Goal: Task Accomplishment & Management: Contribute content

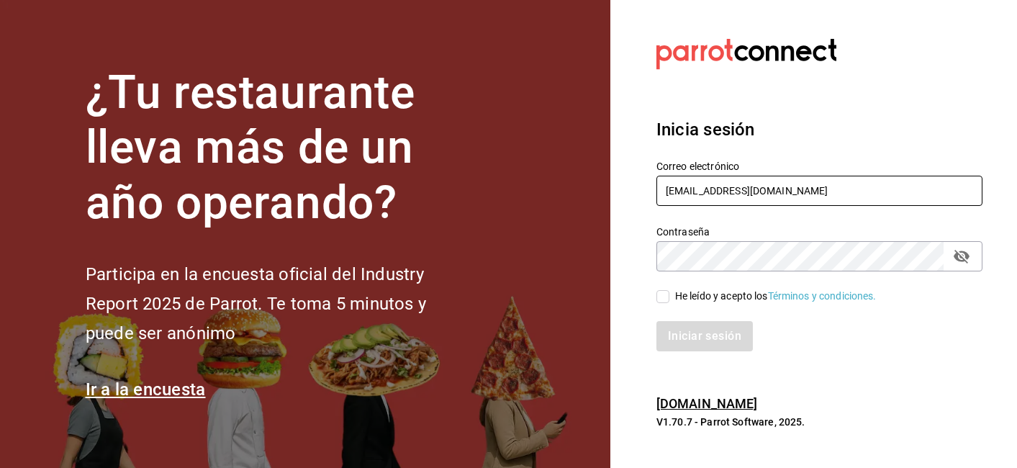
type input "[EMAIL_ADDRESS][DOMAIN_NAME]"
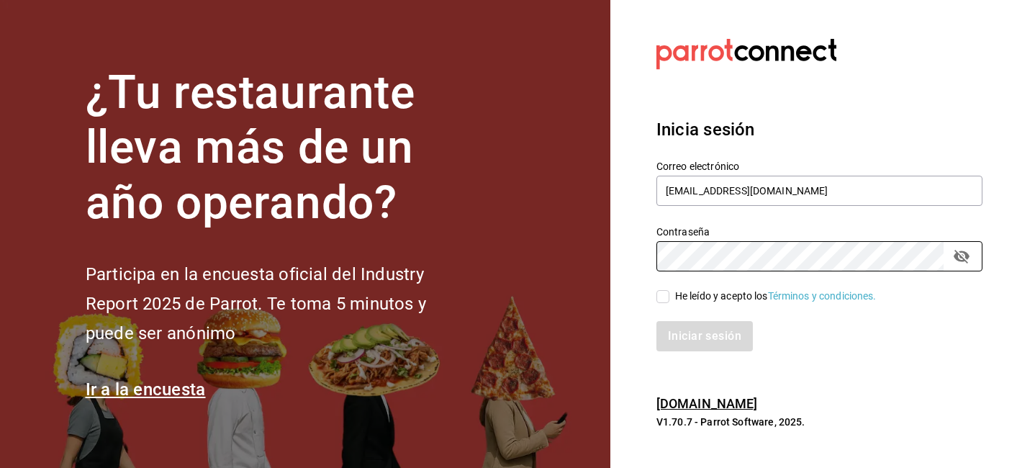
click at [657, 300] on input "He leído y acepto los Términos y condiciones." at bounding box center [663, 296] width 13 height 13
checkbox input "true"
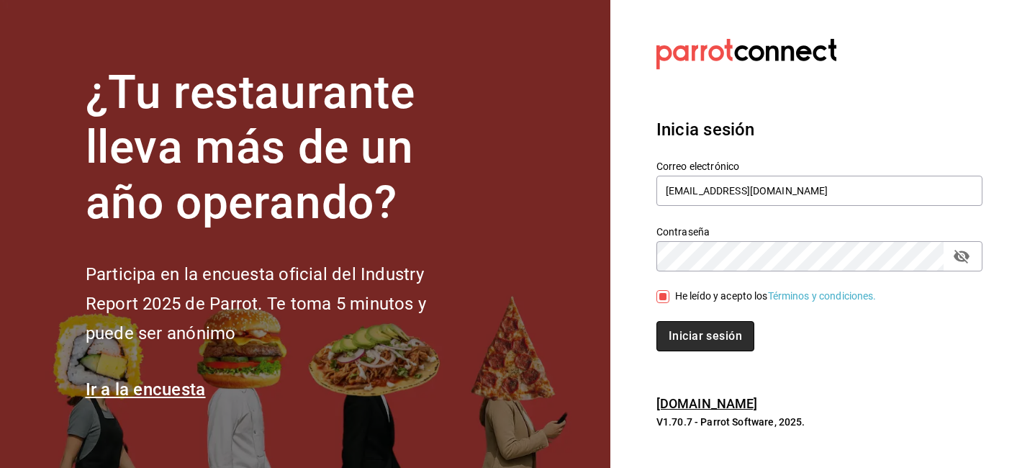
click at [708, 340] on button "Iniciar sesión" at bounding box center [706, 336] width 98 height 30
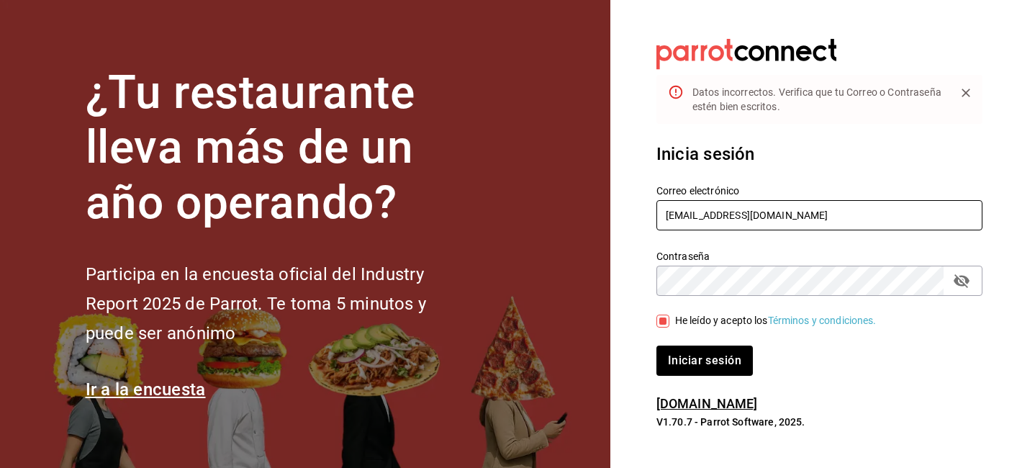
click at [705, 215] on input "rulce174@hotmail.com" at bounding box center [820, 215] width 326 height 30
drag, startPoint x: 747, startPoint y: 217, endPoint x: 714, endPoint y: 217, distance: 33.1
click at [714, 217] on input "rulce174@hotmail.com" at bounding box center [820, 215] width 326 height 30
type input "rulce174@gmail.com"
click at [704, 361] on button "Iniciar sesión" at bounding box center [705, 361] width 96 height 30
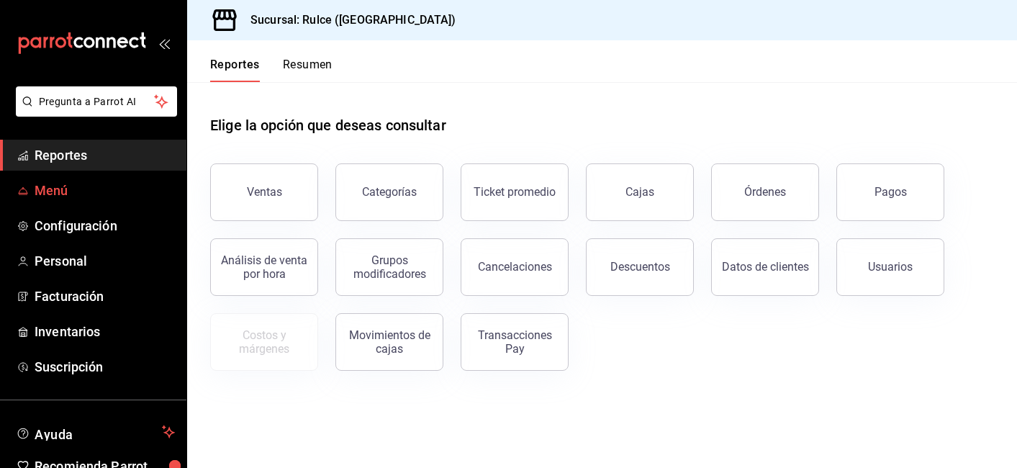
click at [70, 194] on span "Menú" at bounding box center [105, 190] width 140 height 19
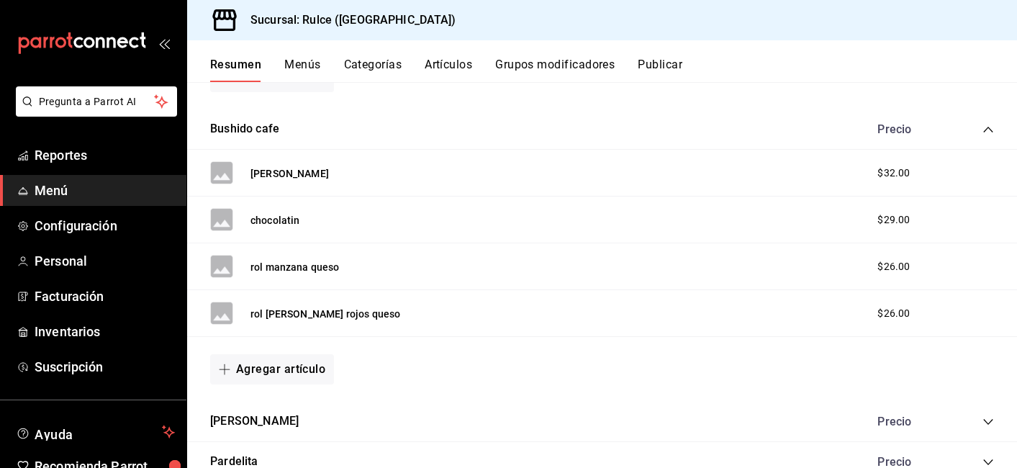
scroll to position [598, 0]
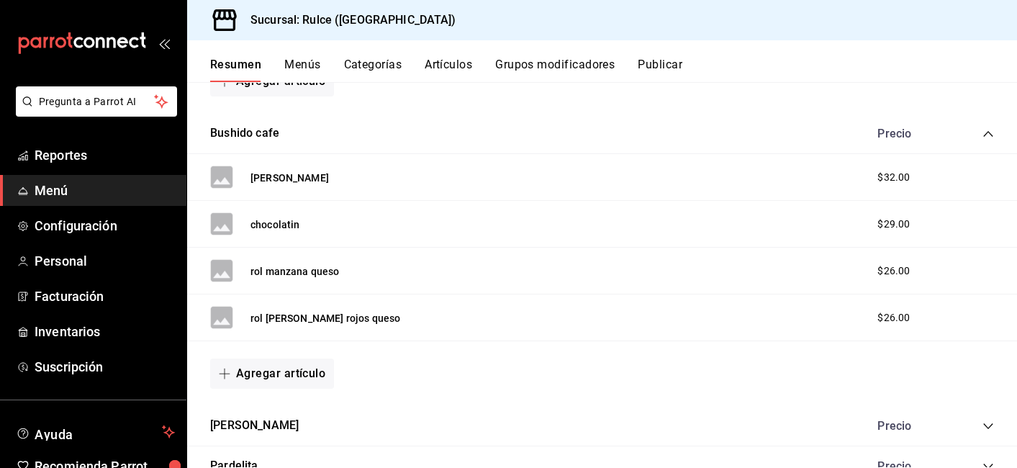
click at [878, 180] on span "$32.00" at bounding box center [894, 177] width 32 height 15
click at [341, 295] on div "rol [PERSON_NAME] rojos queso $26.00" at bounding box center [602, 318] width 830 height 47
click at [439, 73] on button "Artículos" at bounding box center [449, 70] width 48 height 24
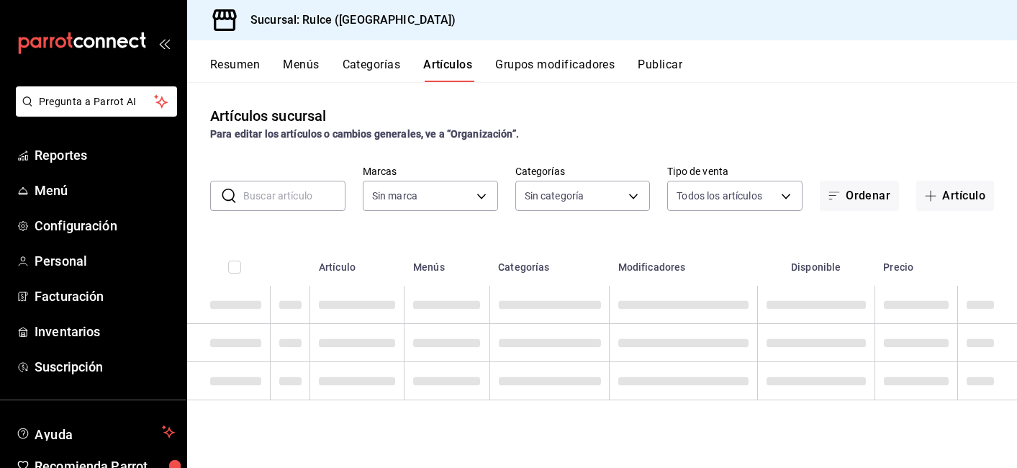
type input "5b11f99d-1f61-4e55-b702-80fa5dacc394,a74df6e9-fb56-42de-b034-da357e349463,c2e6e…"
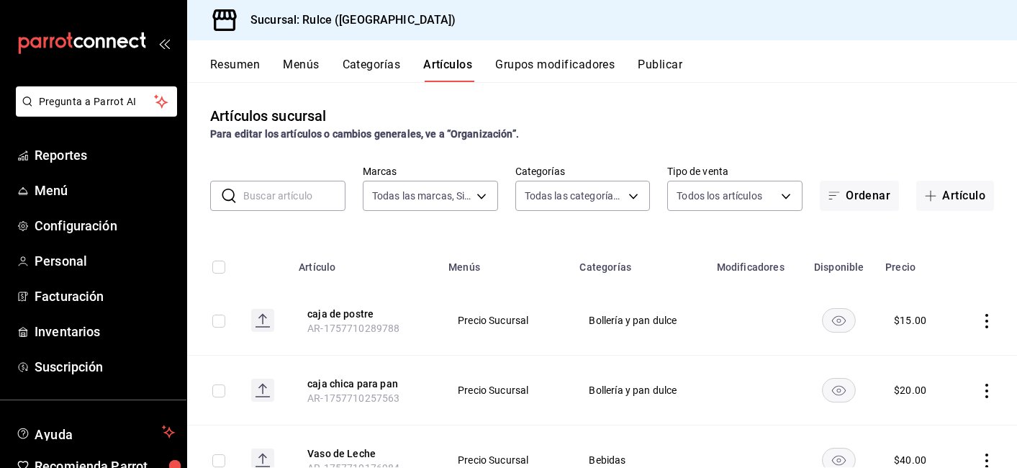
type input "386eb51a-04dc-4fdd-b20d-8fc52226cfc6"
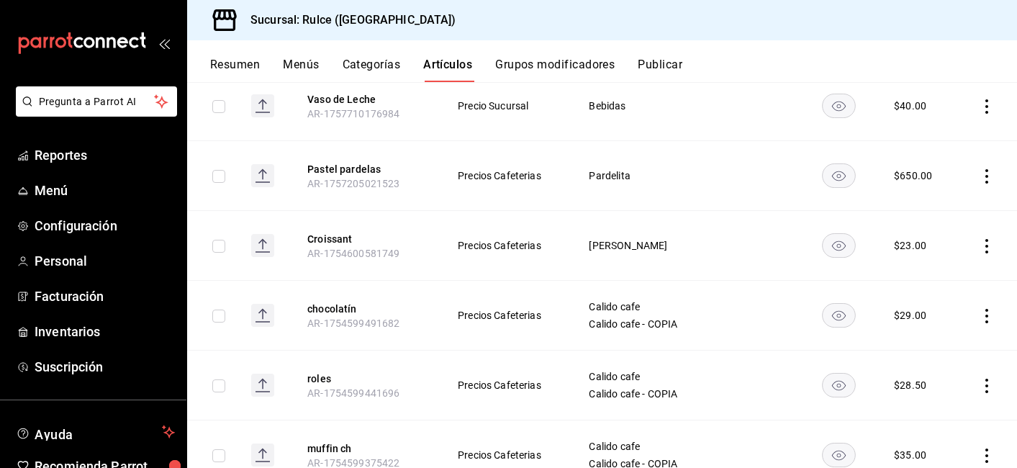
scroll to position [364, 0]
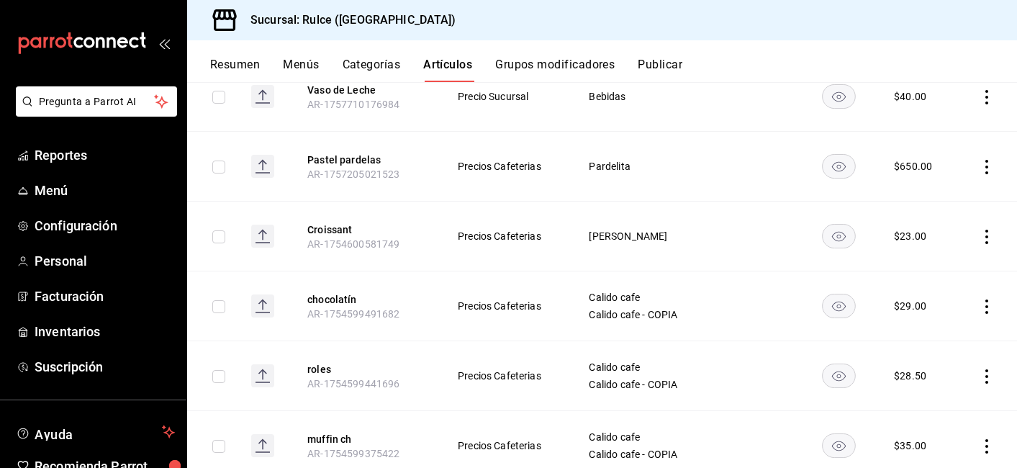
click at [980, 305] on icon "actions" at bounding box center [987, 307] width 14 height 14
click at [947, 331] on li "Editar" at bounding box center [920, 340] width 86 height 30
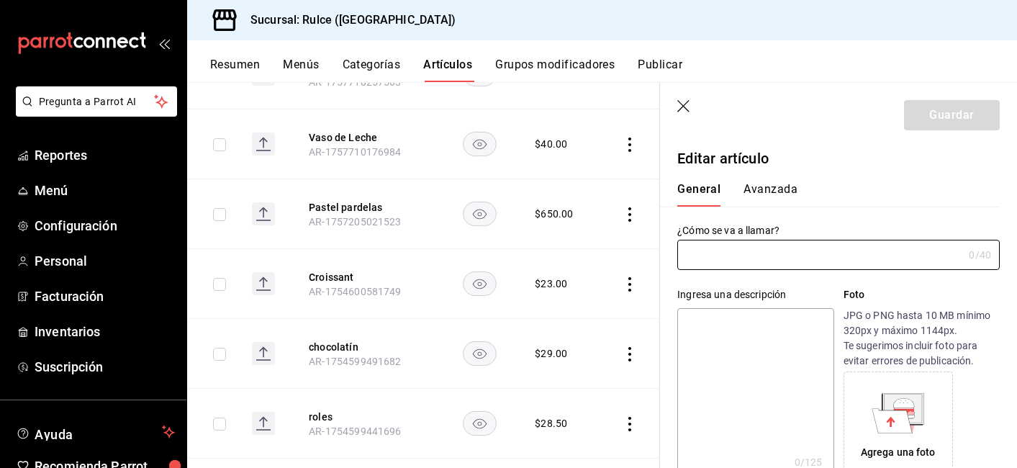
type input "chocolatín"
type input "$29.00"
type input "AR-1754599491682"
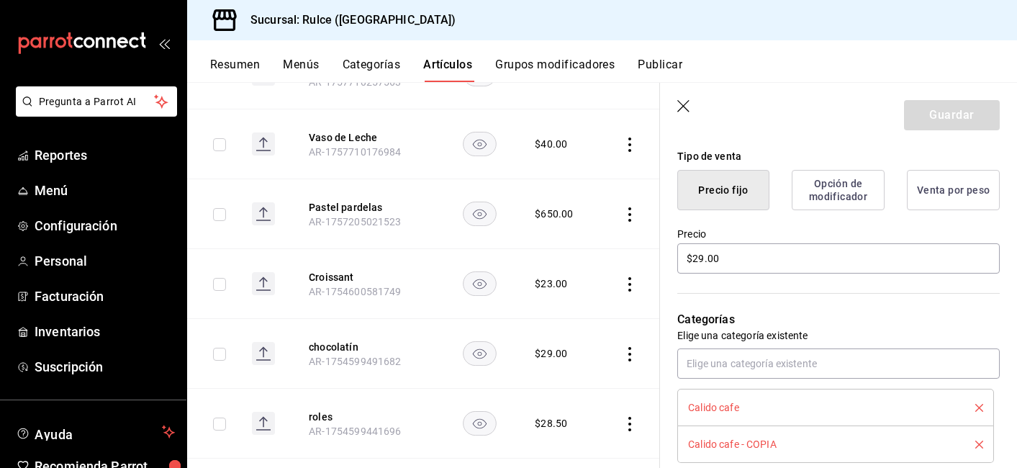
scroll to position [345, 0]
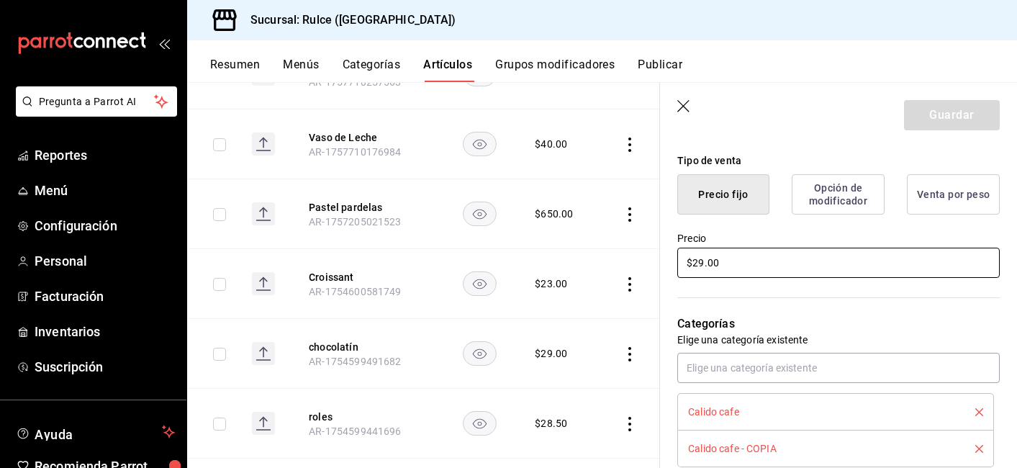
click at [876, 266] on input "$29.00" at bounding box center [839, 263] width 323 height 30
click at [839, 204] on button "Opción de modificador" at bounding box center [838, 194] width 93 height 40
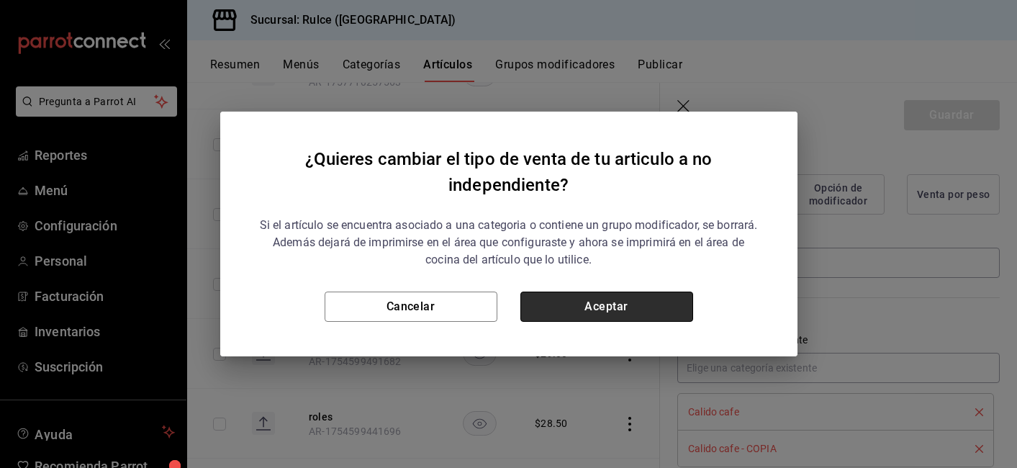
click at [637, 300] on button "Aceptar" at bounding box center [607, 307] width 173 height 30
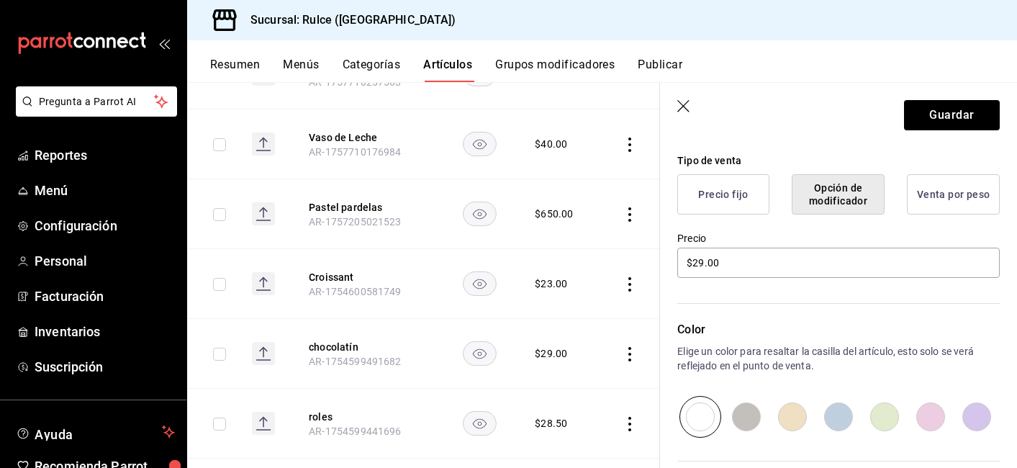
click at [828, 210] on button "Opción de modificador" at bounding box center [838, 194] width 93 height 40
drag, startPoint x: 763, startPoint y: 265, endPoint x: 673, endPoint y: 264, distance: 90.0
click at [673, 264] on div "Precio $29.00" at bounding box center [830, 248] width 340 height 66
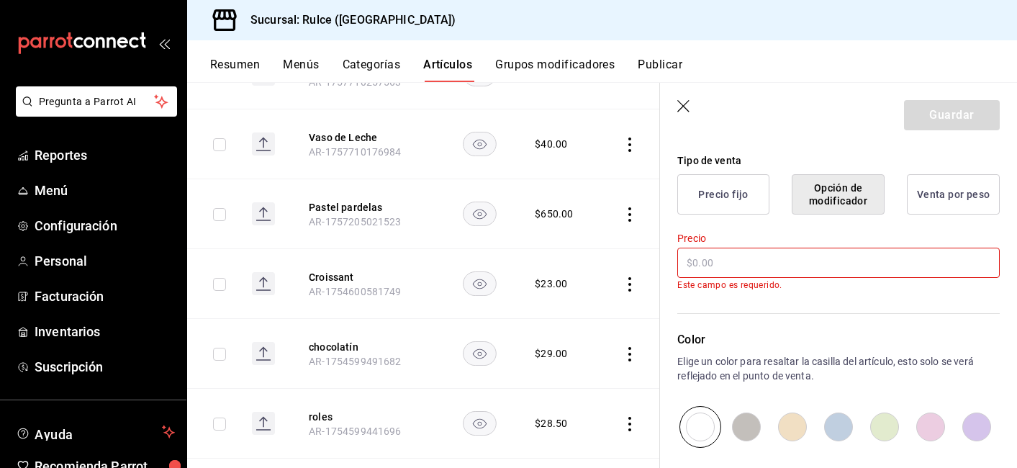
click at [804, 184] on button "Opción de modificador" at bounding box center [838, 194] width 93 height 40
click at [946, 181] on button "Venta por peso" at bounding box center [953, 194] width 93 height 40
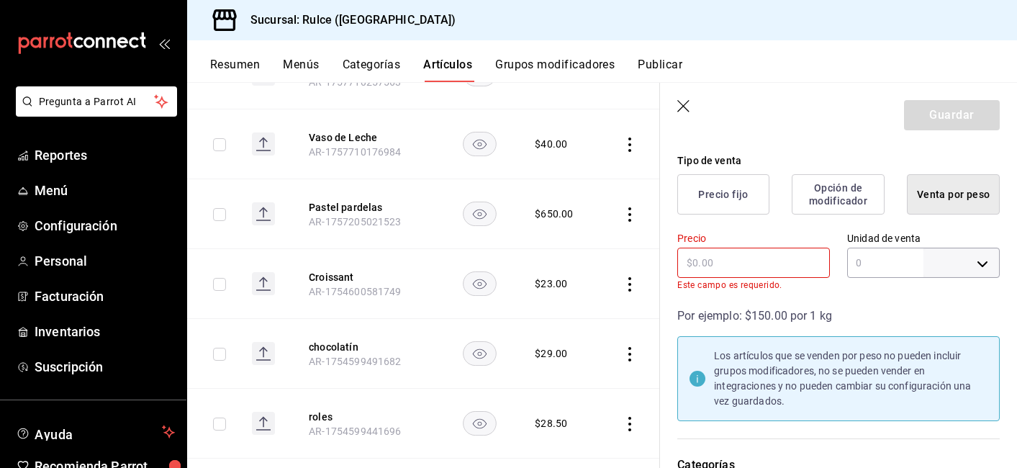
type input "0"
type input "KILOGRAM"
click at [961, 261] on body "Pregunta a Parrot AI Reportes Menú Configuración Personal Facturación Inventari…" at bounding box center [508, 234] width 1017 height 468
click at [958, 233] on div at bounding box center [508, 234] width 1017 height 468
click at [878, 279] on div "Unidad de venta 0 kg KILOGRAM ​" at bounding box center [915, 253] width 170 height 76
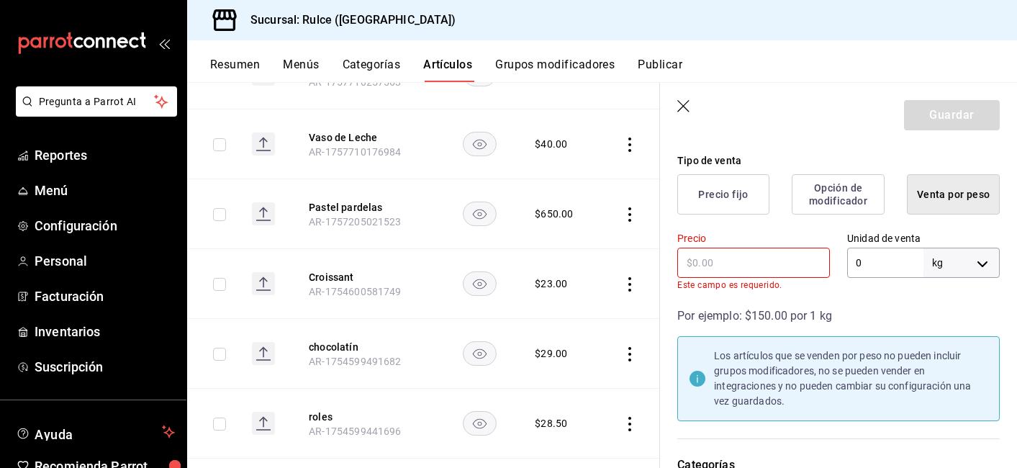
click at [876, 267] on input "0" at bounding box center [886, 263] width 76 height 30
click at [777, 302] on div "Por ejemplo: $150.00 por 1 kg Los artículos que se venden por peso no pueden in…" at bounding box center [830, 355] width 340 height 131
click at [752, 254] on input "text" at bounding box center [754, 263] width 153 height 30
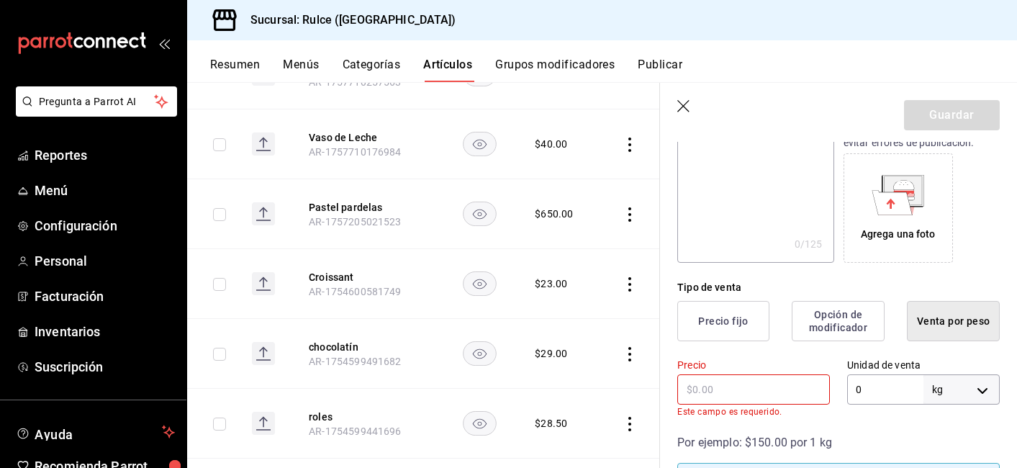
scroll to position [220, 0]
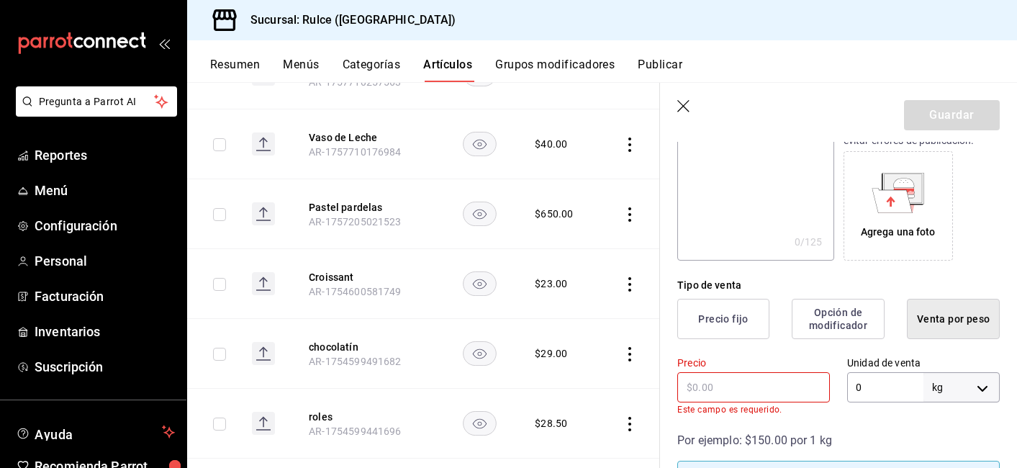
click at [818, 322] on button "Opción de modificador" at bounding box center [838, 319] width 93 height 40
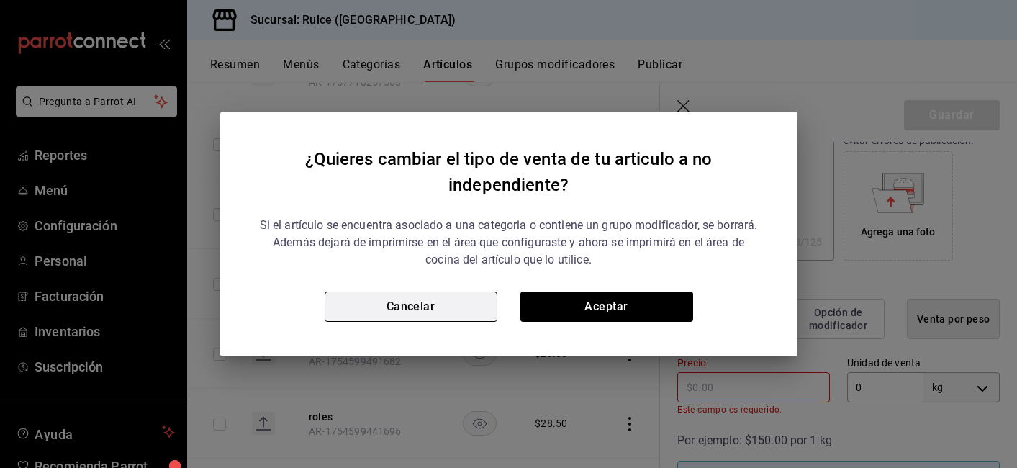
click at [466, 310] on button "Cancelar" at bounding box center [411, 307] width 173 height 30
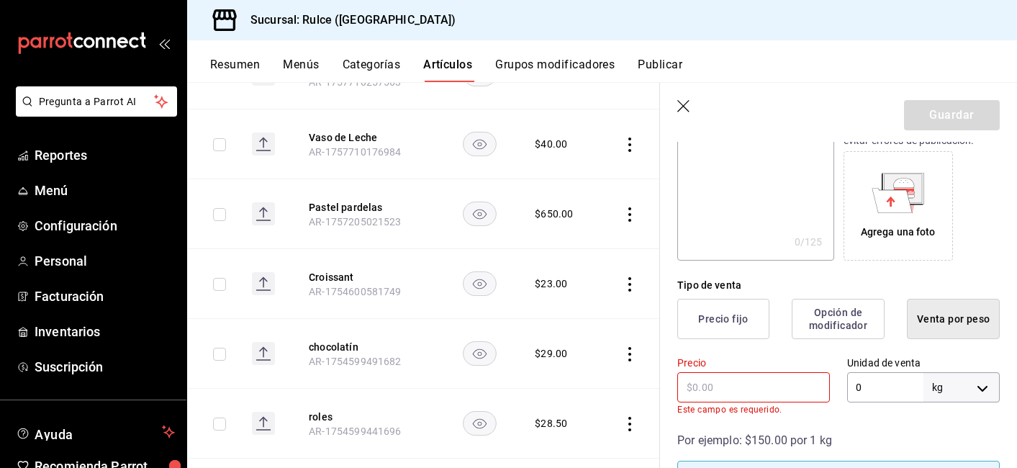
click at [729, 317] on button "Precio fijo" at bounding box center [724, 319] width 92 height 40
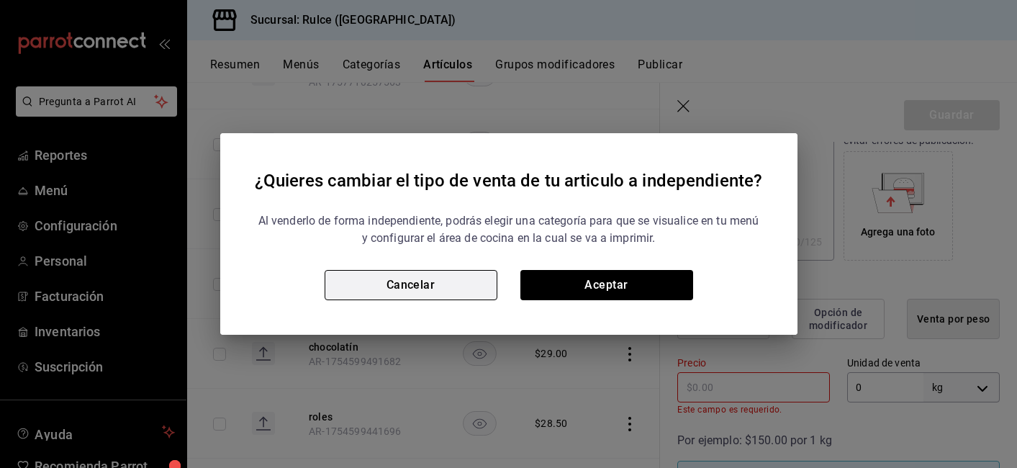
click at [426, 274] on button "Cancelar" at bounding box center [411, 285] width 173 height 30
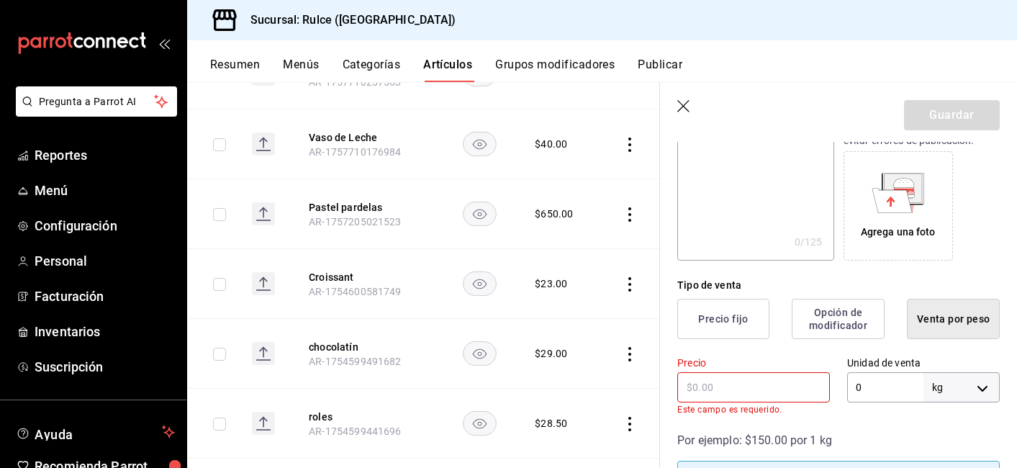
click at [840, 313] on button "Opción de modificador" at bounding box center [838, 319] width 93 height 40
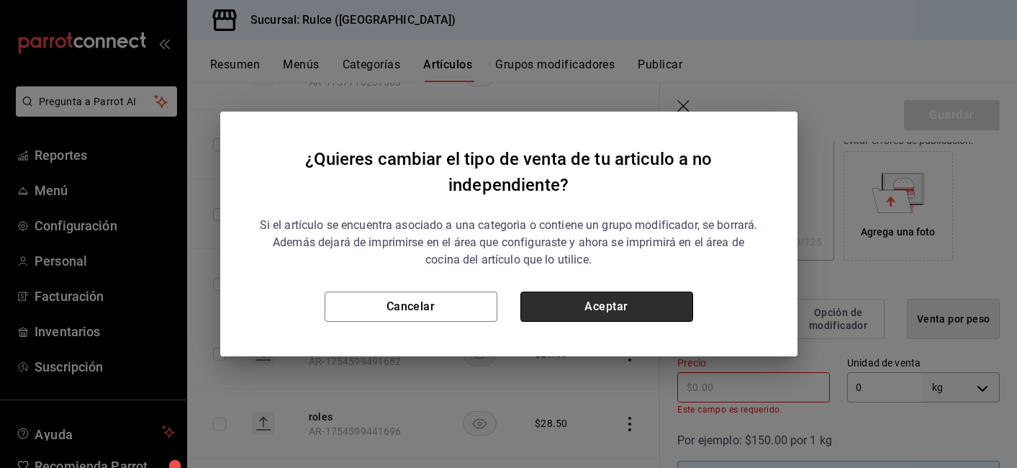
click at [627, 297] on button "Aceptar" at bounding box center [607, 307] width 173 height 30
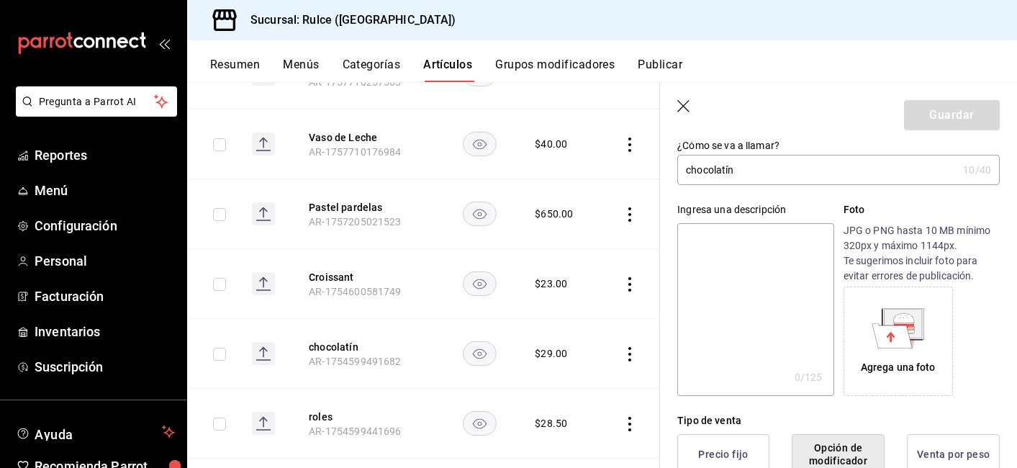
scroll to position [0, 0]
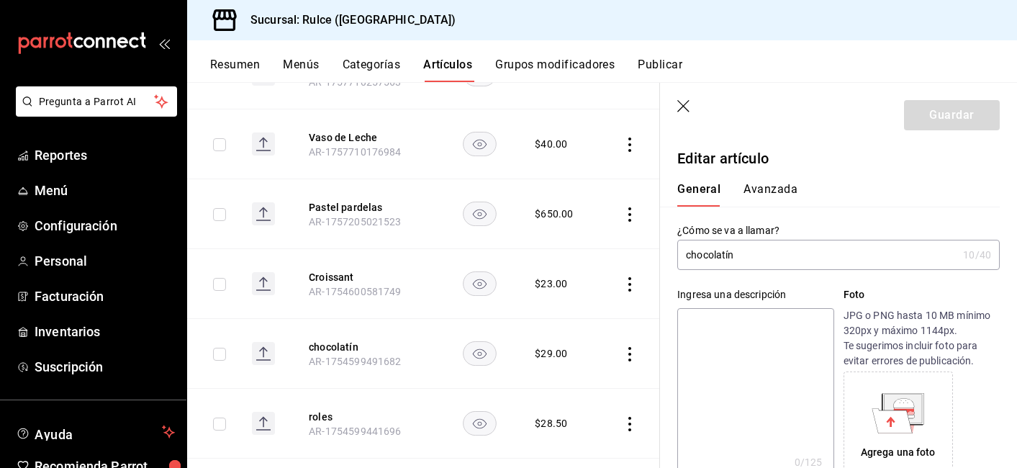
click at [767, 188] on button "Avanzada" at bounding box center [771, 194] width 54 height 24
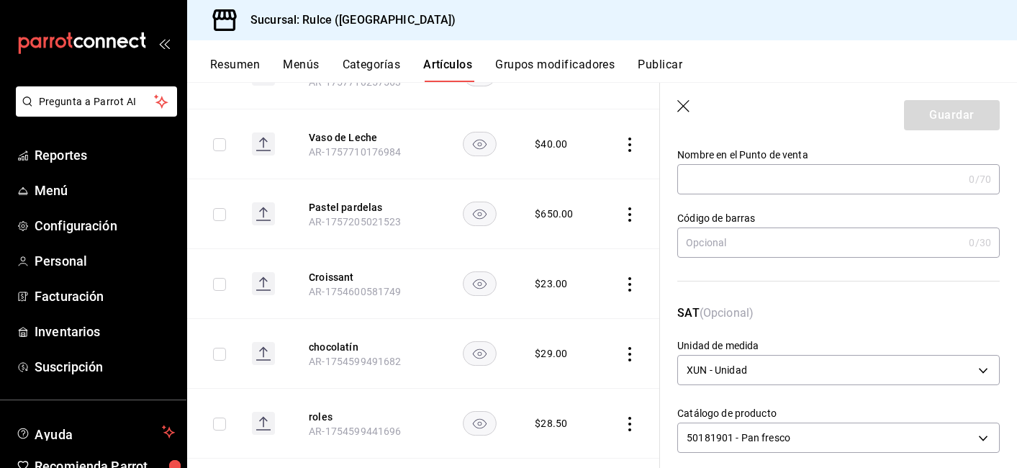
scroll to position [94, 0]
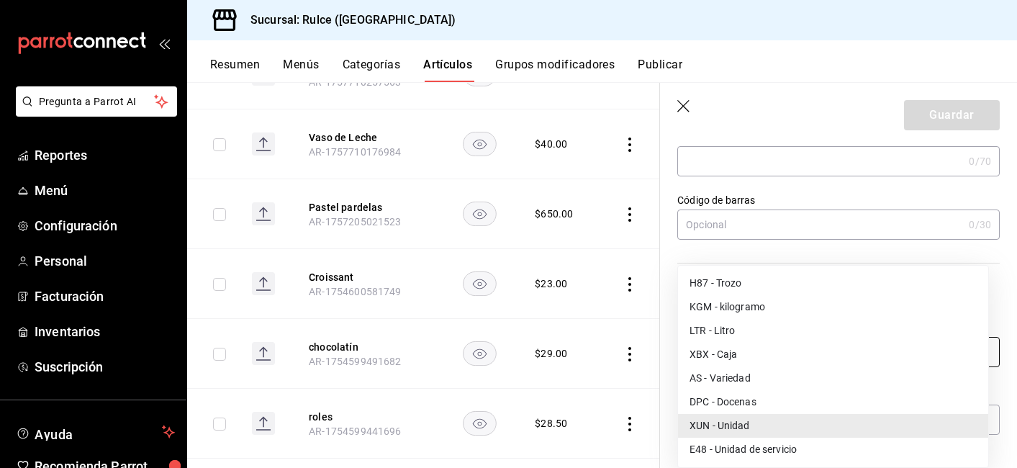
click at [927, 353] on body "Pregunta a Parrot AI Reportes Menú Configuración Personal Facturación Inventari…" at bounding box center [508, 234] width 1017 height 468
click at [919, 390] on li "AS - Variedad" at bounding box center [833, 379] width 310 height 24
type input "AS"
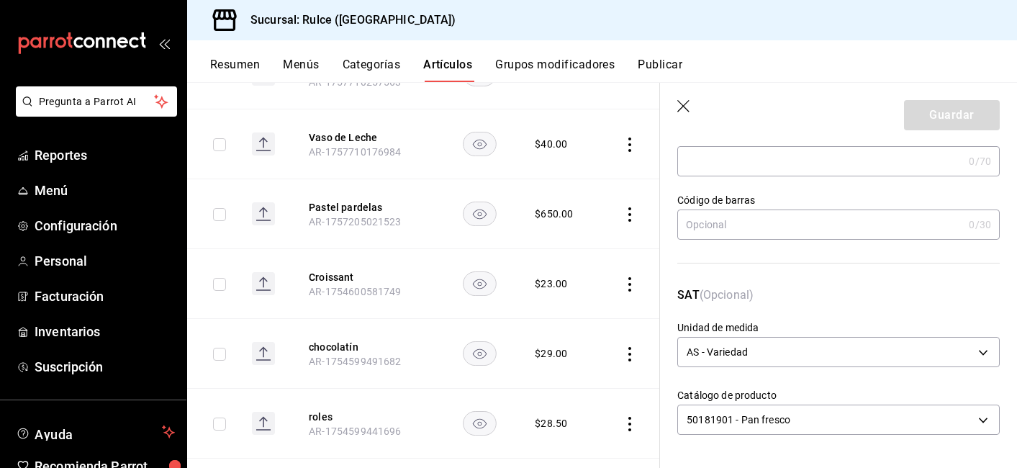
click at [689, 111] on icon "button" at bounding box center [684, 106] width 12 height 12
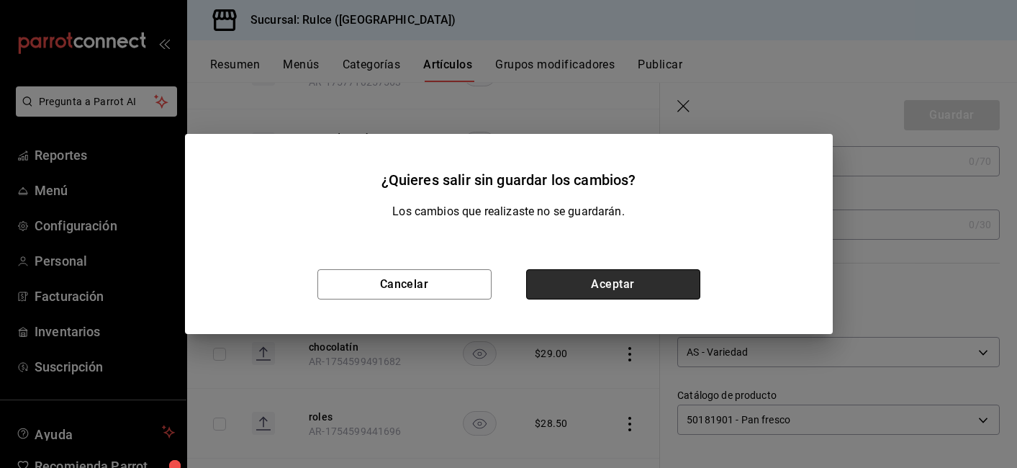
click at [639, 286] on button "Aceptar" at bounding box center [613, 284] width 174 height 30
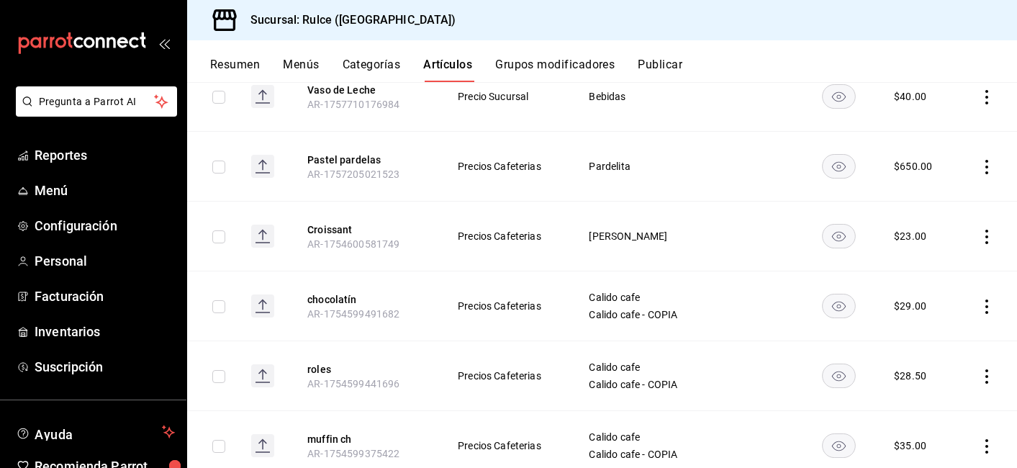
click at [560, 68] on button "Grupos modificadores" at bounding box center [555, 70] width 120 height 24
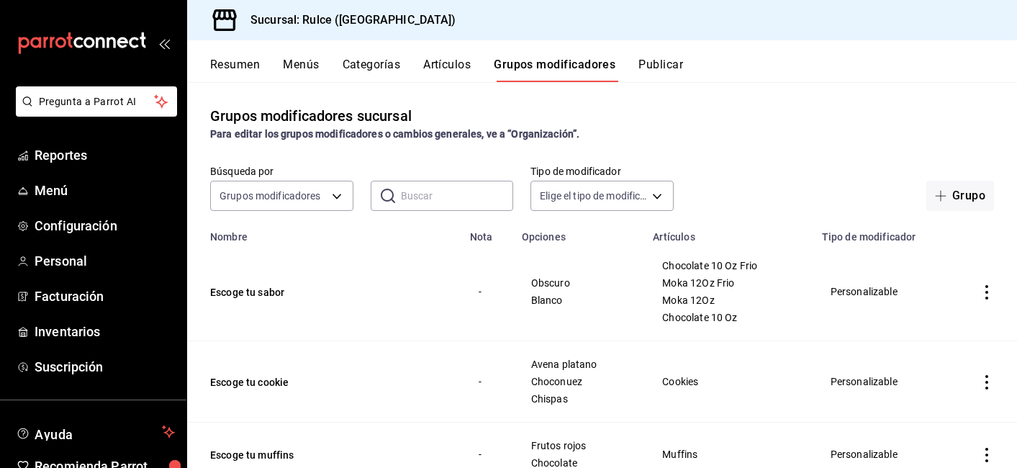
click at [438, 71] on button "Artículos" at bounding box center [447, 70] width 48 height 24
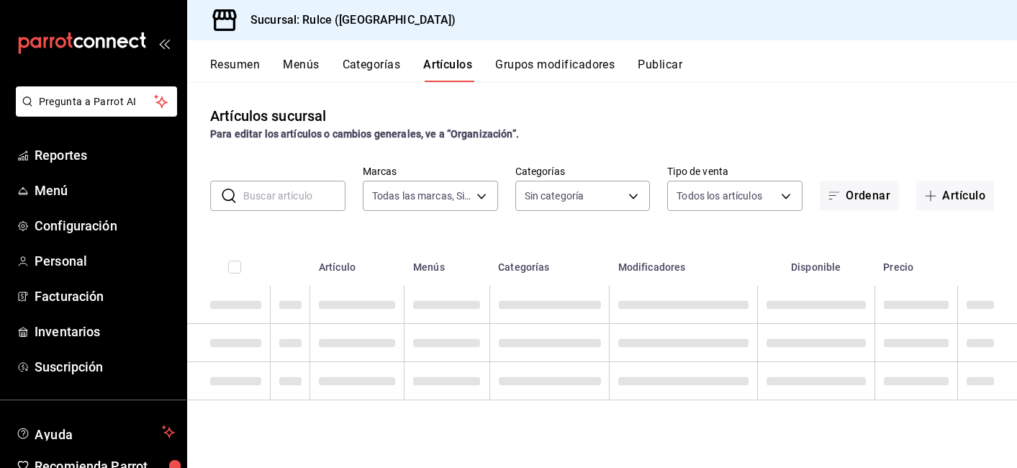
type input "386eb51a-04dc-4fdd-b20d-8fc52226cfc6"
type input "5b11f99d-1f61-4e55-b702-80fa5dacc394,a74df6e9-fb56-42de-b034-da357e349463,c2e6e…"
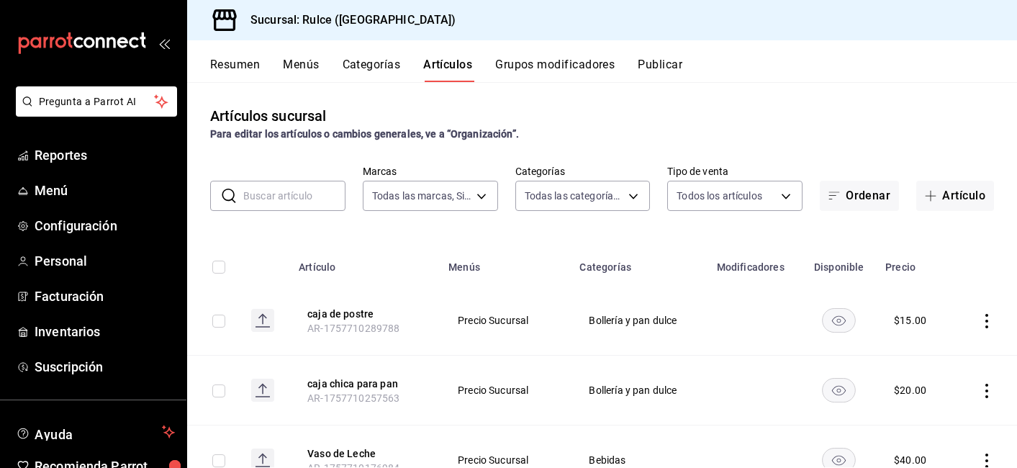
click at [369, 66] on button "Categorías" at bounding box center [372, 70] width 58 height 24
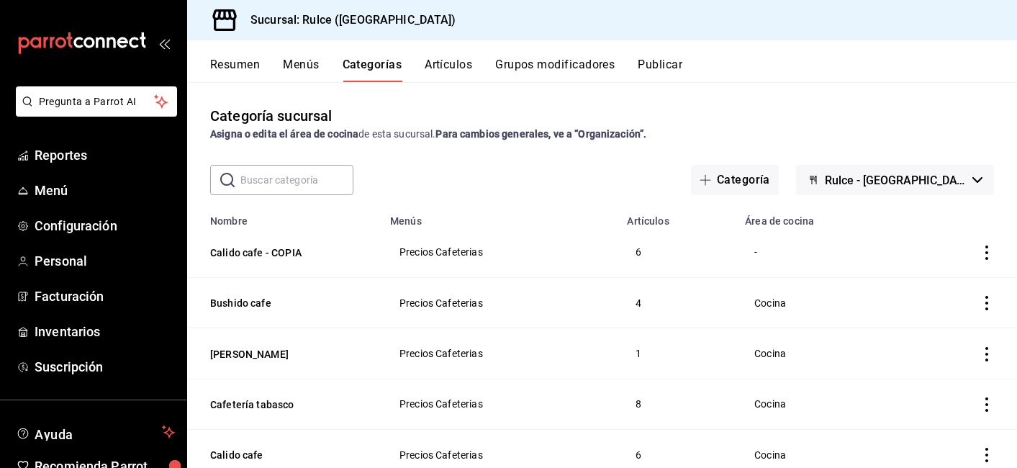
click at [980, 253] on icon "actions" at bounding box center [987, 253] width 14 height 14
click at [907, 349] on div at bounding box center [902, 345] width 26 height 14
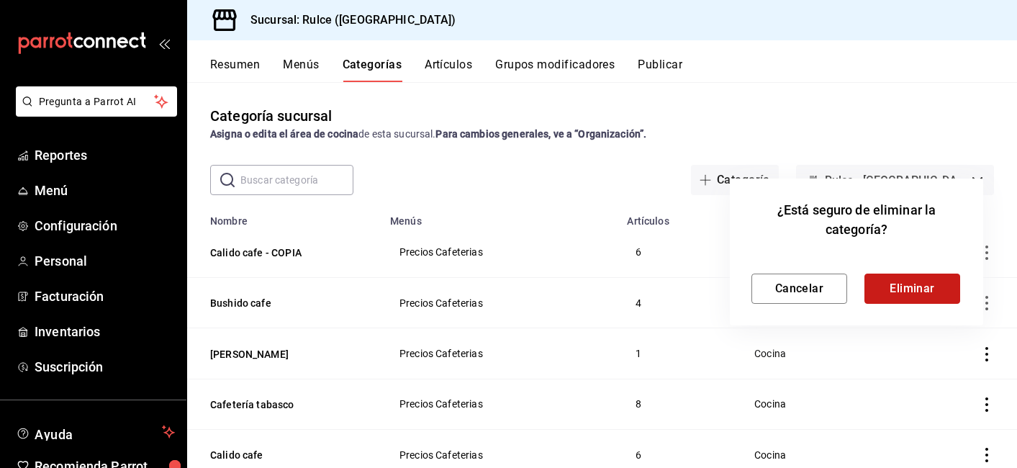
click at [934, 290] on button "Eliminar" at bounding box center [913, 289] width 96 height 30
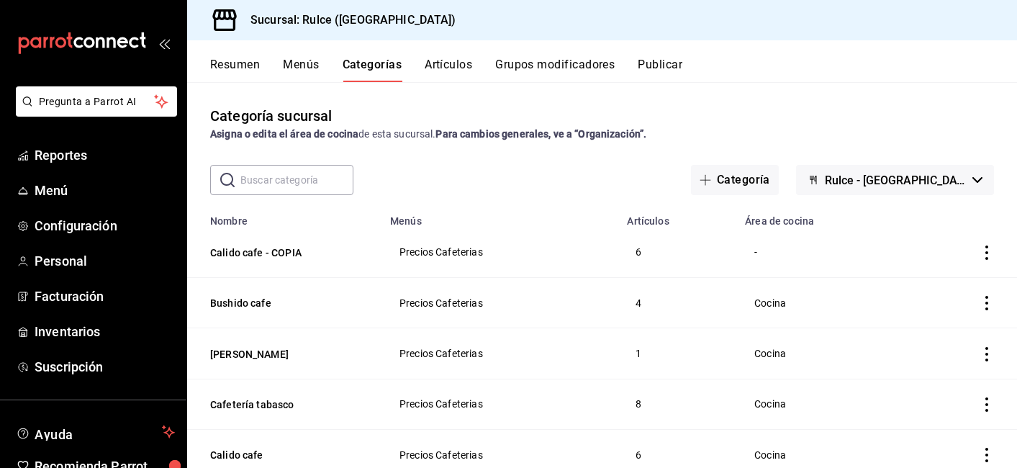
click at [469, 83] on div "Categoría sucursal Asigna o edita el área de cocina de esta sucursal. Para camb…" at bounding box center [602, 274] width 830 height 385
click at [470, 66] on button "Artículos" at bounding box center [449, 70] width 48 height 24
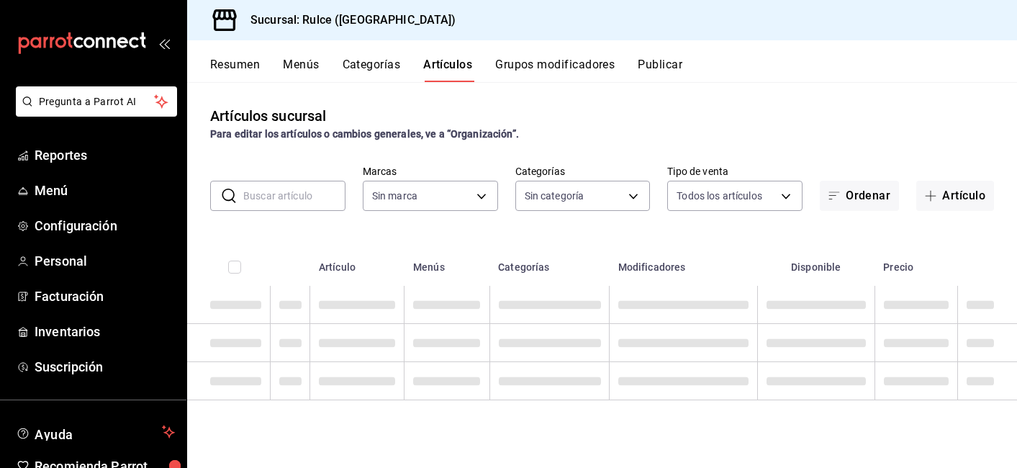
type input "5b11f99d-1f61-4e55-b702-80fa5dacc394,a74df6e9-fb56-42de-b034-da357e349463,c2e6e…"
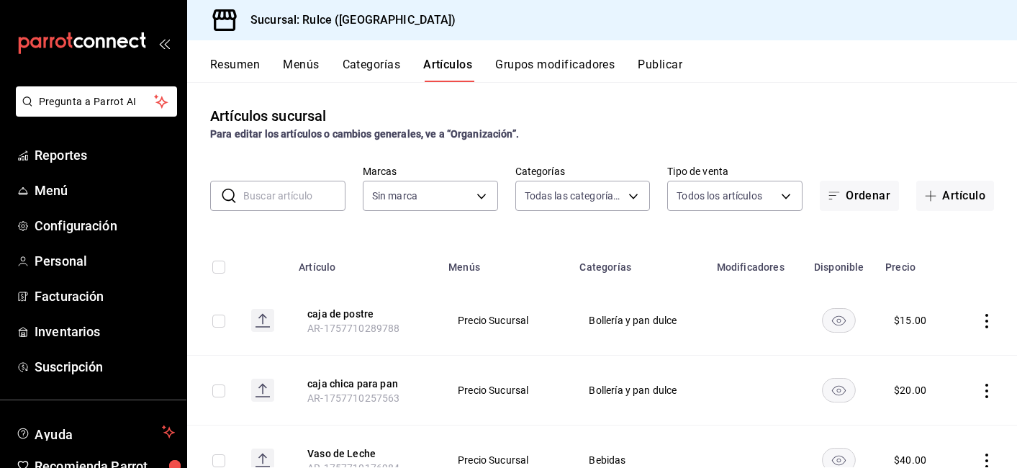
type input "386eb51a-04dc-4fdd-b20d-8fc52226cfc6"
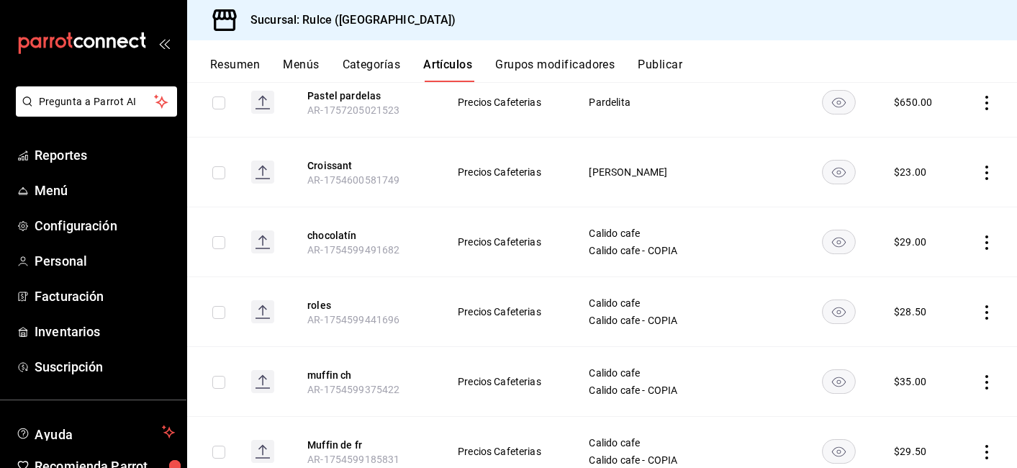
scroll to position [433, 0]
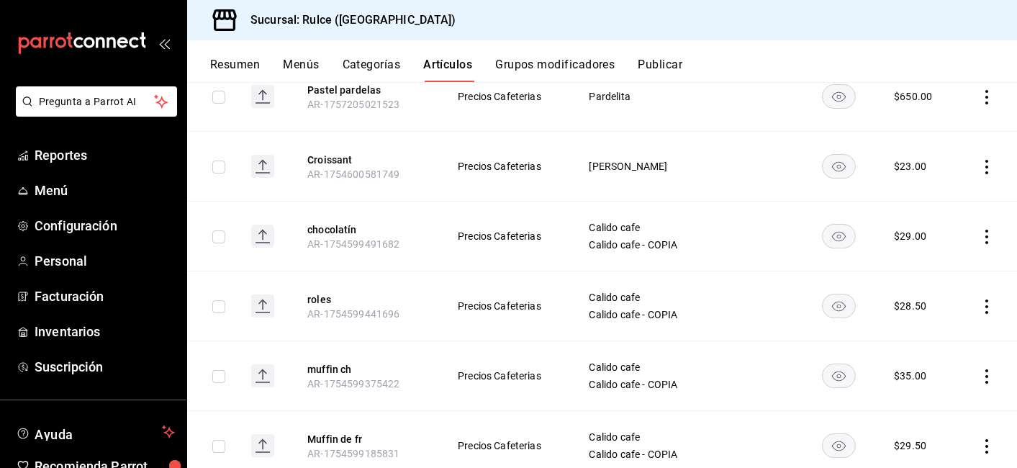
click at [980, 161] on icon "actions" at bounding box center [987, 167] width 14 height 14
click at [945, 253] on span "Eliminar" at bounding box center [933, 259] width 37 height 12
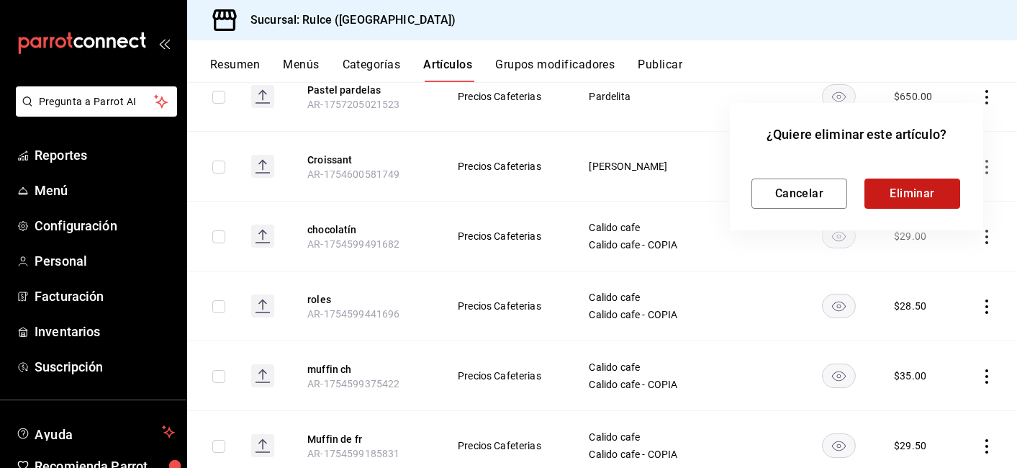
click at [899, 200] on button "Eliminar" at bounding box center [913, 194] width 96 height 30
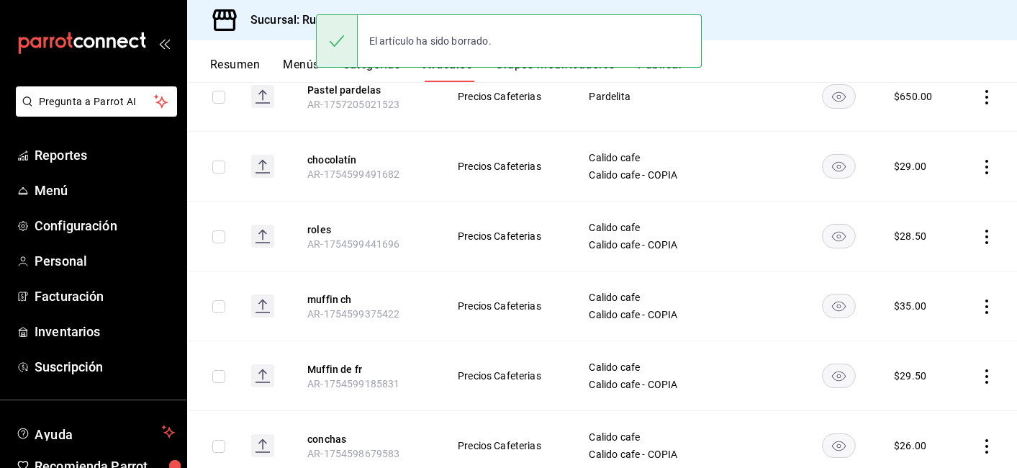
click at [980, 167] on icon "actions" at bounding box center [987, 167] width 14 height 14
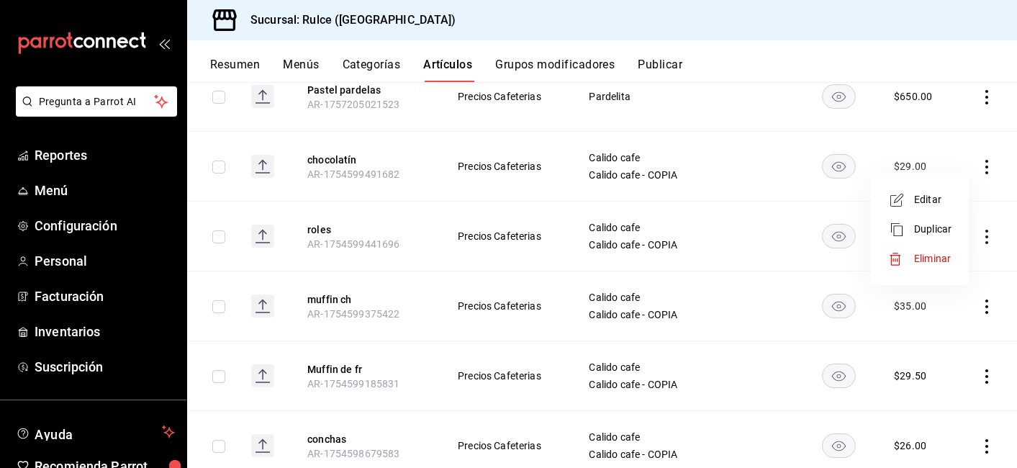
click at [956, 256] on li "Eliminar" at bounding box center [920, 259] width 86 height 30
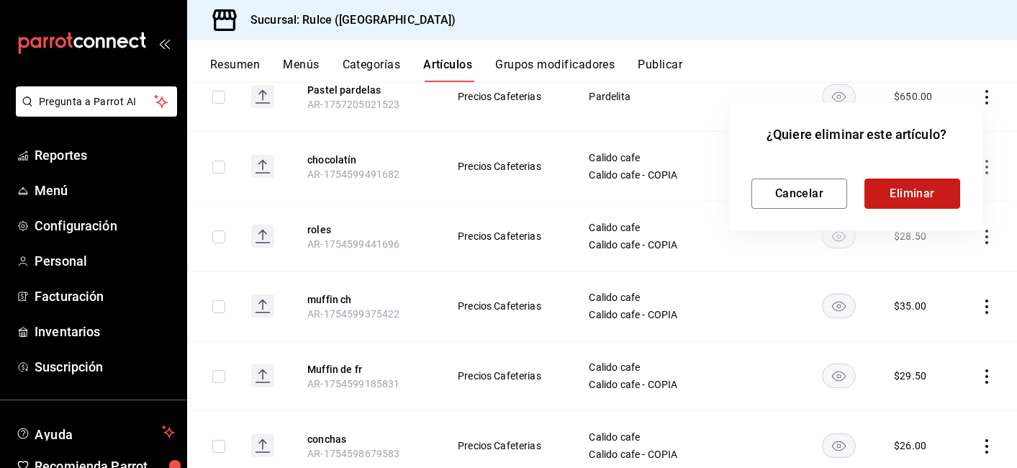
click at [897, 201] on button "Eliminar" at bounding box center [913, 194] width 96 height 30
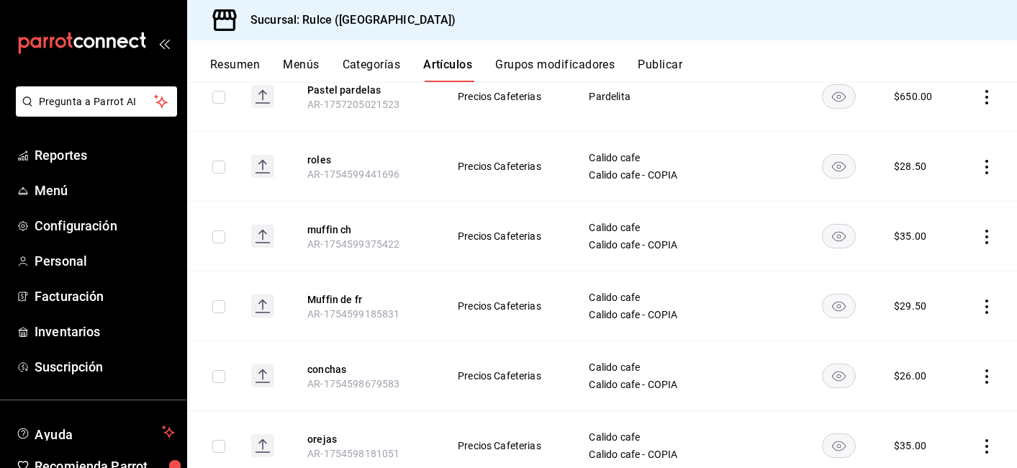
click at [215, 169] on input "checkbox" at bounding box center [218, 167] width 13 height 13
checkbox input "true"
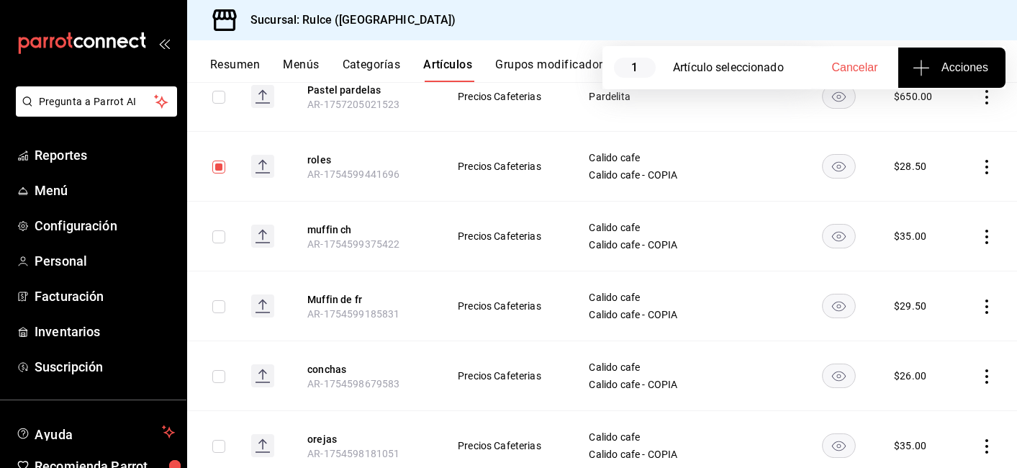
click at [217, 245] on td at bounding box center [213, 237] width 53 height 70
click at [224, 240] on input "checkbox" at bounding box center [218, 236] width 13 height 13
checkbox input "true"
click at [219, 312] on input "checkbox" at bounding box center [218, 306] width 13 height 13
checkbox input "true"
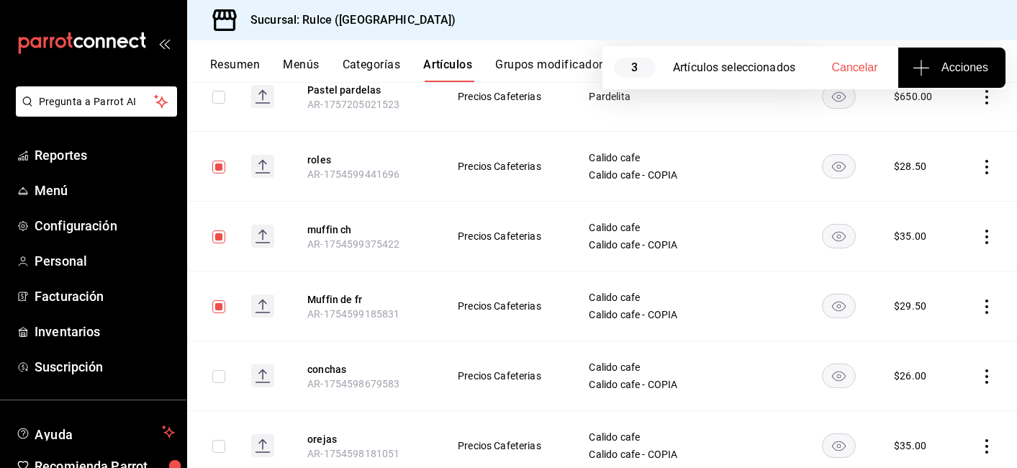
click at [220, 384] on td at bounding box center [213, 376] width 53 height 70
click at [218, 446] on input "checkbox" at bounding box center [218, 446] width 13 height 13
checkbox input "true"
click at [218, 364] on td at bounding box center [213, 376] width 53 height 70
click at [220, 376] on input "checkbox" at bounding box center [218, 376] width 13 height 13
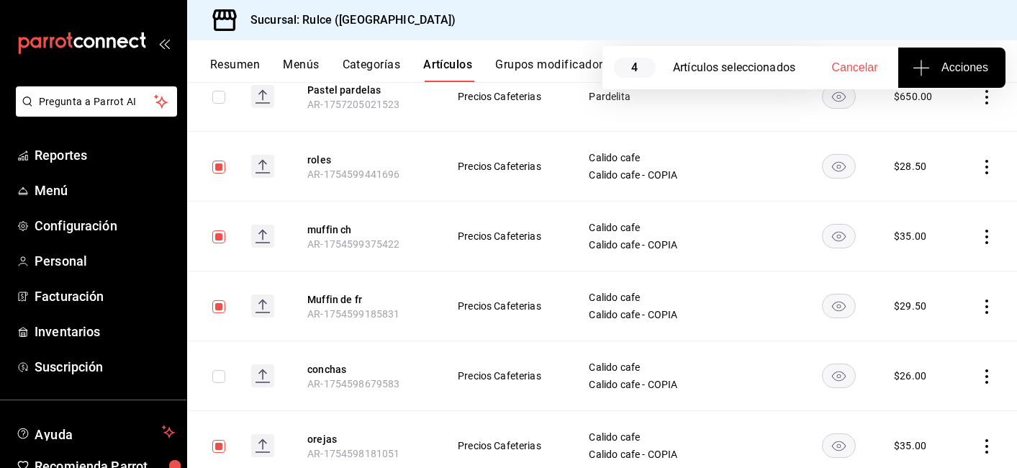
checkbox input "true"
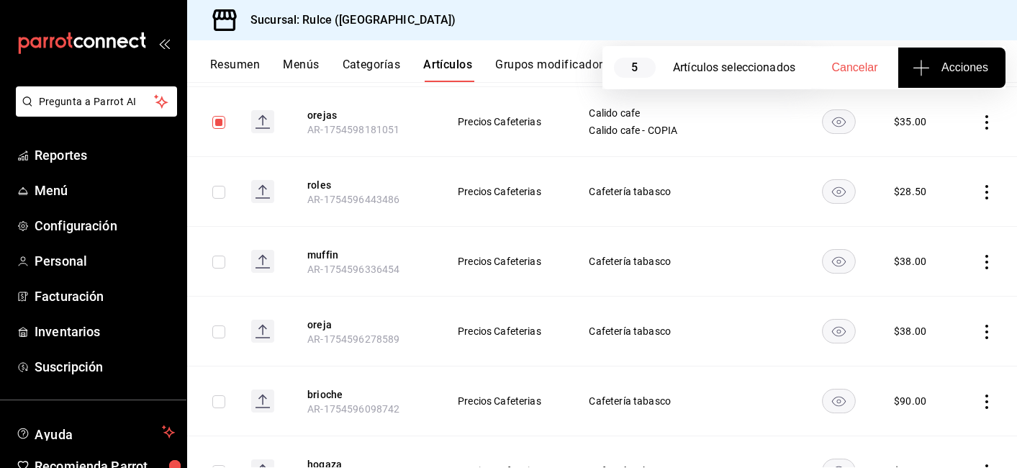
scroll to position [760, 0]
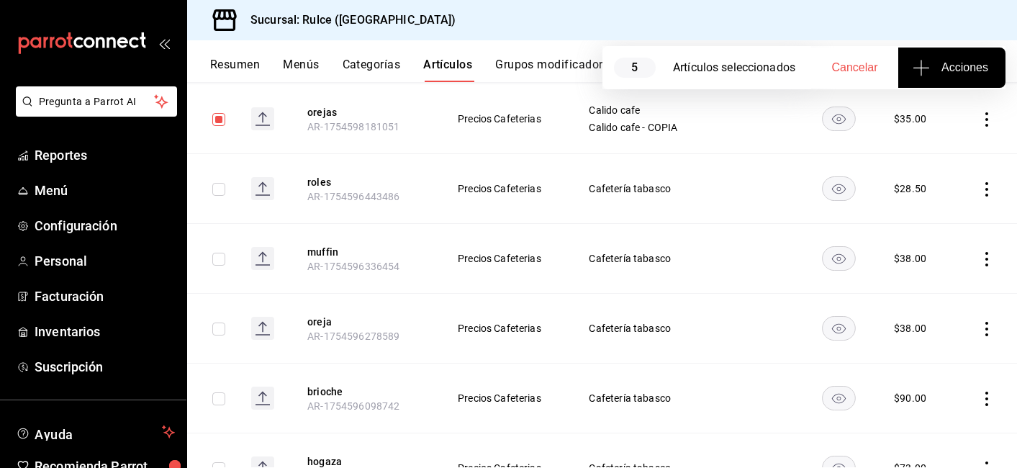
click at [216, 192] on input "checkbox" at bounding box center [218, 189] width 13 height 13
checkbox input "true"
click at [220, 263] on input "checkbox" at bounding box center [218, 259] width 13 height 13
checkbox input "true"
click at [219, 335] on input "checkbox" at bounding box center [218, 329] width 13 height 13
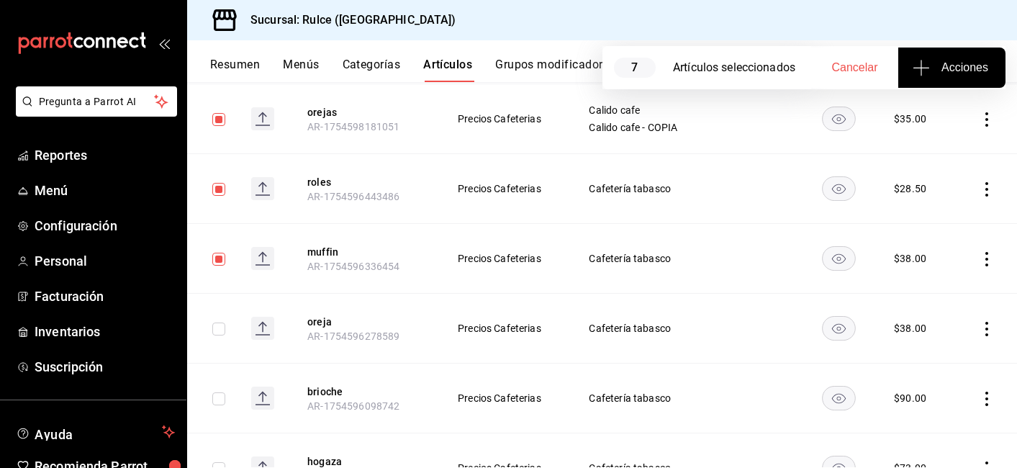
checkbox input "true"
click at [219, 392] on input "checkbox" at bounding box center [218, 398] width 13 height 13
checkbox input "true"
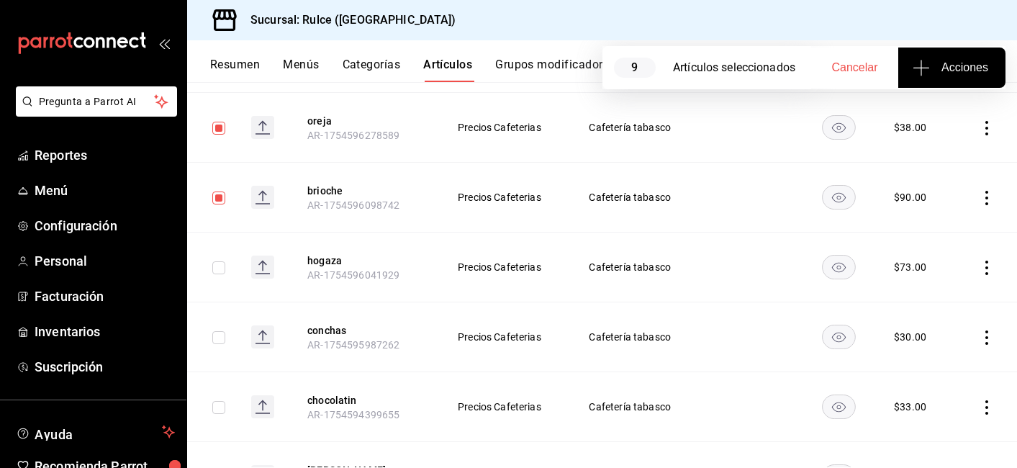
scroll to position [964, 0]
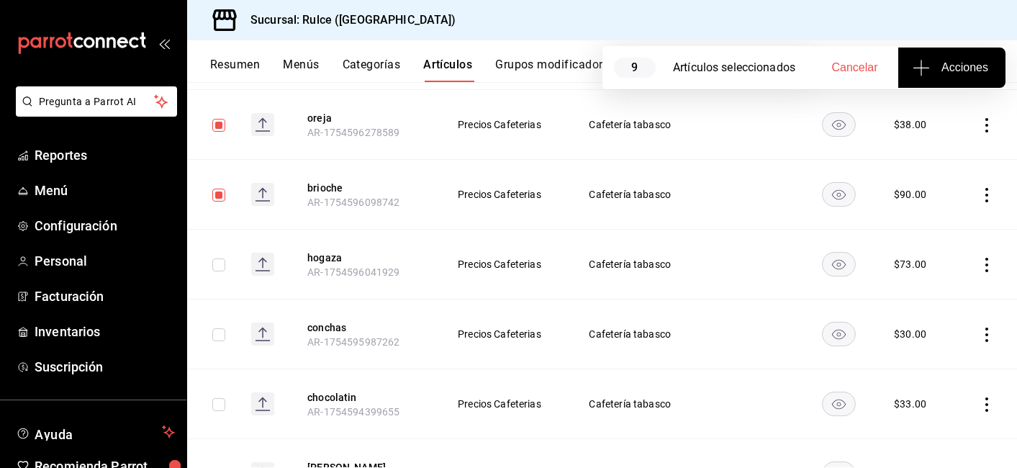
click at [223, 269] on input "checkbox" at bounding box center [218, 265] width 13 height 13
checkbox input "true"
click at [220, 336] on input "checkbox" at bounding box center [218, 334] width 13 height 13
checkbox input "true"
click at [220, 408] on input "checkbox" at bounding box center [218, 404] width 13 height 13
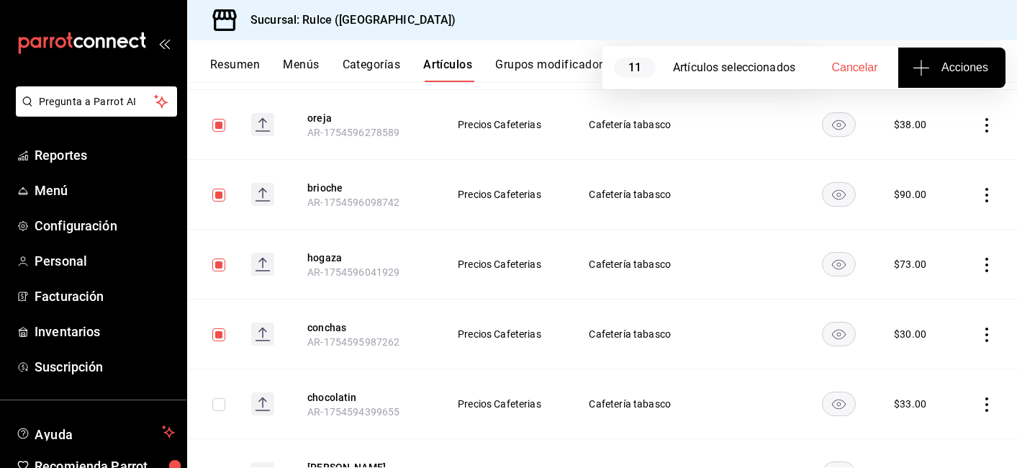
checkbox input "true"
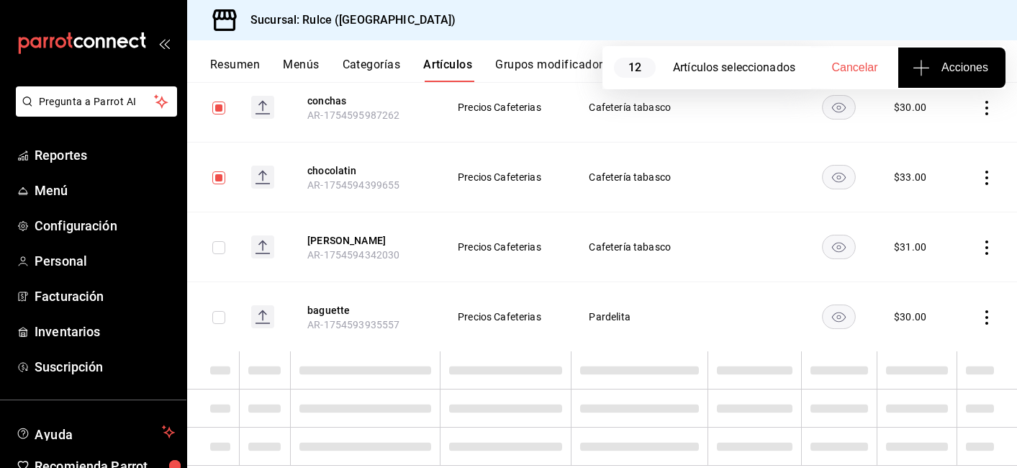
scroll to position [1224, 0]
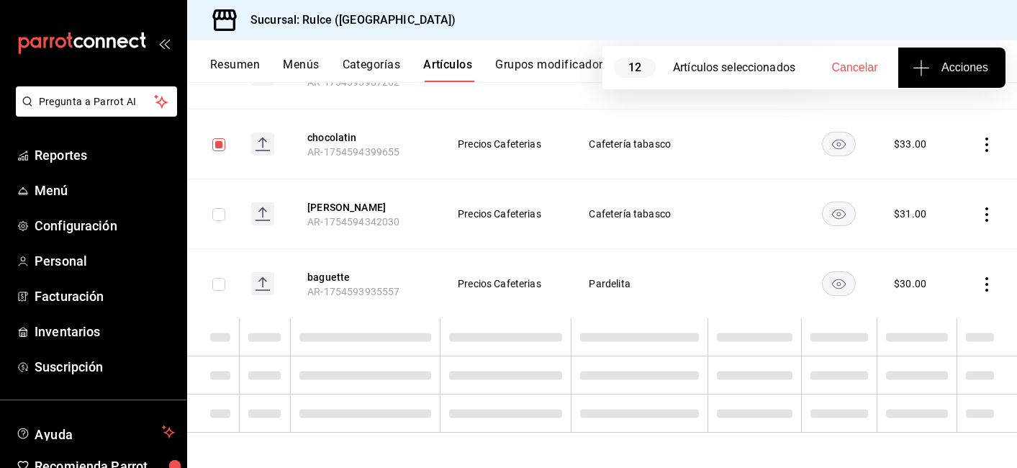
click at [217, 216] on input "checkbox" at bounding box center [218, 214] width 13 height 13
checkbox input "true"
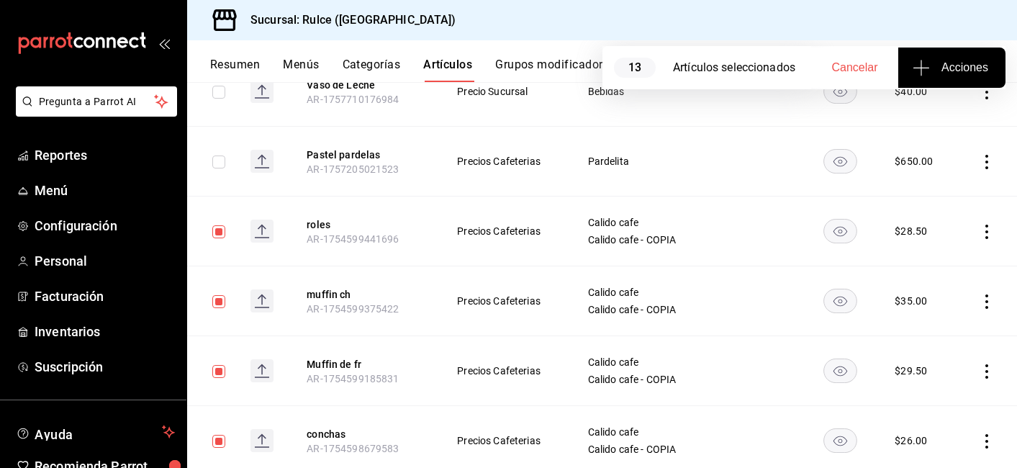
scroll to position [309, 0]
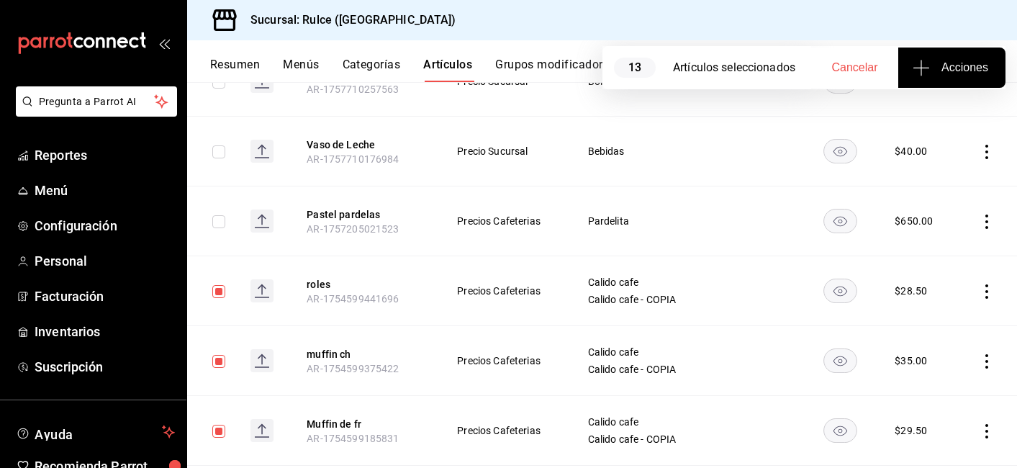
click at [986, 297] on icon "actions" at bounding box center [987, 291] width 3 height 14
click at [954, 380] on li "Eliminar" at bounding box center [920, 384] width 86 height 30
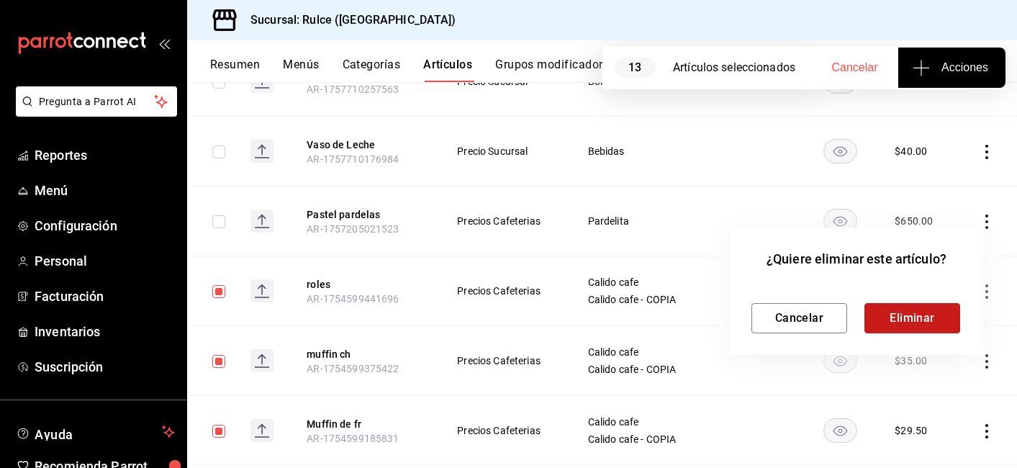
click at [917, 324] on button "Eliminar" at bounding box center [913, 318] width 96 height 30
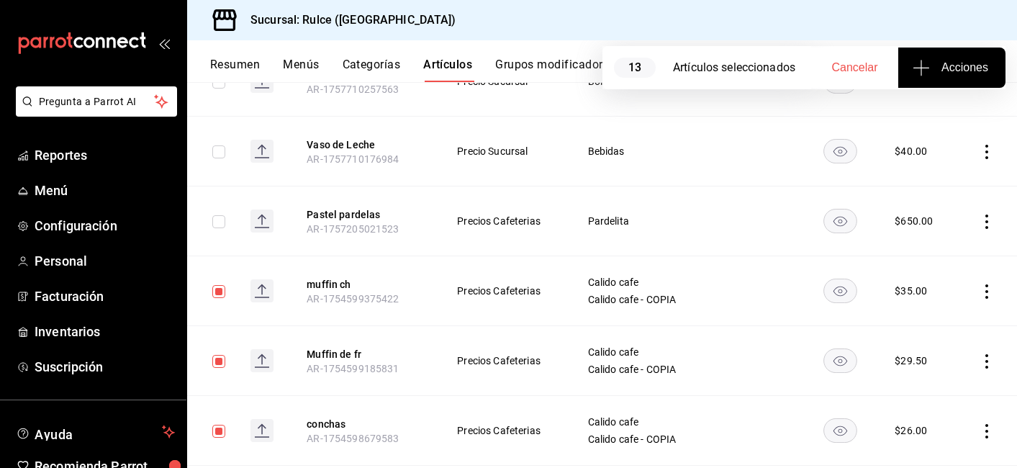
click at [914, 63] on icon "button" at bounding box center [921, 67] width 17 height 17
click at [1010, 158] on div at bounding box center [508, 234] width 1017 height 468
click at [855, 68] on span "Cancelar" at bounding box center [855, 67] width 46 height 13
checkbox input "false"
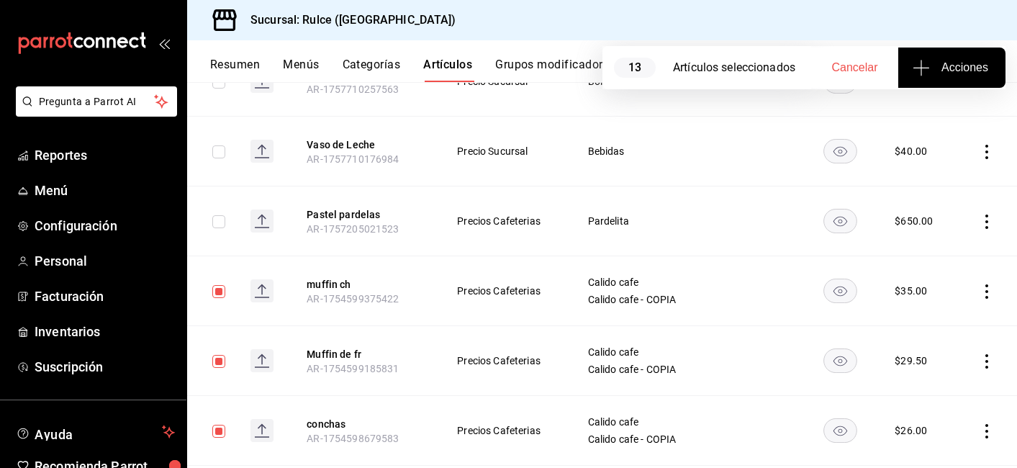
checkbox input "false"
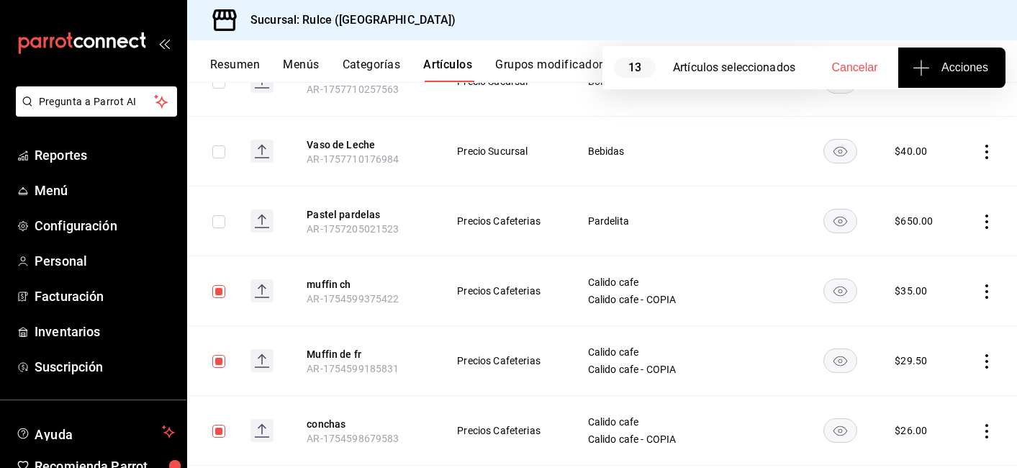
checkbox input "false"
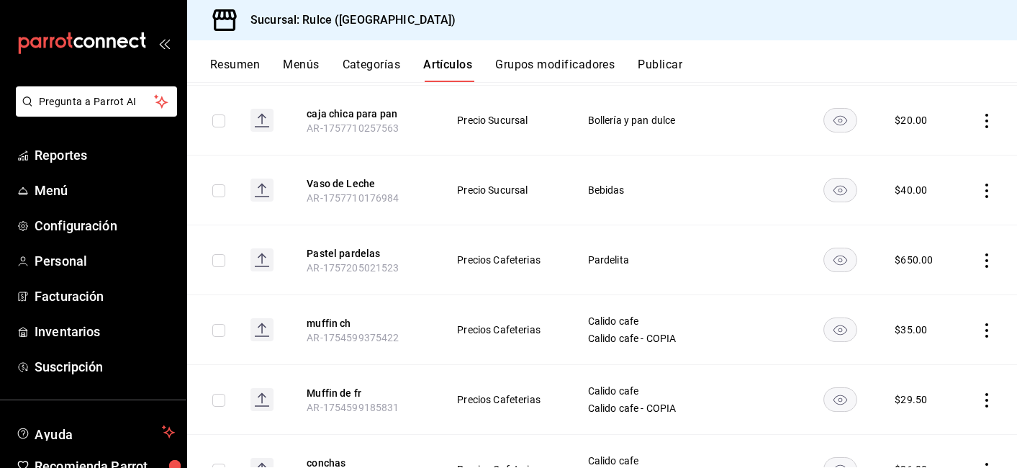
scroll to position [291, 0]
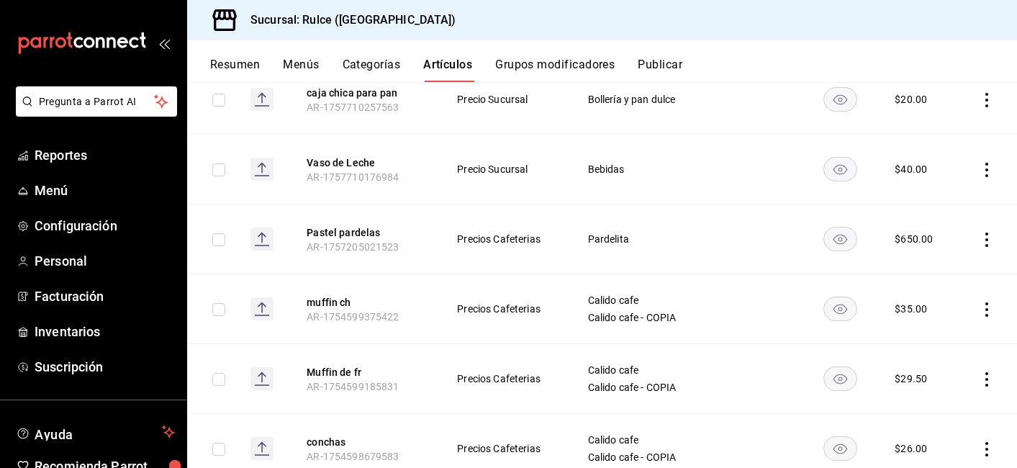
click at [980, 308] on icon "actions" at bounding box center [987, 309] width 14 height 14
click at [939, 399] on span "Eliminar" at bounding box center [933, 401] width 37 height 12
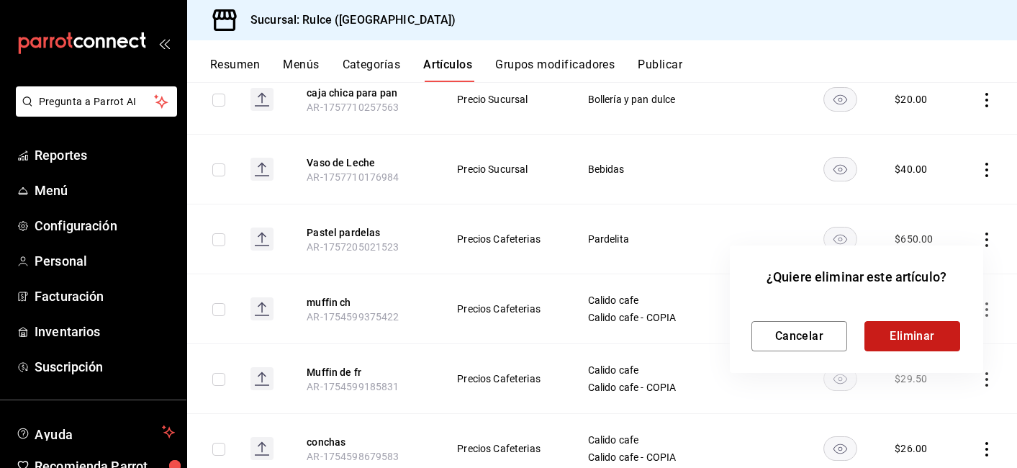
click at [935, 339] on button "Eliminar" at bounding box center [913, 336] width 96 height 30
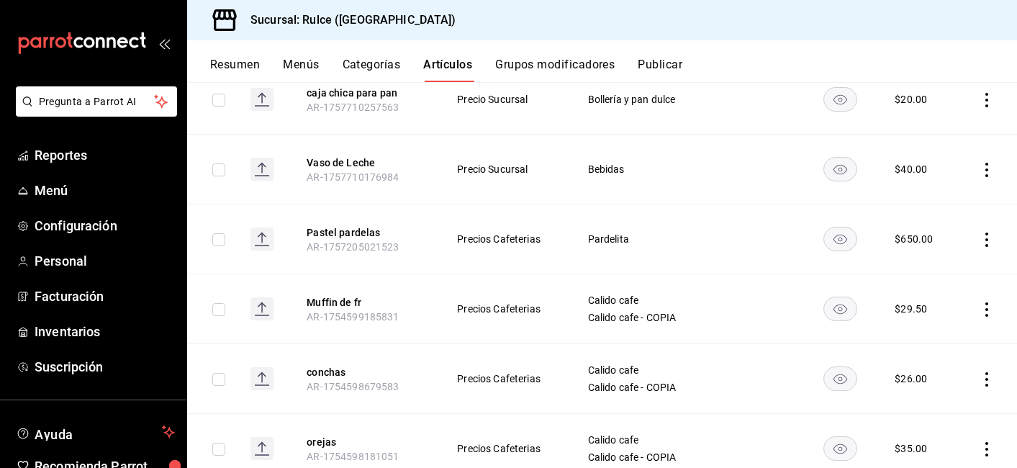
click at [980, 307] on icon "actions" at bounding box center [987, 309] width 14 height 14
click at [923, 398] on span "Eliminar" at bounding box center [933, 401] width 37 height 12
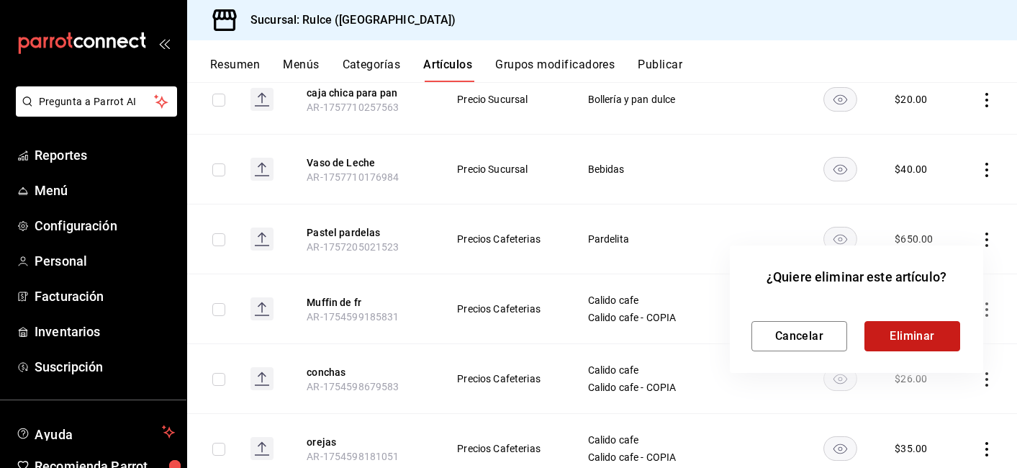
click at [923, 326] on button "Eliminar" at bounding box center [913, 336] width 96 height 30
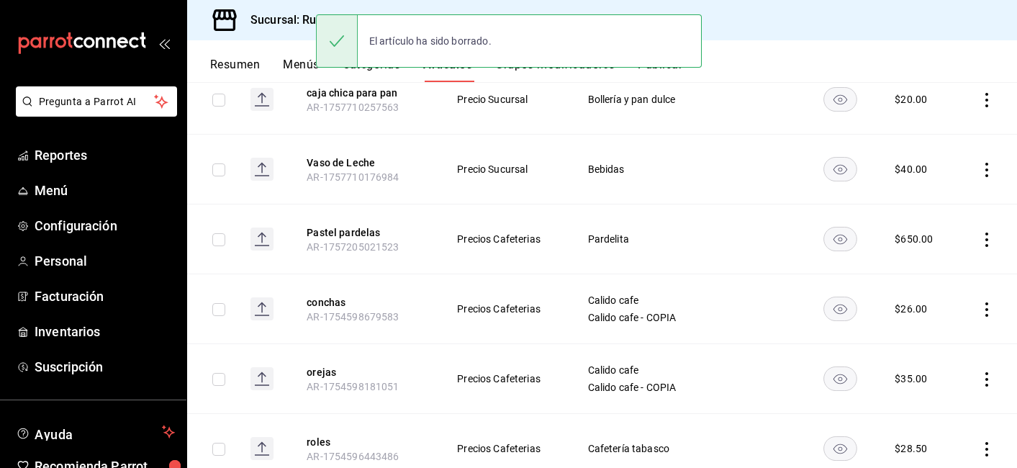
click at [980, 310] on icon "actions" at bounding box center [987, 309] width 14 height 14
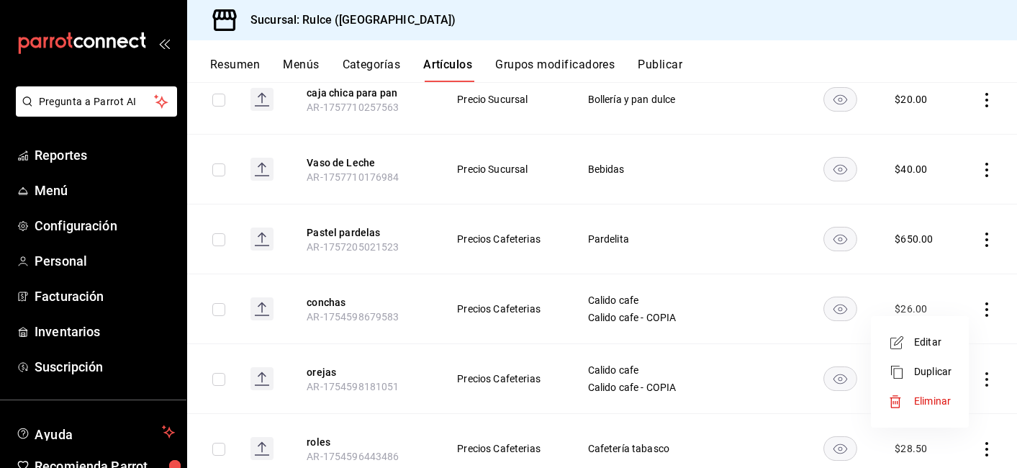
click at [922, 403] on span "Eliminar" at bounding box center [933, 401] width 37 height 12
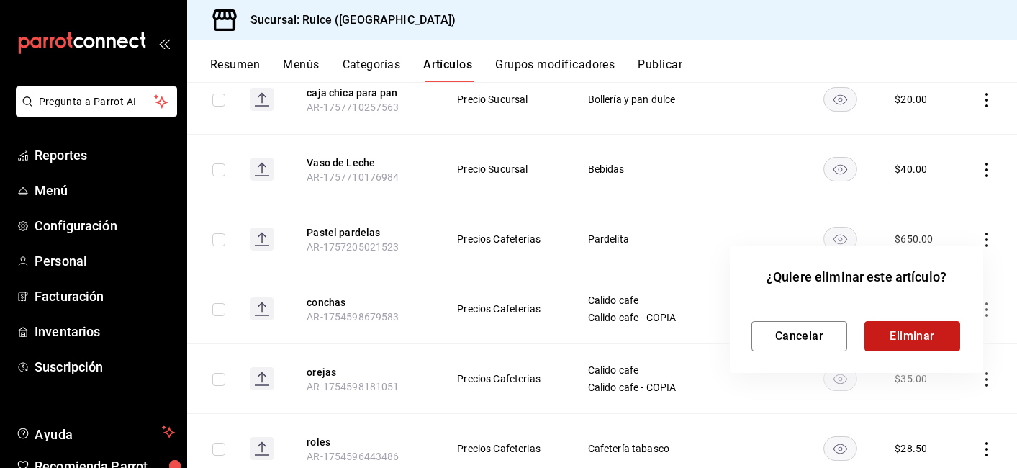
click at [953, 333] on button "Eliminar" at bounding box center [913, 336] width 96 height 30
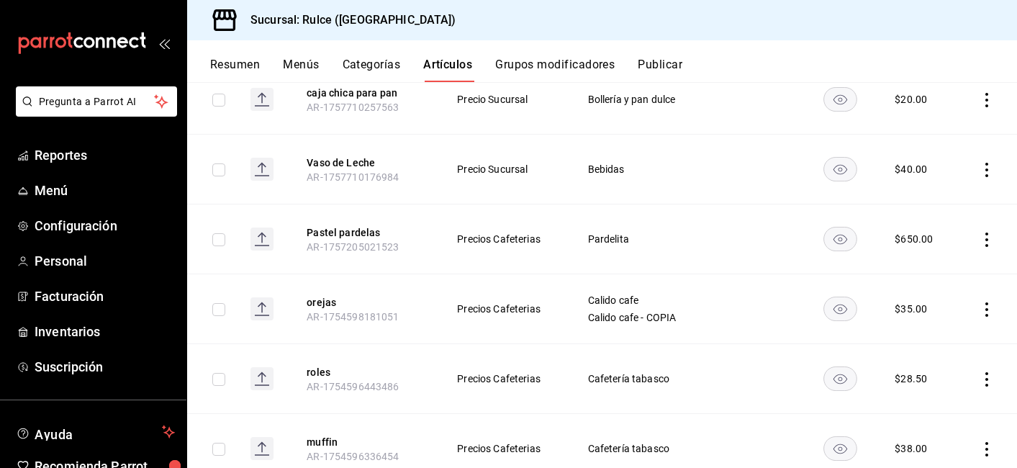
click at [981, 302] on icon "actions" at bounding box center [987, 309] width 14 height 14
click at [926, 405] on span "Eliminar" at bounding box center [933, 401] width 37 height 12
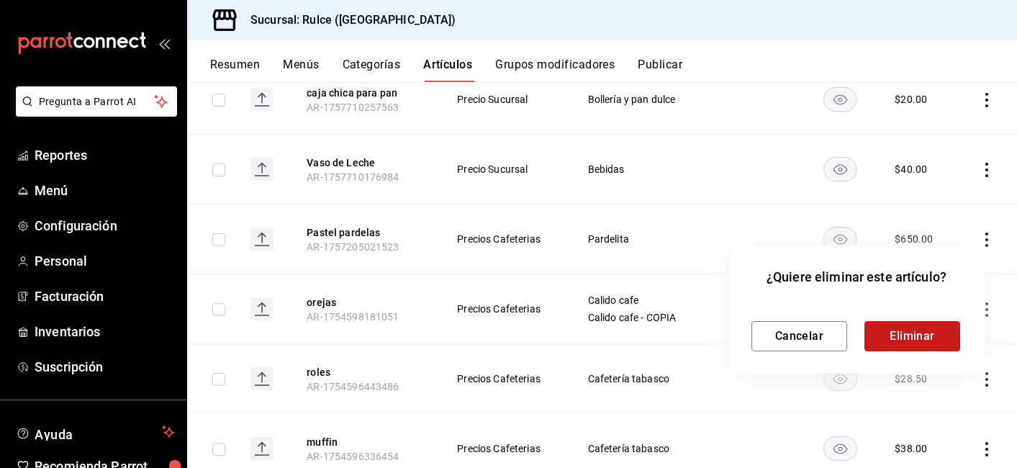
click at [896, 331] on button "Eliminar" at bounding box center [913, 336] width 96 height 30
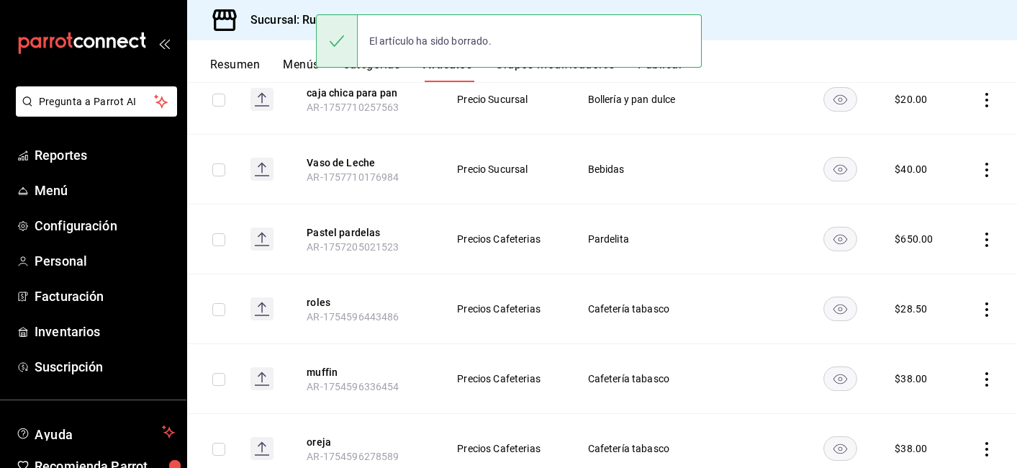
click at [980, 316] on icon "actions" at bounding box center [987, 309] width 14 height 14
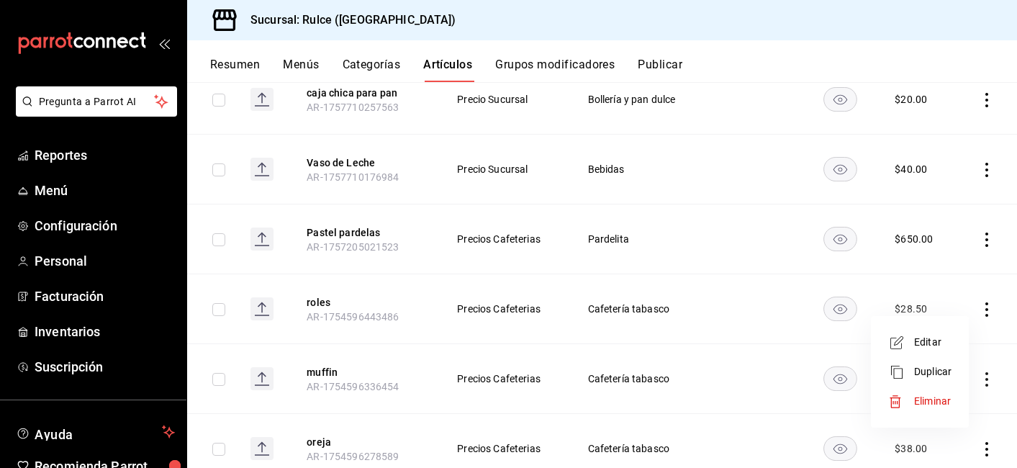
click at [891, 401] on icon at bounding box center [896, 401] width 11 height 12
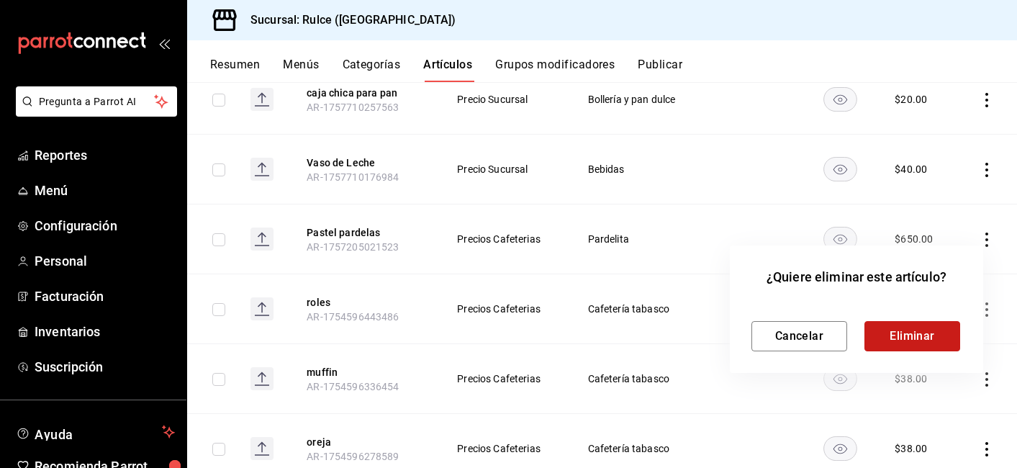
click at [897, 331] on button "Eliminar" at bounding box center [913, 336] width 96 height 30
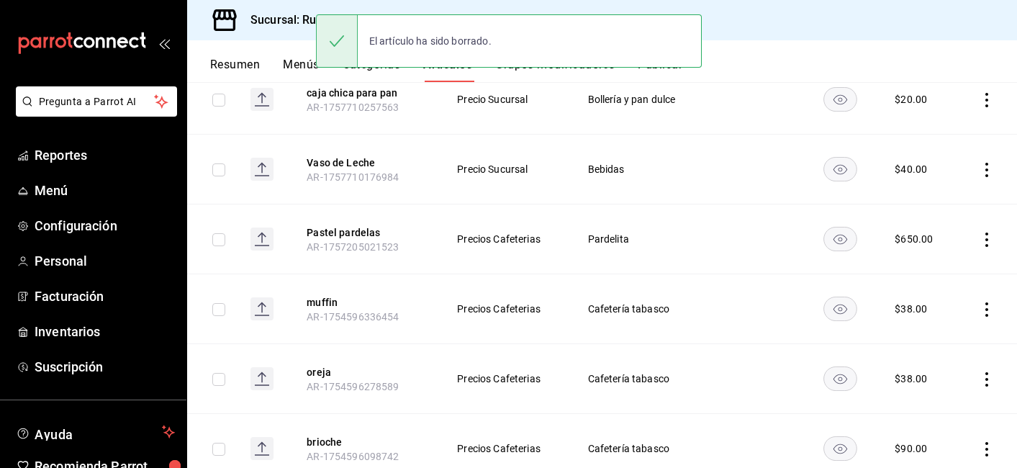
click at [980, 307] on icon "actions" at bounding box center [987, 309] width 14 height 14
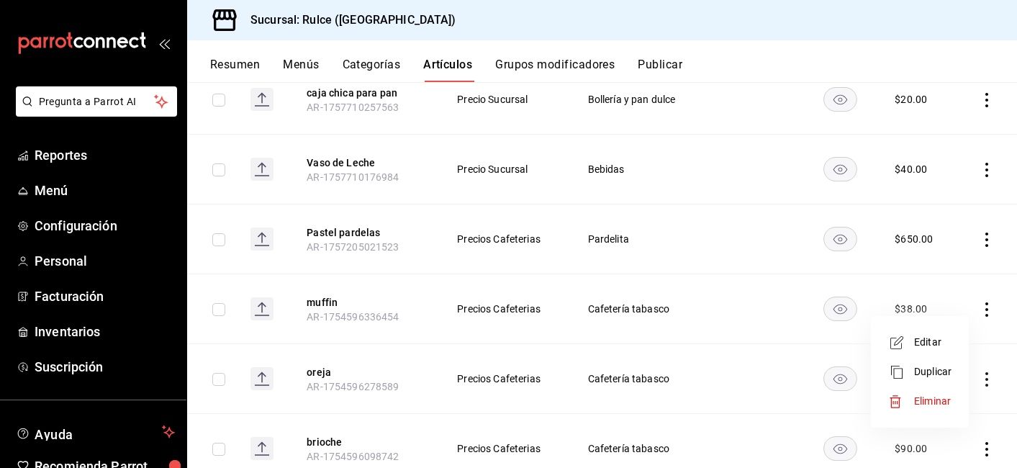
click at [939, 395] on span "Eliminar" at bounding box center [933, 401] width 37 height 15
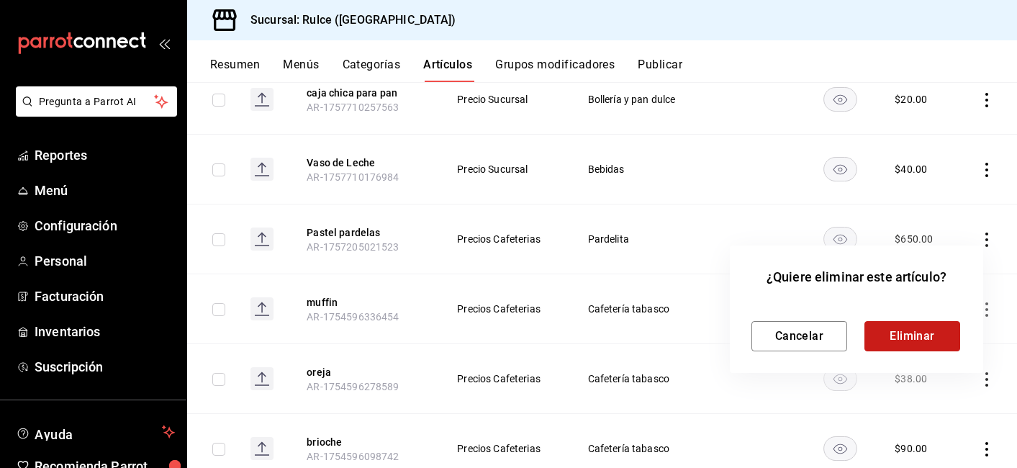
click at [889, 341] on button "Eliminar" at bounding box center [913, 336] width 96 height 30
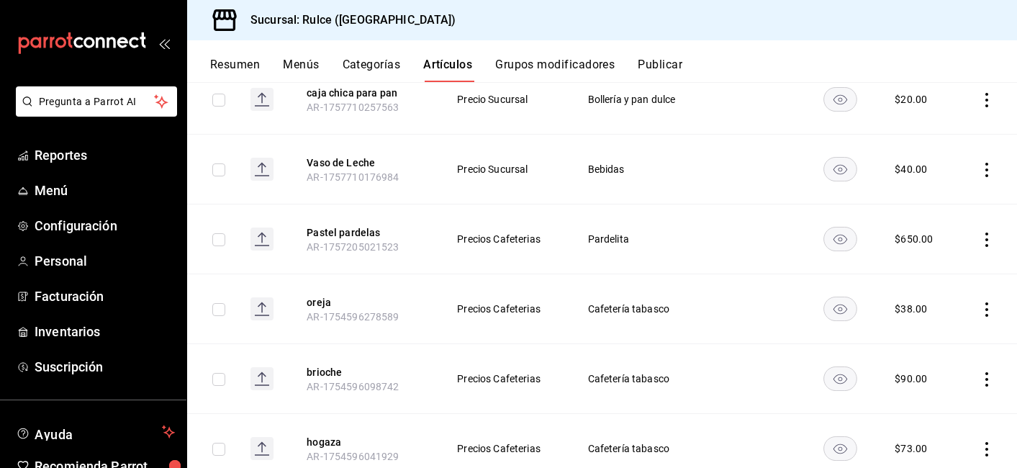
click at [986, 314] on icon "actions" at bounding box center [987, 309] width 3 height 14
click at [935, 392] on li "Eliminar" at bounding box center [920, 402] width 86 height 30
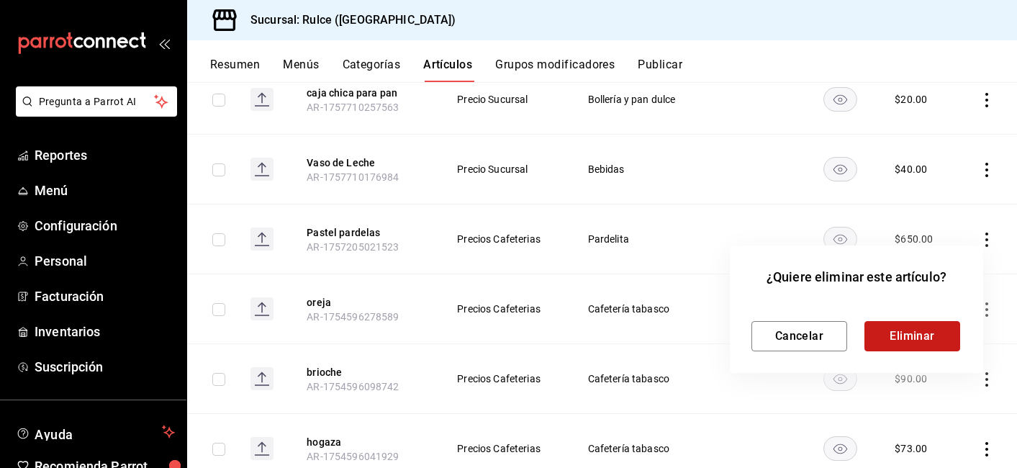
click at [930, 346] on button "Eliminar" at bounding box center [913, 336] width 96 height 30
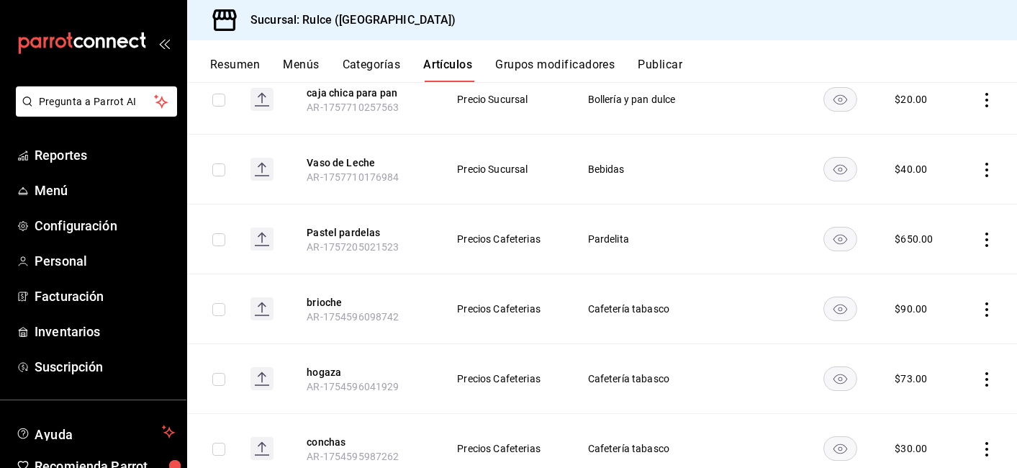
click at [980, 310] on icon "actions" at bounding box center [987, 309] width 14 height 14
click at [918, 399] on span "Eliminar" at bounding box center [933, 401] width 37 height 12
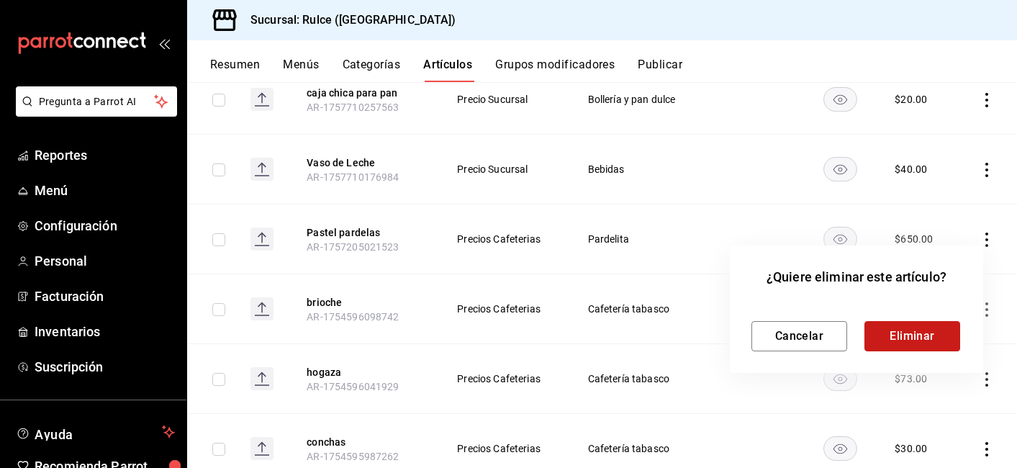
click at [878, 335] on button "Eliminar" at bounding box center [913, 336] width 96 height 30
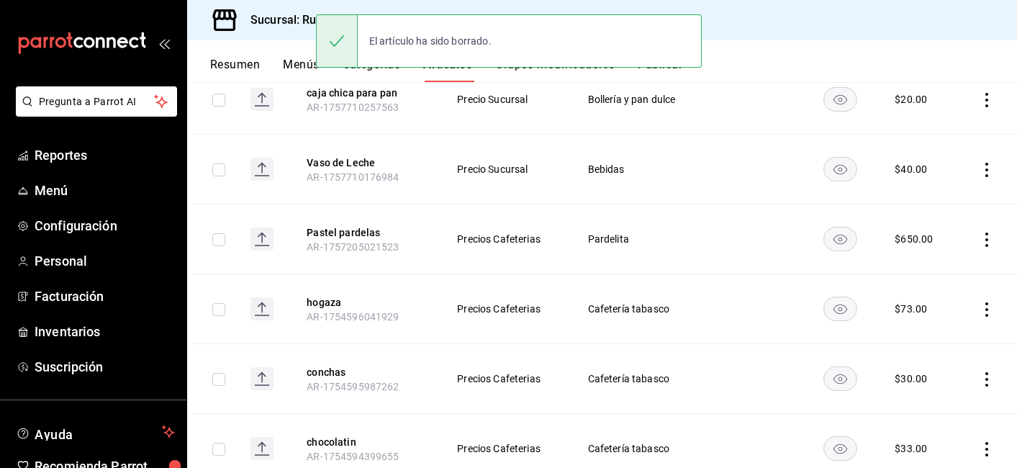
click at [980, 310] on icon "actions" at bounding box center [987, 309] width 14 height 14
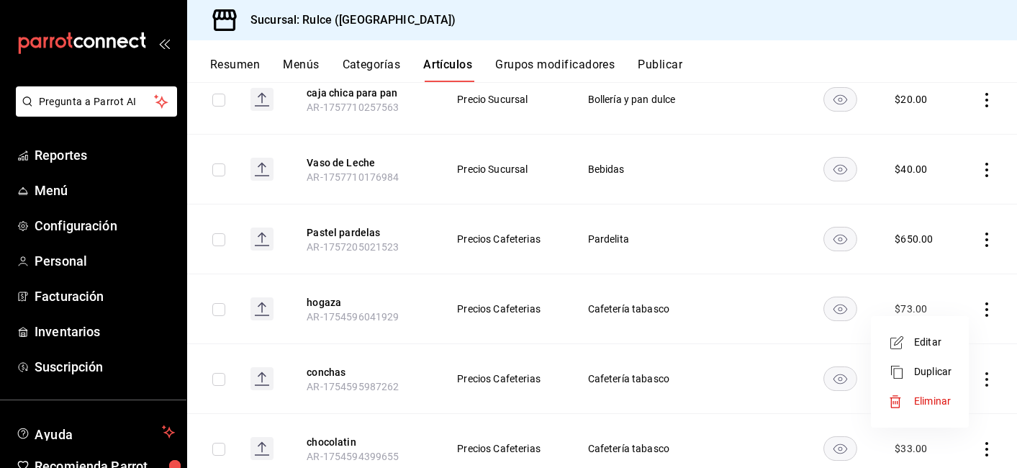
click at [938, 403] on span "Eliminar" at bounding box center [933, 401] width 37 height 12
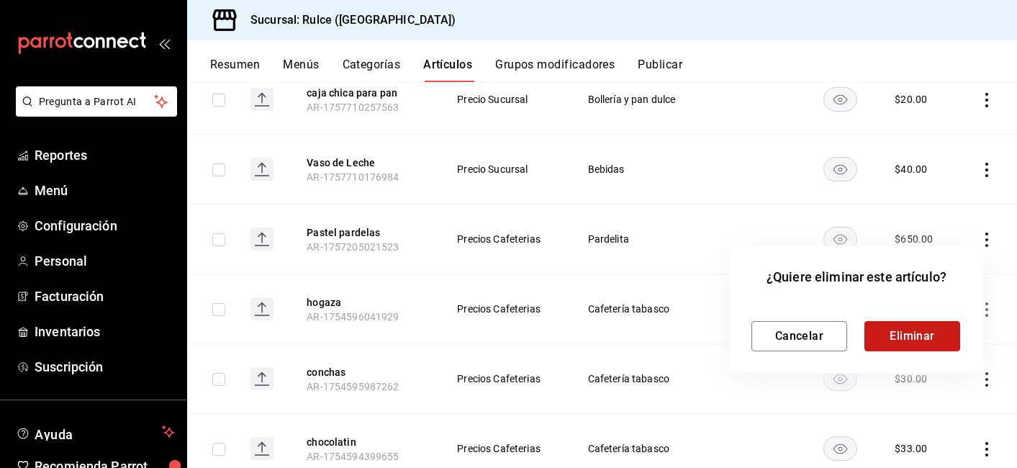
click at [922, 335] on button "Eliminar" at bounding box center [913, 336] width 96 height 30
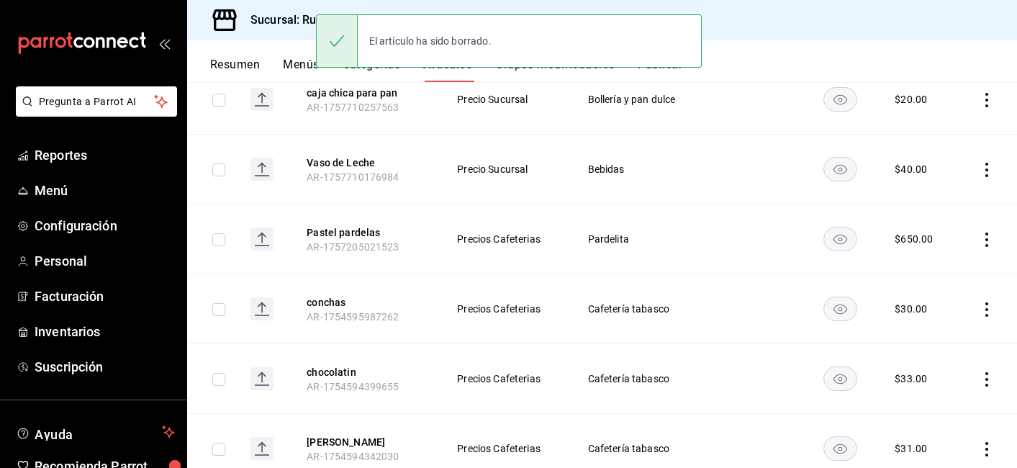
click at [980, 309] on icon "actions" at bounding box center [987, 309] width 14 height 14
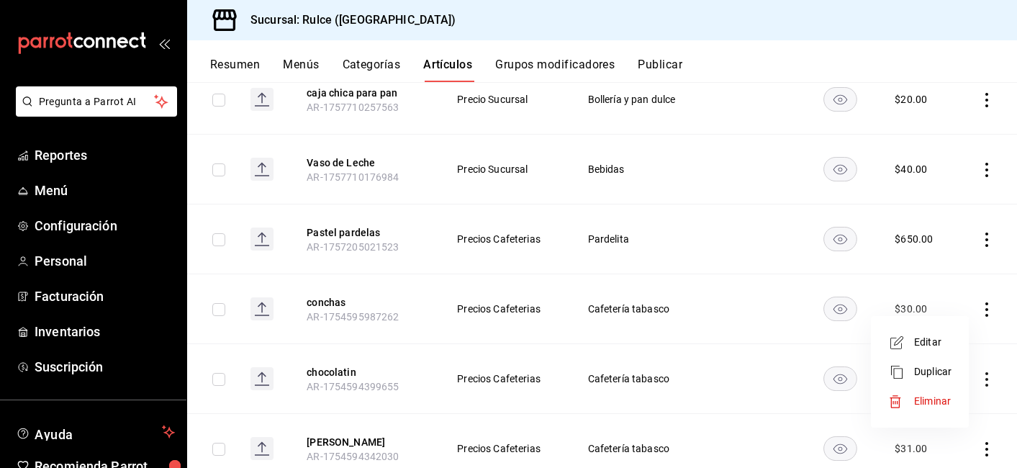
click at [943, 402] on span "Eliminar" at bounding box center [933, 401] width 37 height 12
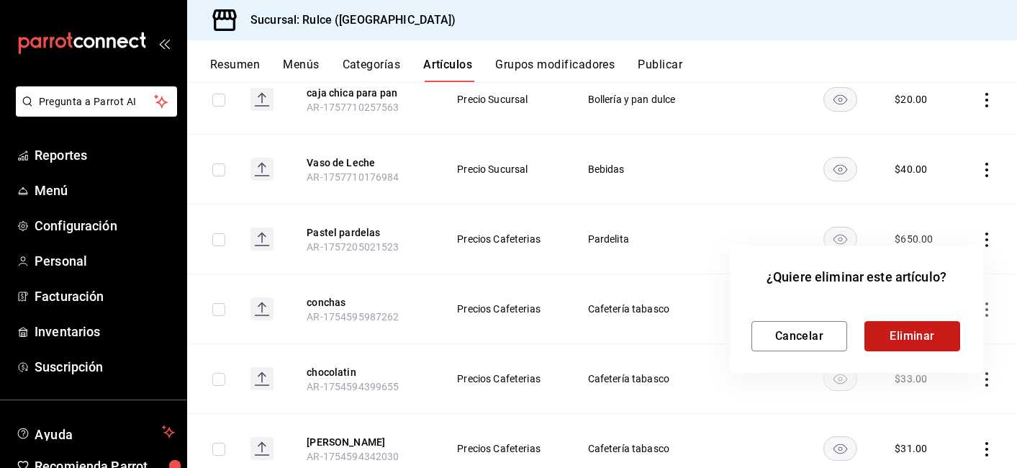
click at [938, 346] on button "Eliminar" at bounding box center [913, 336] width 96 height 30
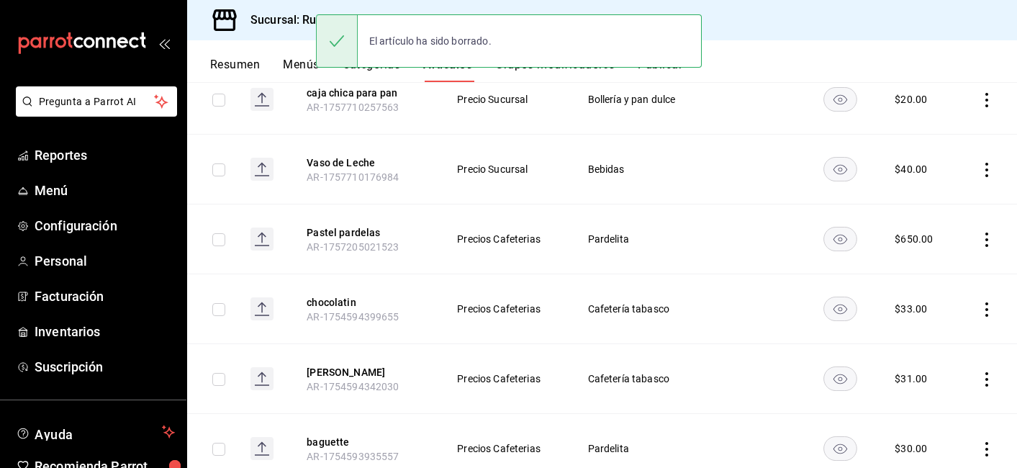
click at [980, 312] on icon "actions" at bounding box center [987, 309] width 14 height 14
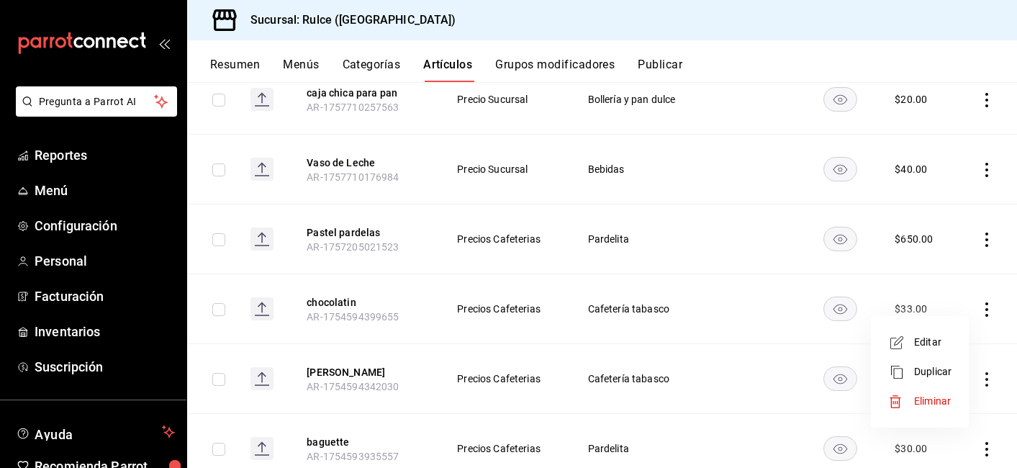
click at [937, 395] on span "Eliminar" at bounding box center [933, 401] width 37 height 15
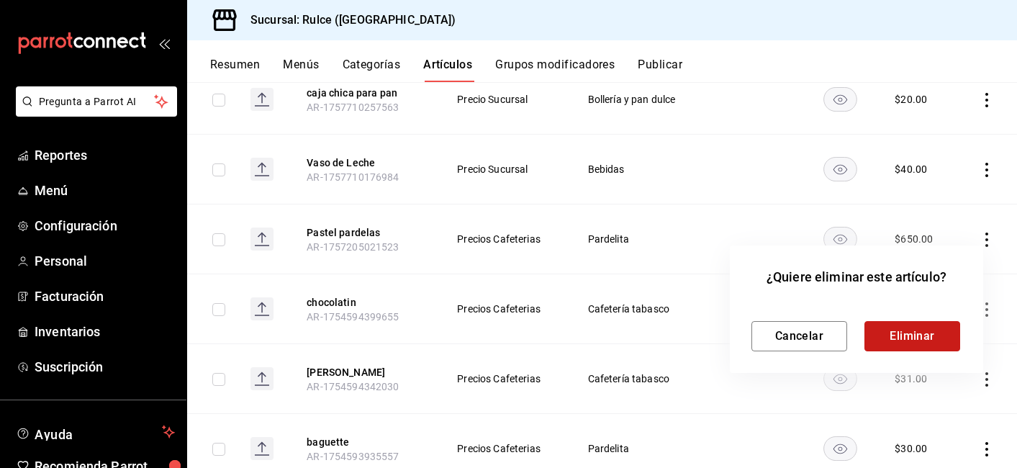
click at [917, 325] on button "Eliminar" at bounding box center [913, 336] width 96 height 30
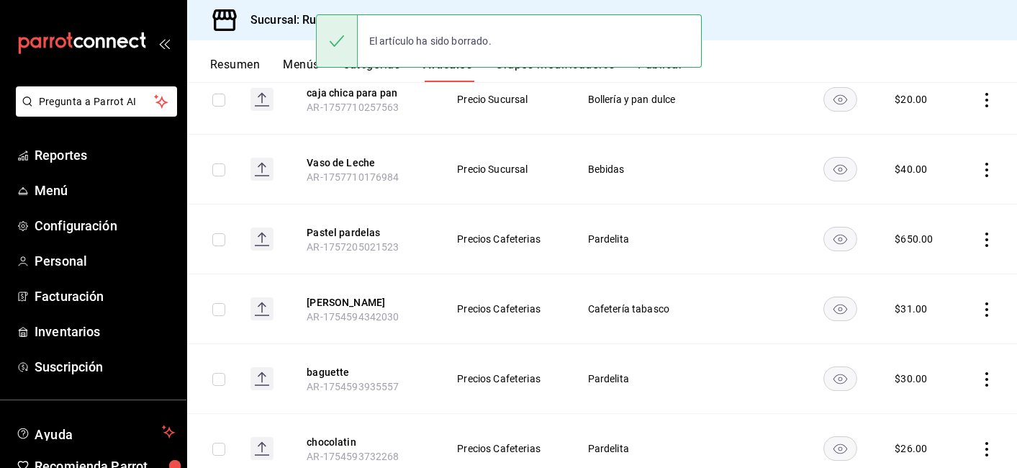
click at [980, 311] on icon "actions" at bounding box center [987, 309] width 14 height 14
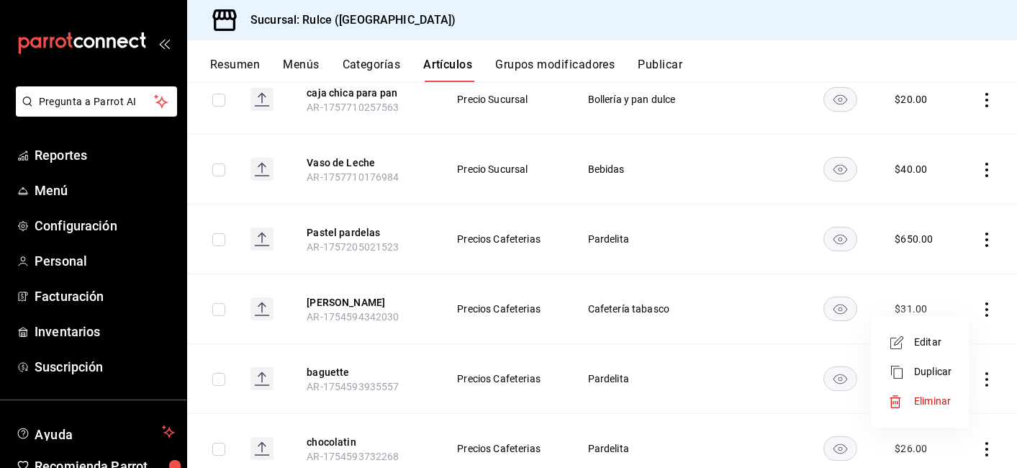
click at [922, 395] on span "Eliminar" at bounding box center [933, 401] width 37 height 15
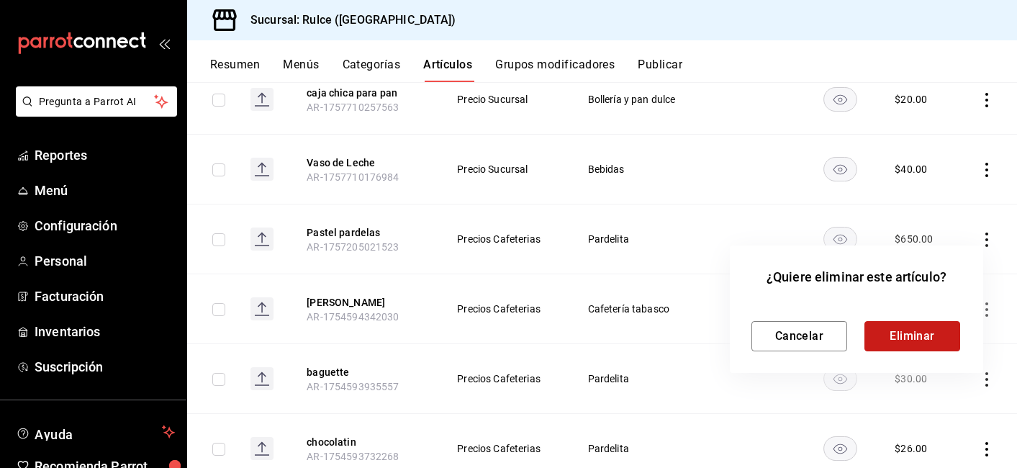
click at [884, 333] on button "Eliminar" at bounding box center [913, 336] width 96 height 30
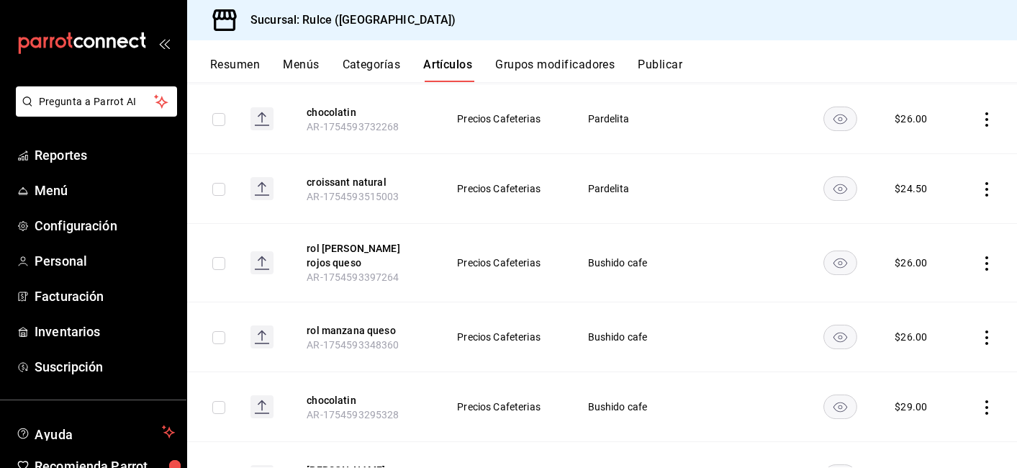
scroll to position [547, 0]
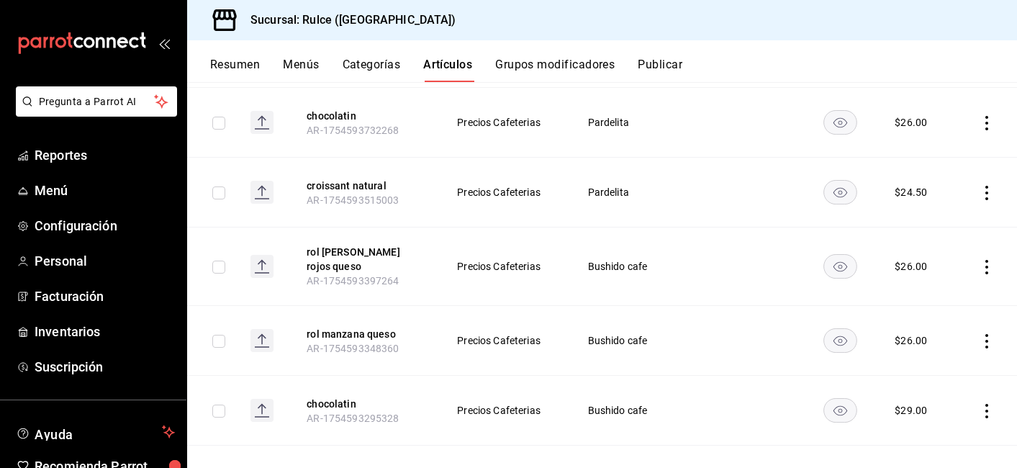
click at [981, 266] on icon "actions" at bounding box center [987, 267] width 14 height 14
click at [935, 352] on span "Eliminar" at bounding box center [933, 355] width 37 height 12
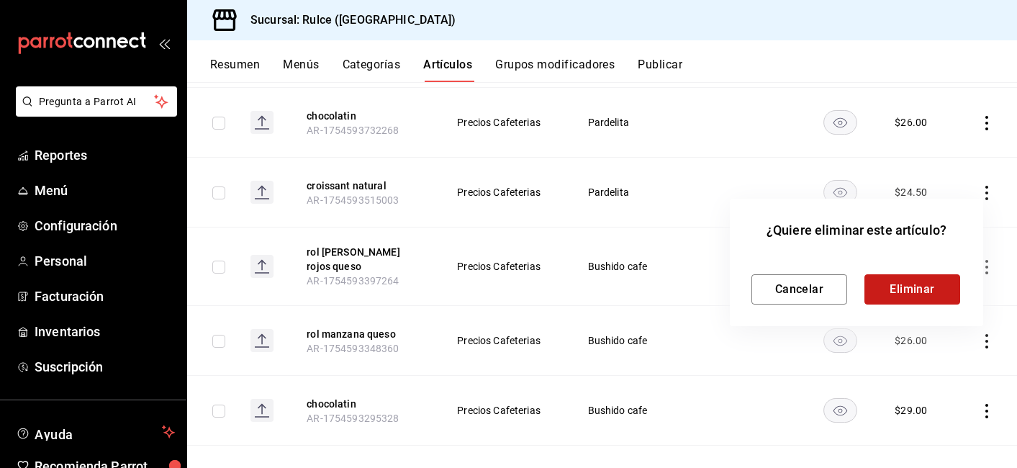
click at [925, 292] on button "Eliminar" at bounding box center [913, 289] width 96 height 30
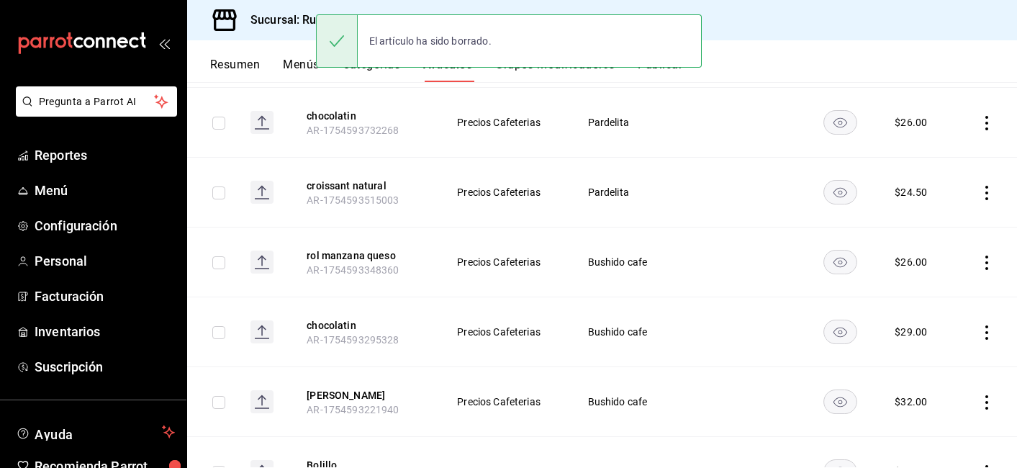
click at [966, 262] on td at bounding box center [988, 263] width 60 height 70
click at [980, 264] on icon "actions" at bounding box center [987, 263] width 14 height 14
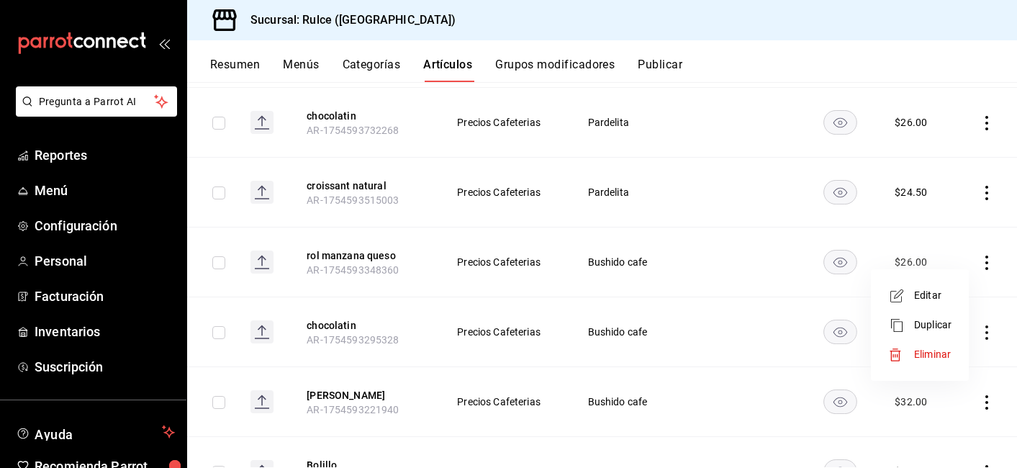
click at [930, 346] on li "Eliminar" at bounding box center [920, 355] width 86 height 30
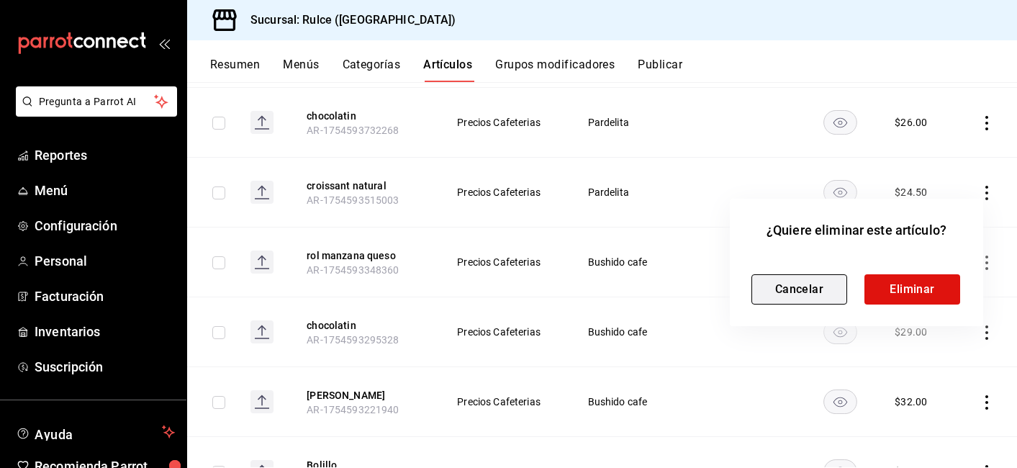
click at [819, 294] on button "Cancelar" at bounding box center [800, 289] width 96 height 30
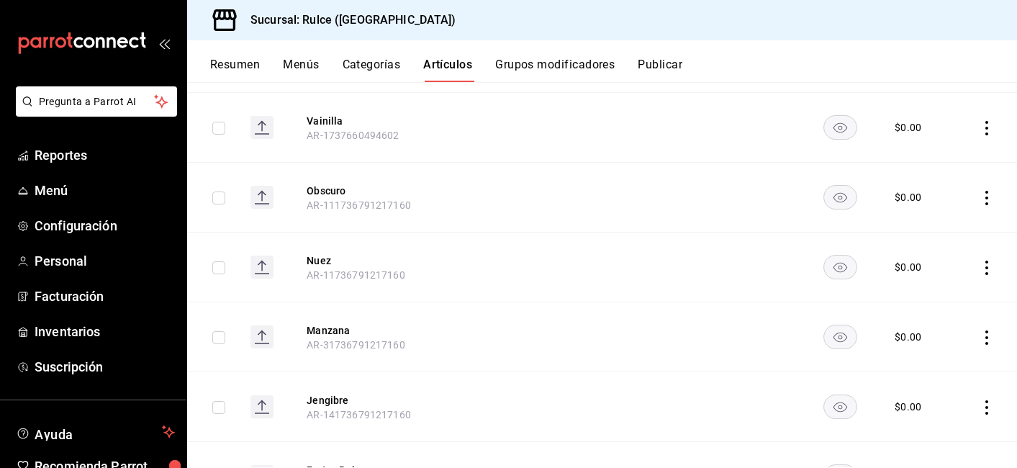
scroll to position [2302, 0]
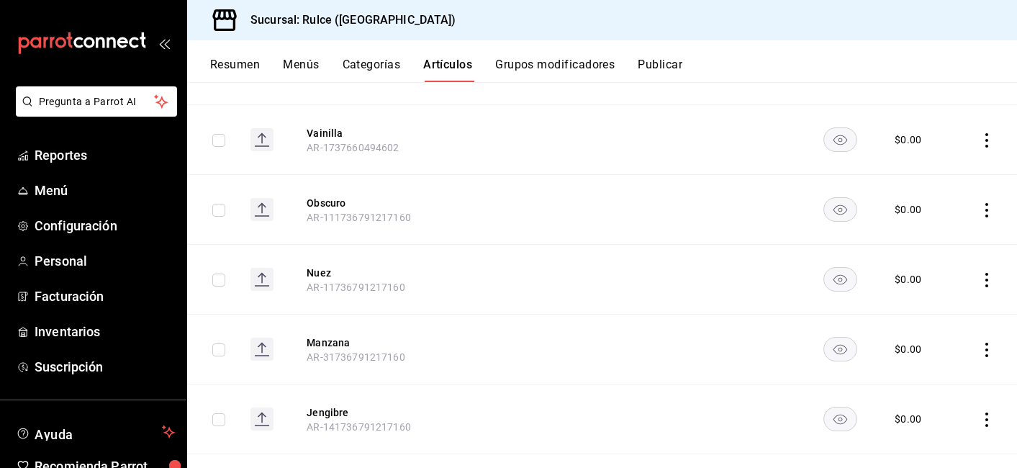
click at [378, 72] on button "Categorías" at bounding box center [372, 70] width 58 height 24
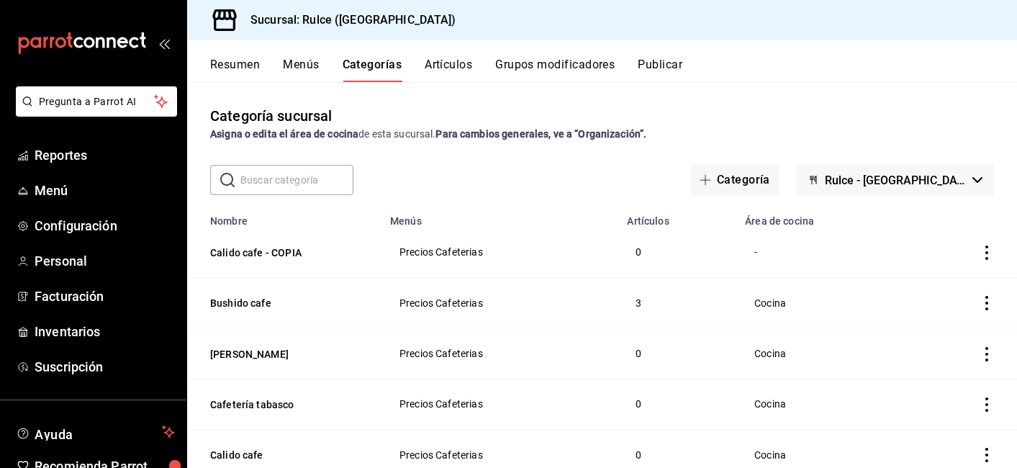
click at [980, 252] on icon "actions" at bounding box center [987, 253] width 14 height 14
click at [940, 349] on span "Eliminar" at bounding box center [933, 344] width 37 height 12
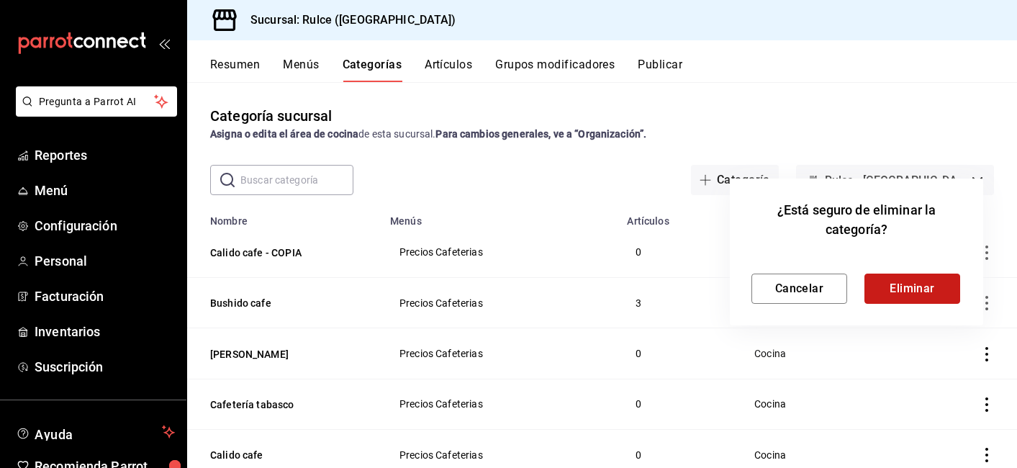
click at [922, 287] on button "Eliminar" at bounding box center [913, 289] width 96 height 30
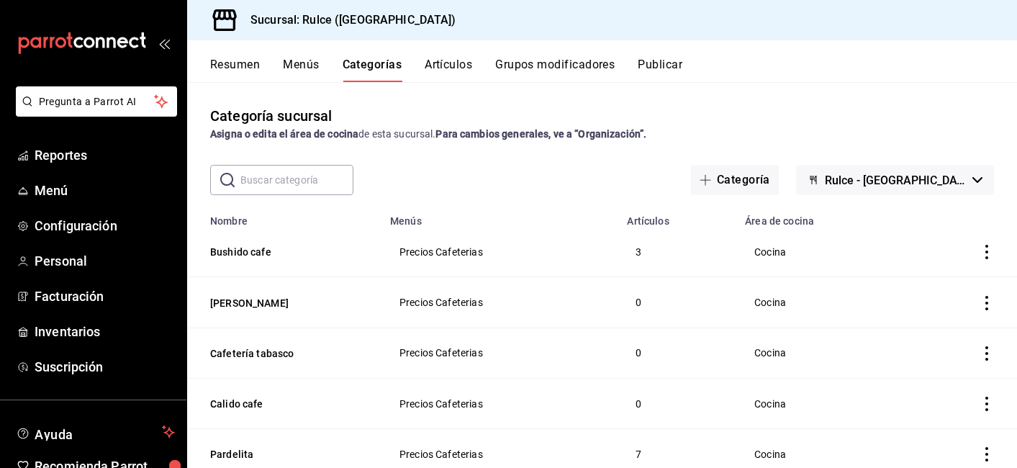
click at [980, 303] on icon "actions" at bounding box center [987, 303] width 14 height 14
click at [945, 390] on span "Eliminar" at bounding box center [933, 395] width 37 height 12
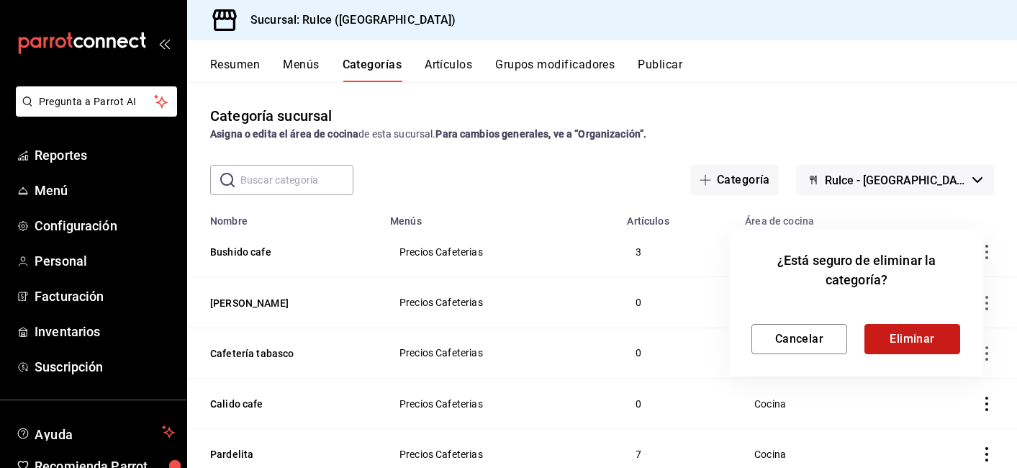
click at [922, 341] on button "Eliminar" at bounding box center [913, 339] width 96 height 30
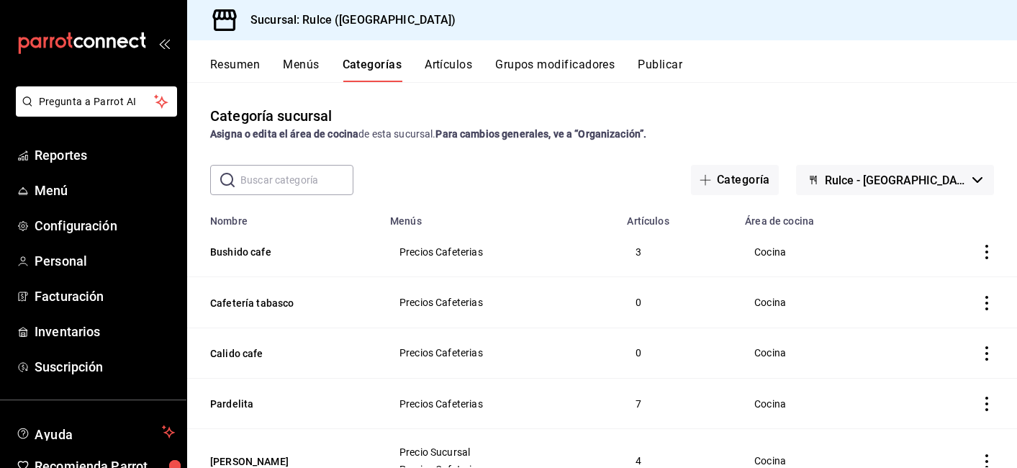
click at [985, 307] on td "categoriesTable" at bounding box center [963, 302] width 109 height 50
click at [980, 307] on icon "actions" at bounding box center [987, 303] width 14 height 14
click at [929, 392] on span "Eliminar" at bounding box center [933, 395] width 37 height 12
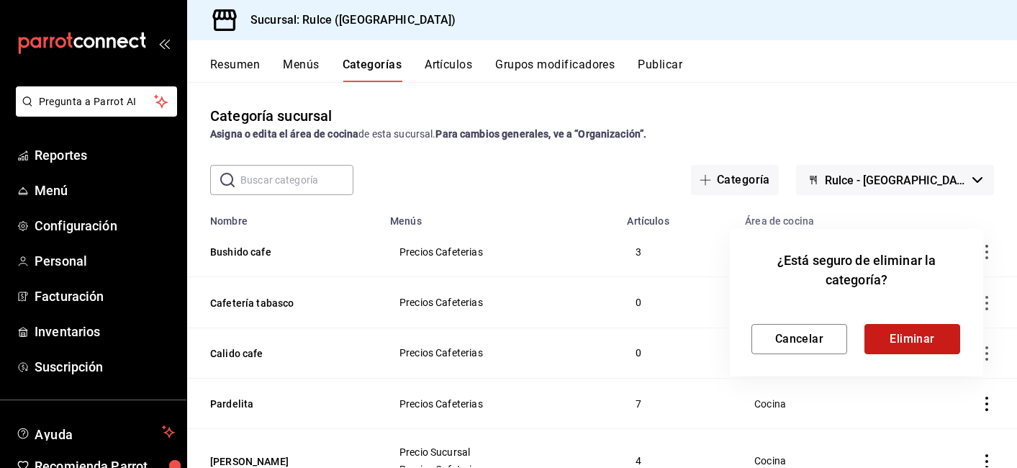
click at [899, 346] on button "Eliminar" at bounding box center [913, 339] width 96 height 30
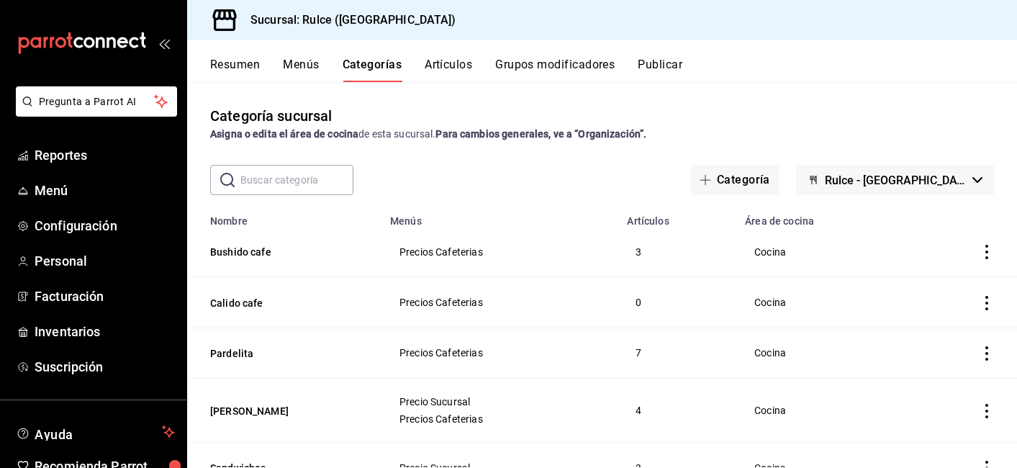
click at [980, 306] on icon "actions" at bounding box center [987, 303] width 14 height 14
click at [933, 392] on span "Eliminar" at bounding box center [933, 395] width 37 height 12
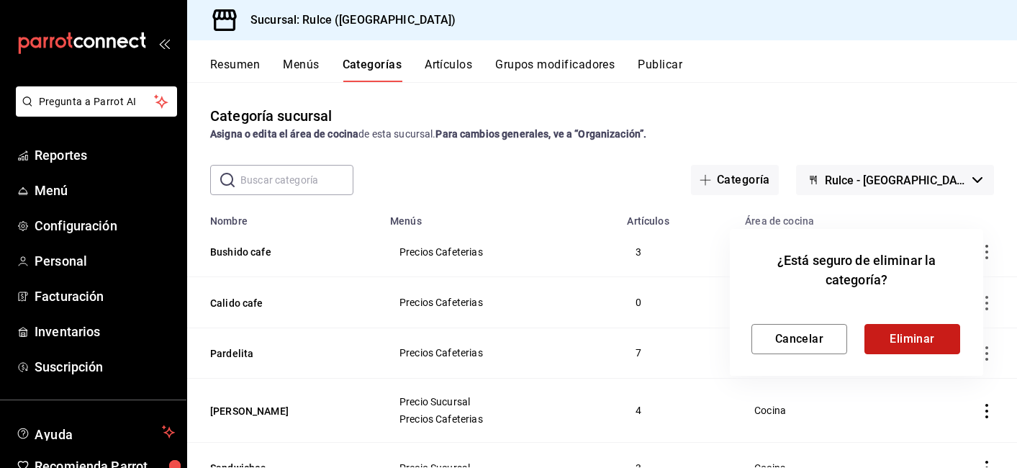
click at [911, 336] on button "Eliminar" at bounding box center [913, 339] width 96 height 30
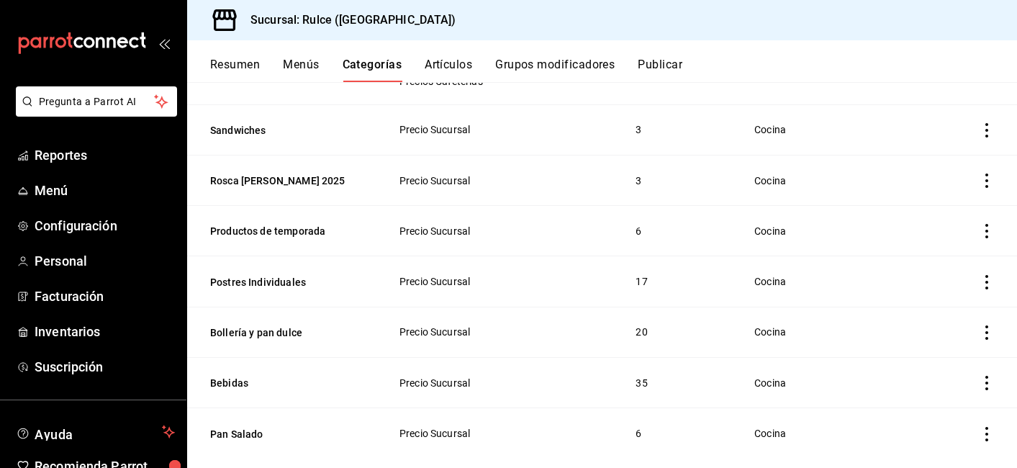
scroll to position [313, 0]
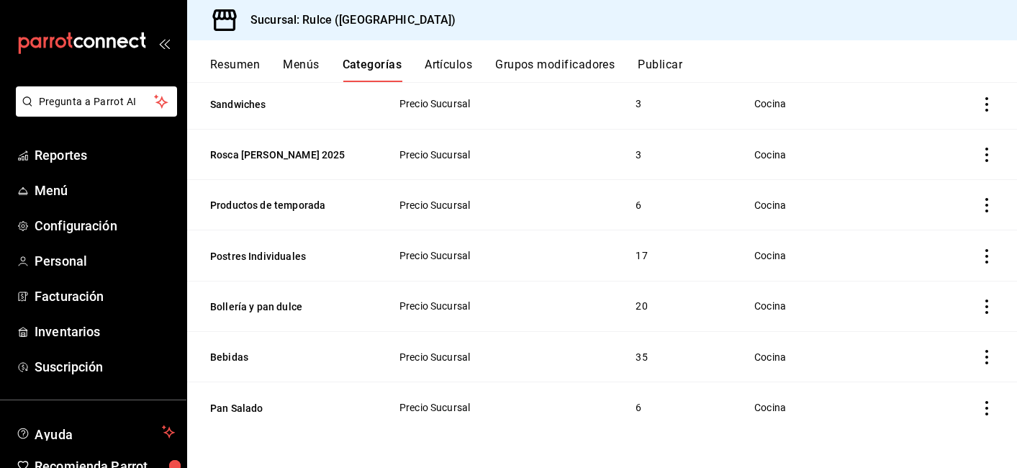
click at [449, 65] on button "Artículos" at bounding box center [449, 70] width 48 height 24
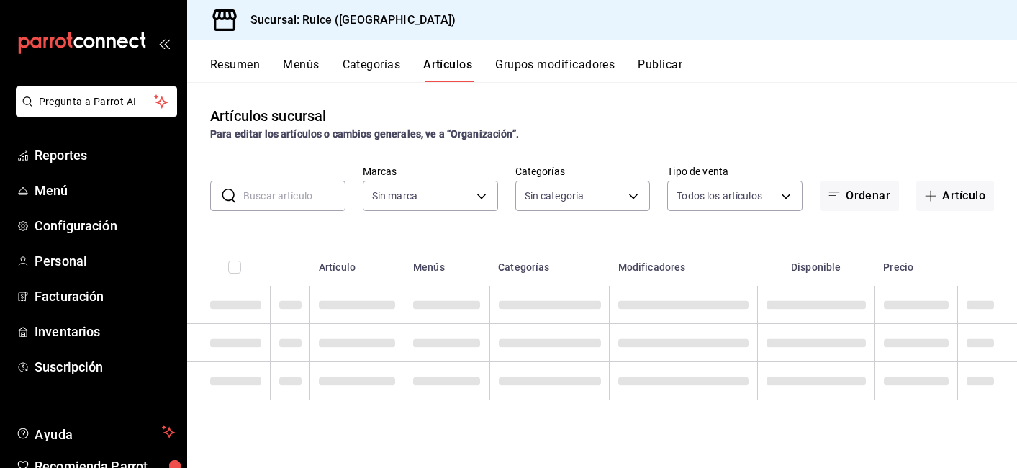
type input "386eb51a-04dc-4fdd-b20d-8fc52226cfc6"
type input "a74df6e9-fb56-42de-b034-da357e349463,ec89e835-f9eb-447b-806c-6b2a8447e91b,16249…"
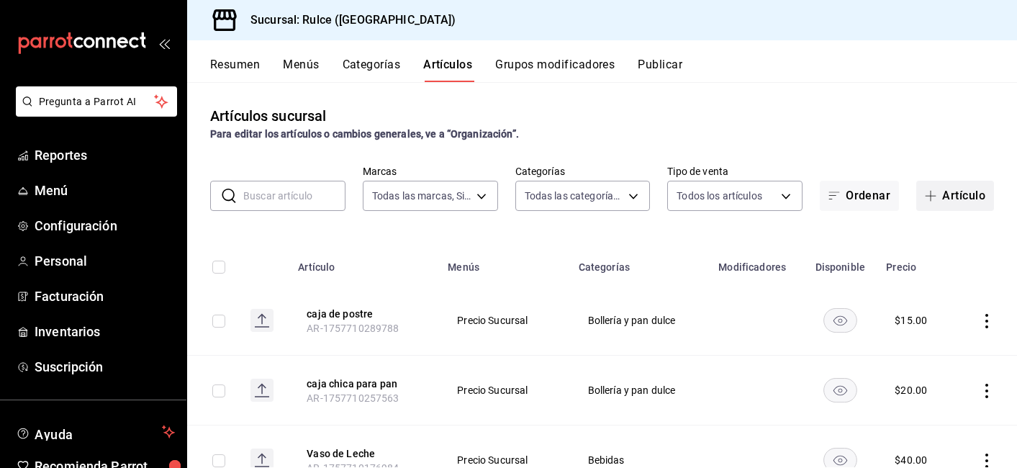
click at [956, 192] on button "Artículo" at bounding box center [956, 196] width 78 height 30
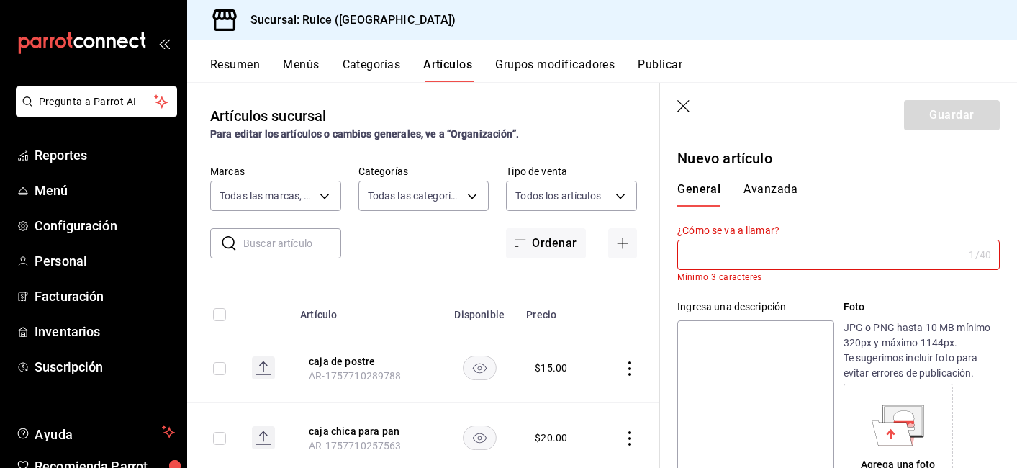
type input "p"
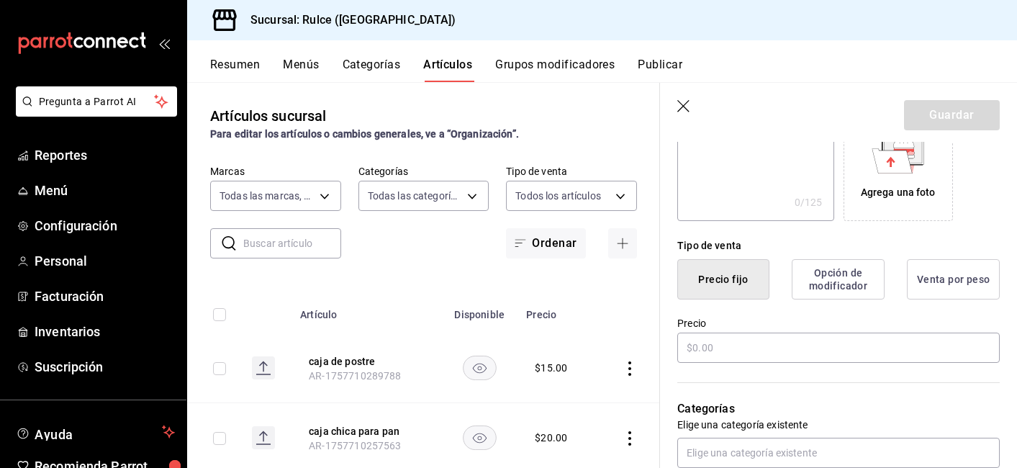
scroll to position [270, 0]
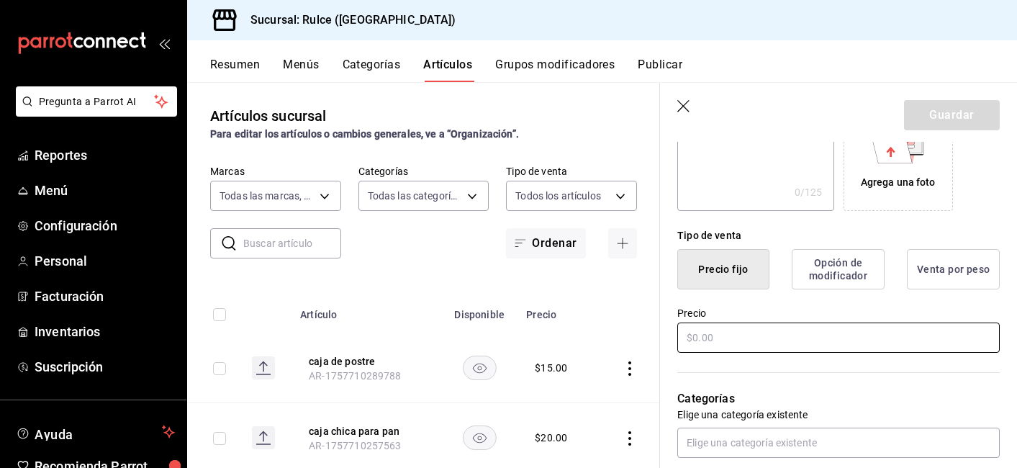
type input "Pan de muerto"
click at [855, 333] on input "text" at bounding box center [839, 338] width 323 height 30
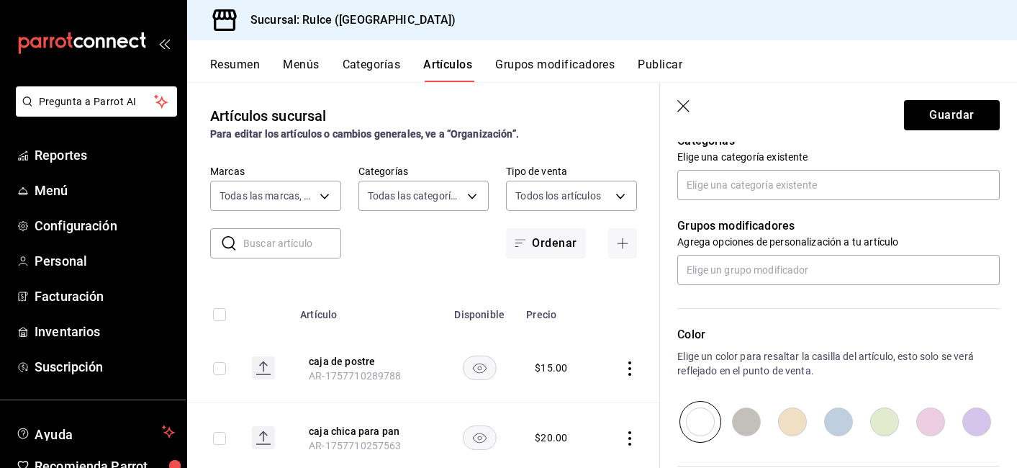
scroll to position [539, 0]
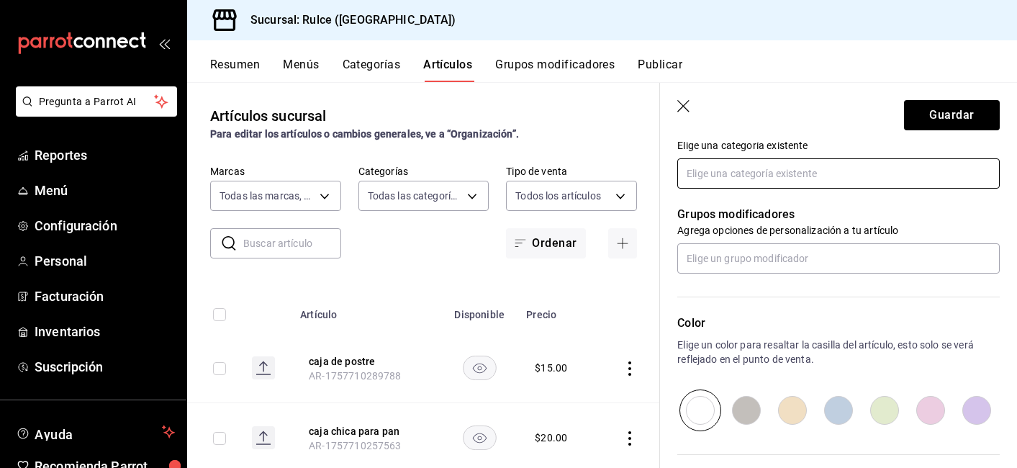
type input "$48.00"
click at [866, 174] on input "text" at bounding box center [839, 173] width 323 height 30
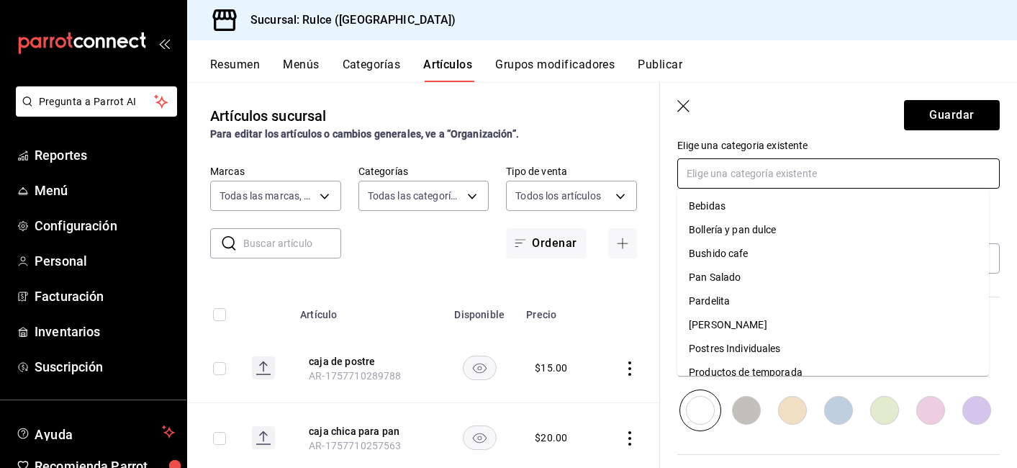
click at [839, 368] on li "Productos de temporada" at bounding box center [834, 373] width 312 height 24
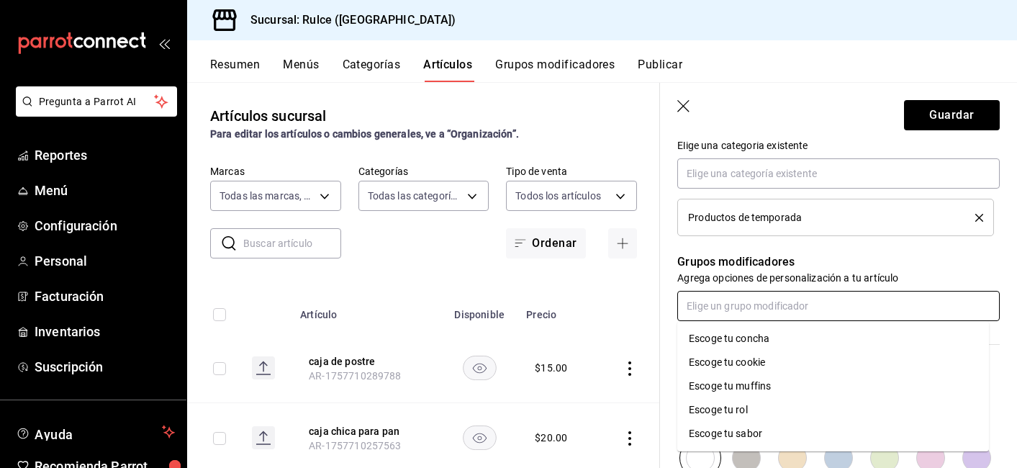
click at [889, 302] on input "text" at bounding box center [839, 306] width 323 height 30
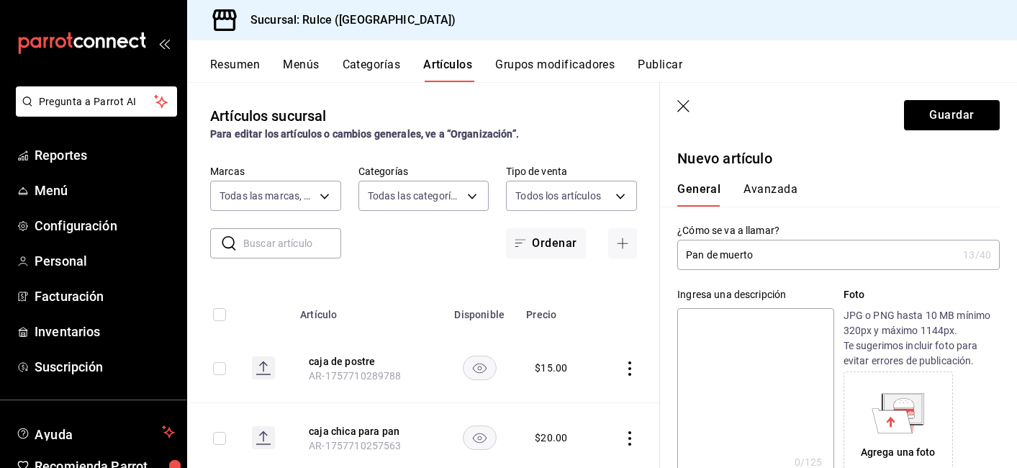
scroll to position [0, 0]
click at [786, 194] on button "Avanzada" at bounding box center [771, 194] width 54 height 24
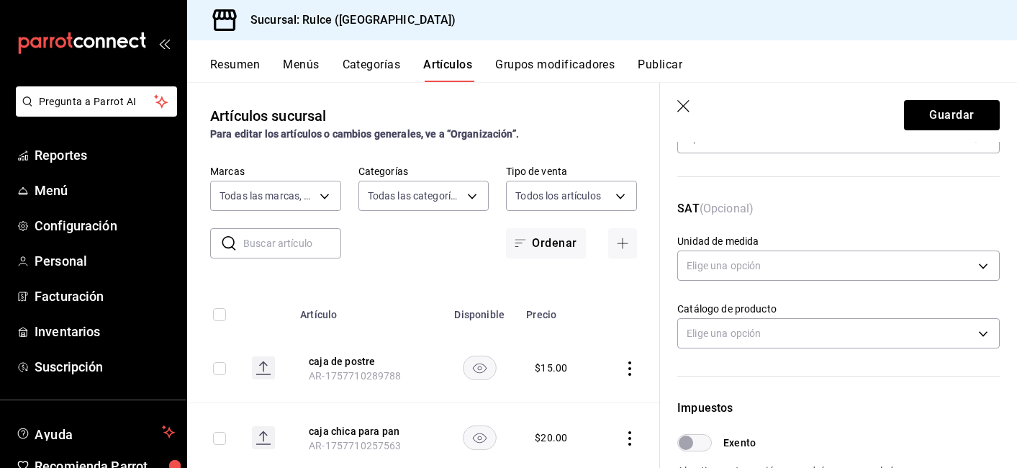
scroll to position [176, 0]
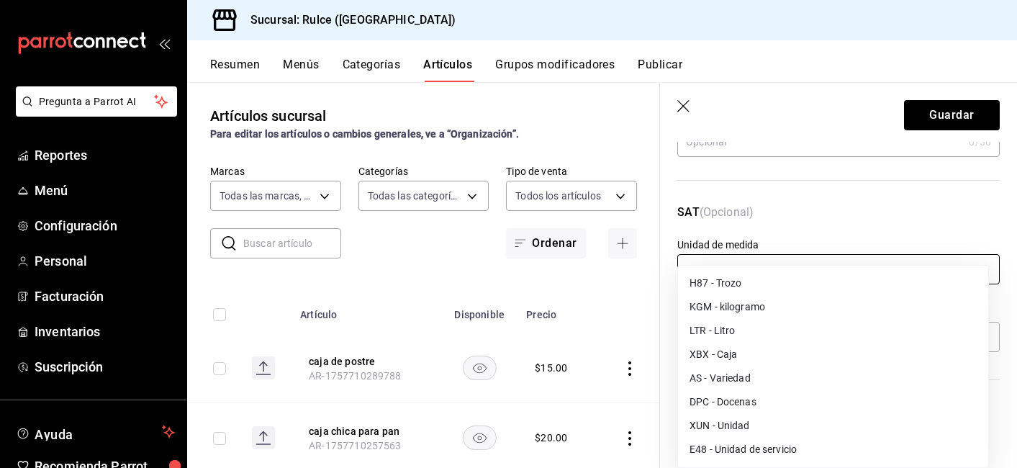
click at [924, 275] on body "Pregunta a Parrot AI Reportes Menú Configuración Personal Facturación Inventari…" at bounding box center [508, 234] width 1017 height 468
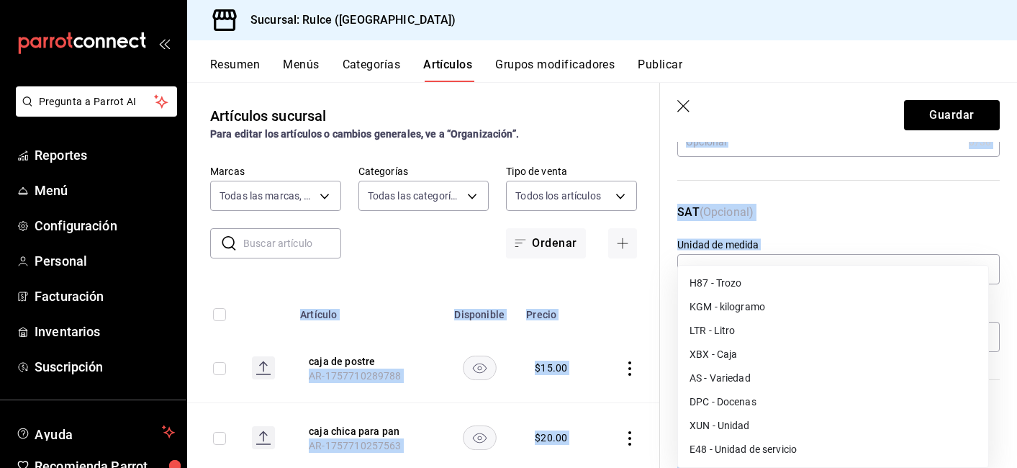
drag, startPoint x: 1014, startPoint y: 288, endPoint x: 1030, endPoint y: 376, distance: 89.3
click at [1017, 376] on html "Pregunta a Parrot AI Reportes Menú Configuración Personal Facturación Inventari…" at bounding box center [508, 234] width 1017 height 468
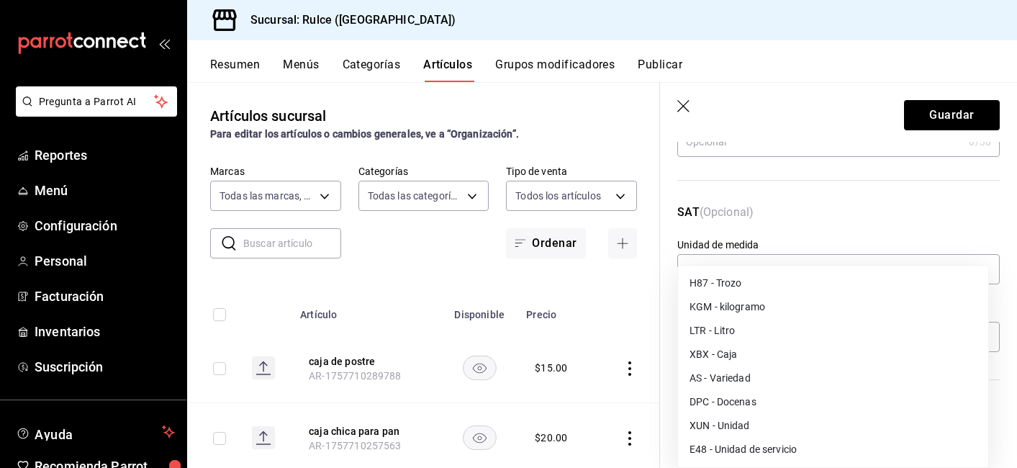
click at [917, 192] on div at bounding box center [508, 234] width 1017 height 468
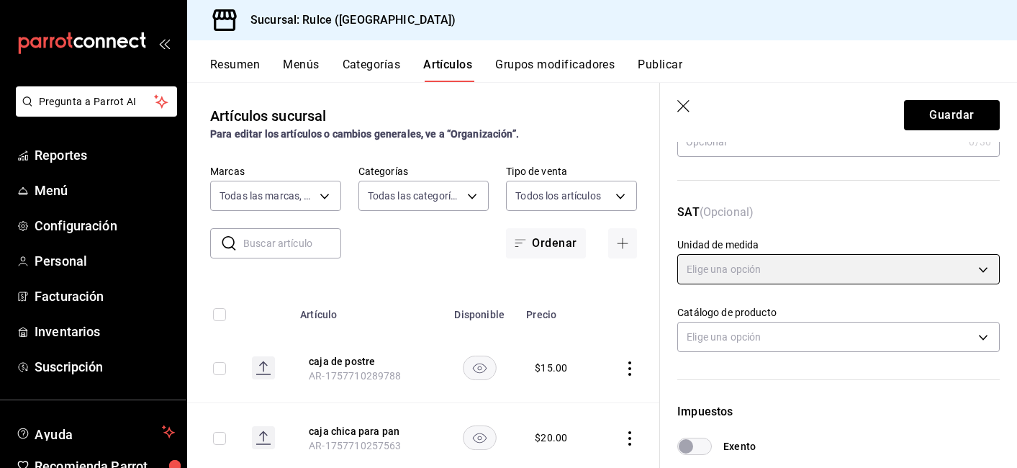
scroll to position [0, 0]
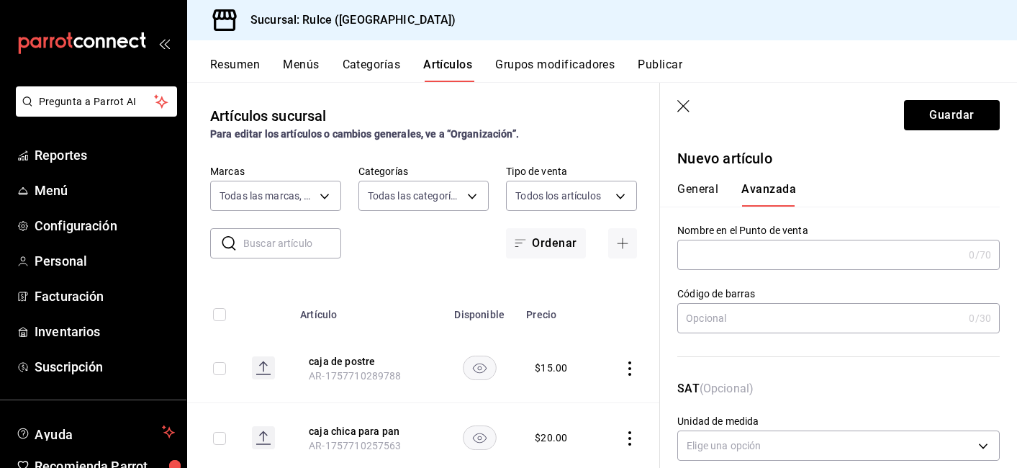
click at [700, 192] on button "General" at bounding box center [698, 194] width 41 height 24
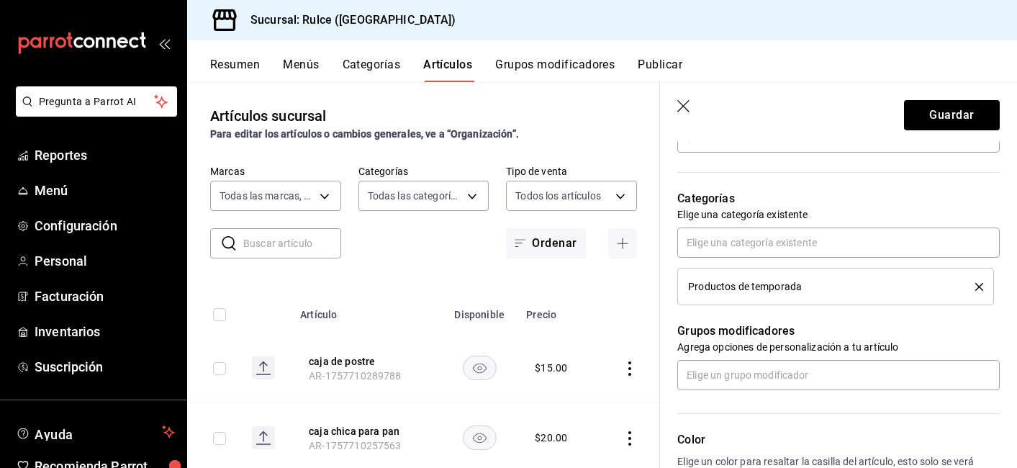
scroll to position [472, 0]
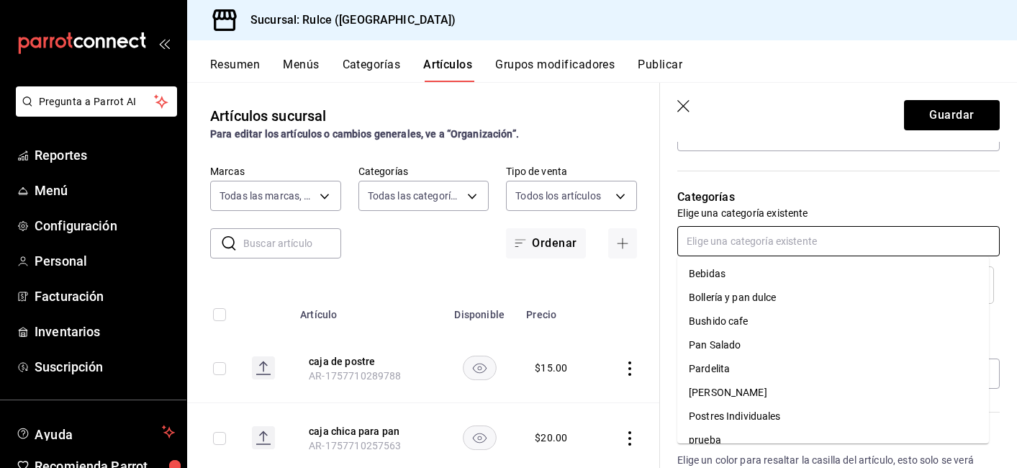
click at [907, 233] on input "text" at bounding box center [839, 241] width 323 height 30
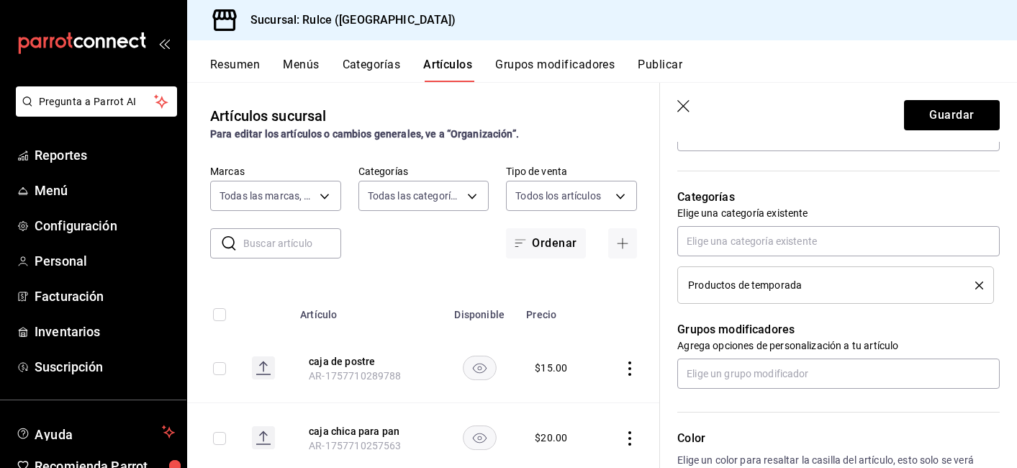
click at [953, 173] on div "Categorías Elige una categoría existente Productos de temporada" at bounding box center [830, 228] width 340 height 150
click at [976, 287] on icon "delete" at bounding box center [980, 286] width 8 height 8
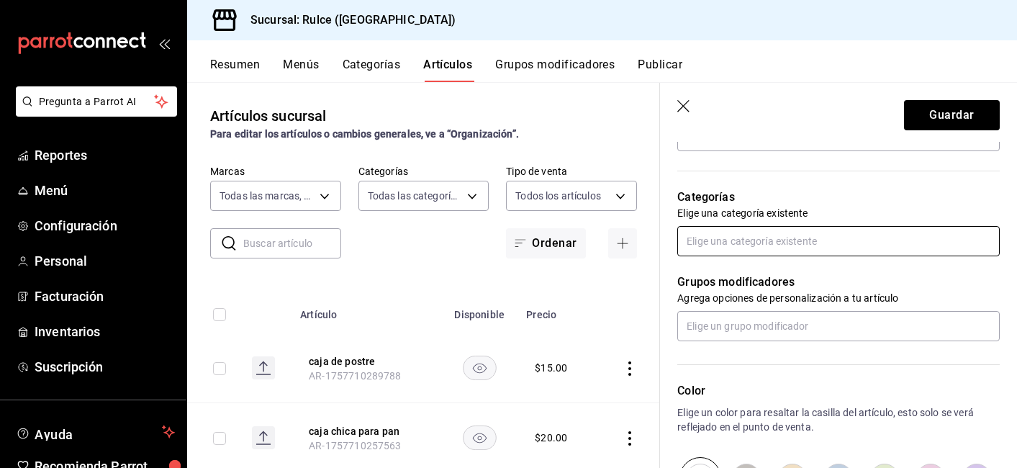
click at [957, 238] on input "text" at bounding box center [839, 241] width 323 height 30
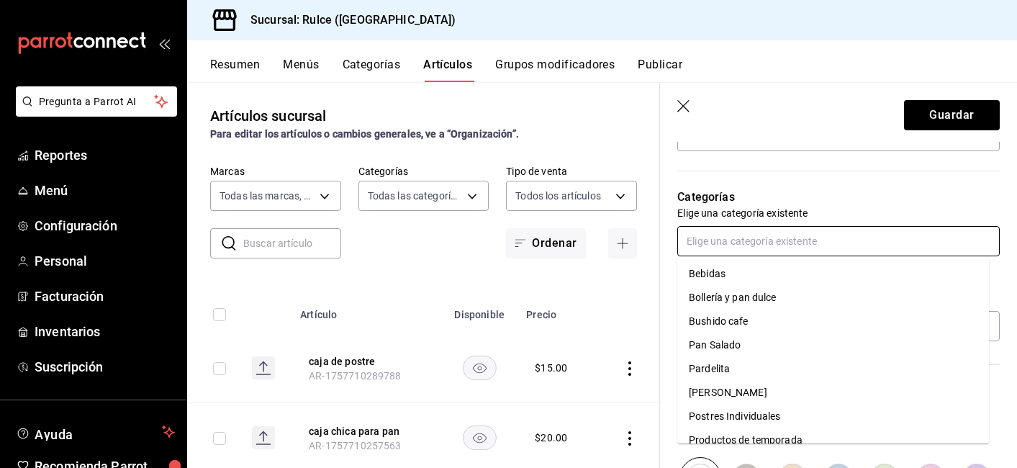
click at [919, 298] on li "Bollería y pan dulce" at bounding box center [834, 298] width 312 height 24
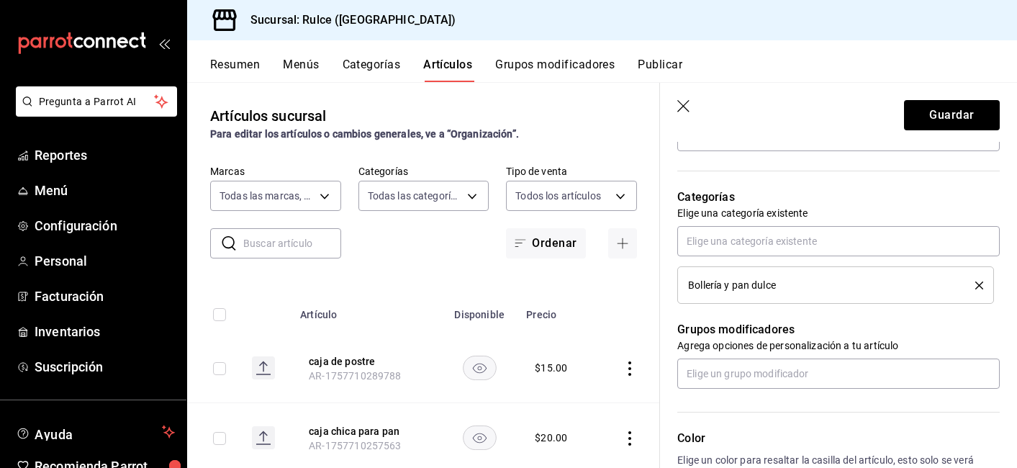
click at [938, 287] on div "Bollería y pan dulce" at bounding box center [821, 285] width 266 height 10
click at [970, 291] on div "Bollería y pan dulce" at bounding box center [835, 285] width 295 height 16
click at [976, 289] on icon "delete" at bounding box center [980, 286] width 8 height 8
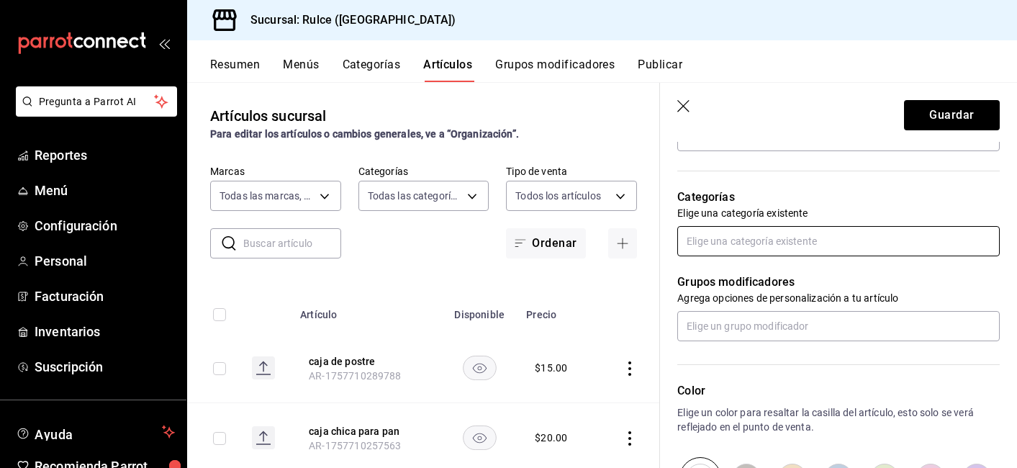
click at [949, 245] on input "text" at bounding box center [839, 241] width 323 height 30
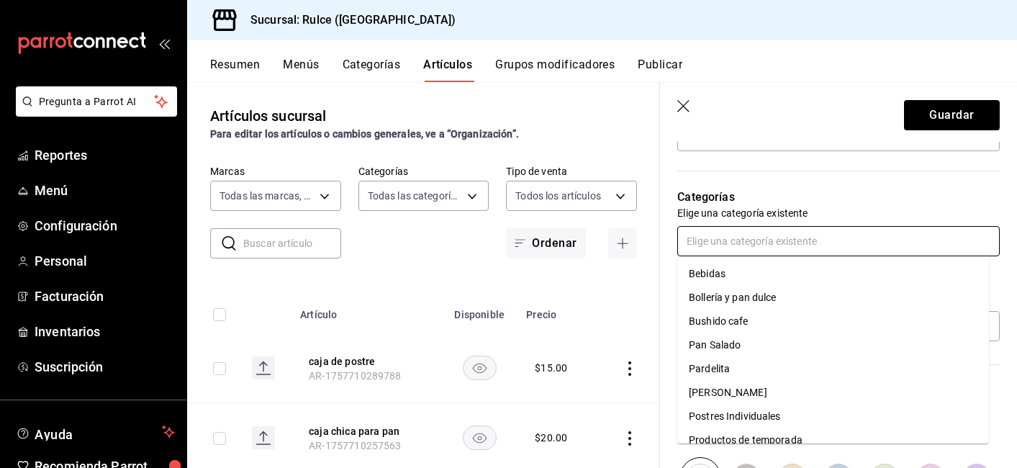
click at [891, 441] on li "Productos de temporada" at bounding box center [834, 440] width 312 height 24
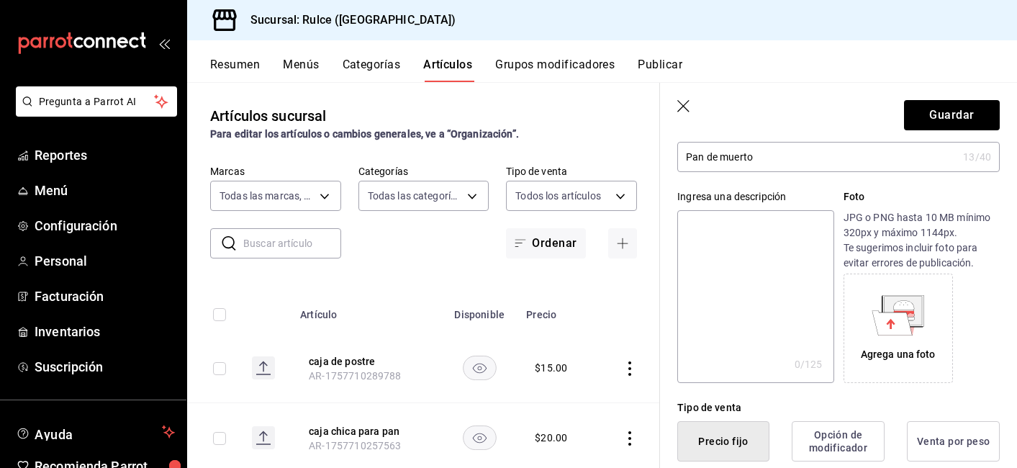
scroll to position [0, 0]
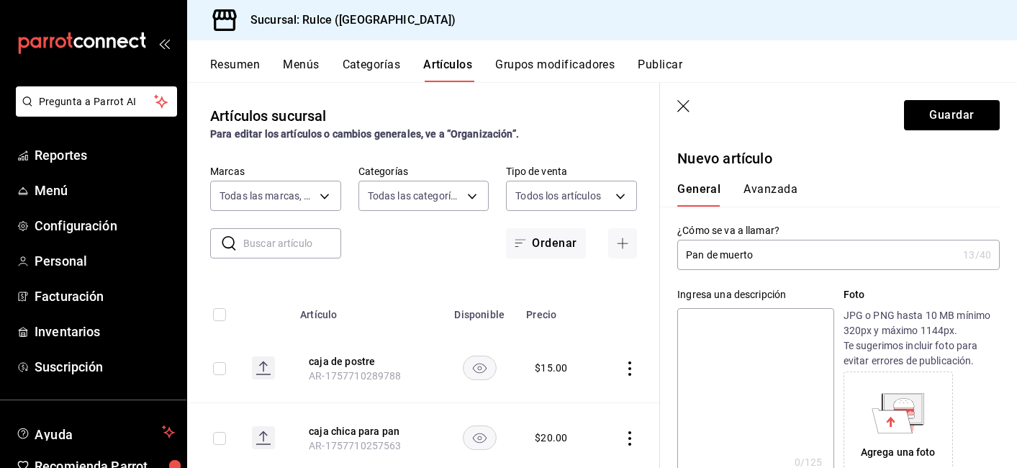
click at [773, 189] on button "Avanzada" at bounding box center [771, 194] width 54 height 24
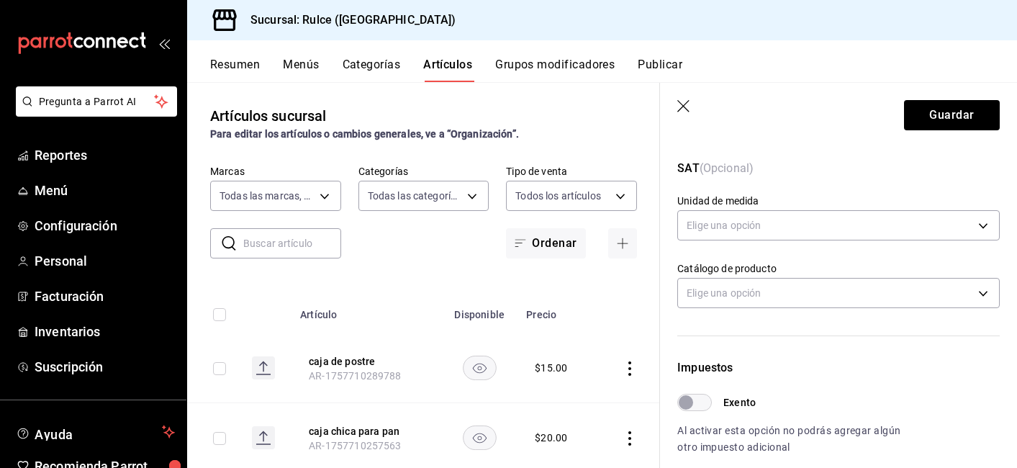
scroll to position [166, 0]
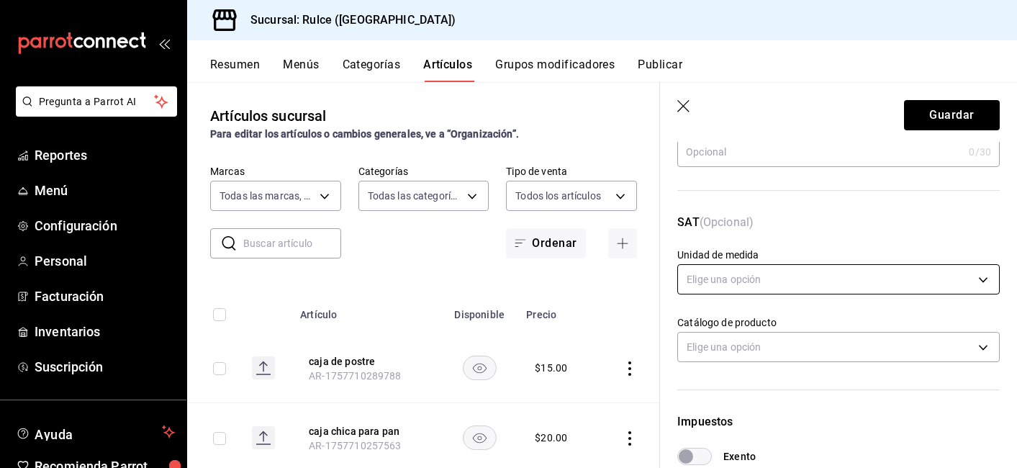
click at [976, 282] on body "Pregunta a Parrot AI Reportes Menú Configuración Personal Facturación Inventari…" at bounding box center [508, 234] width 1017 height 468
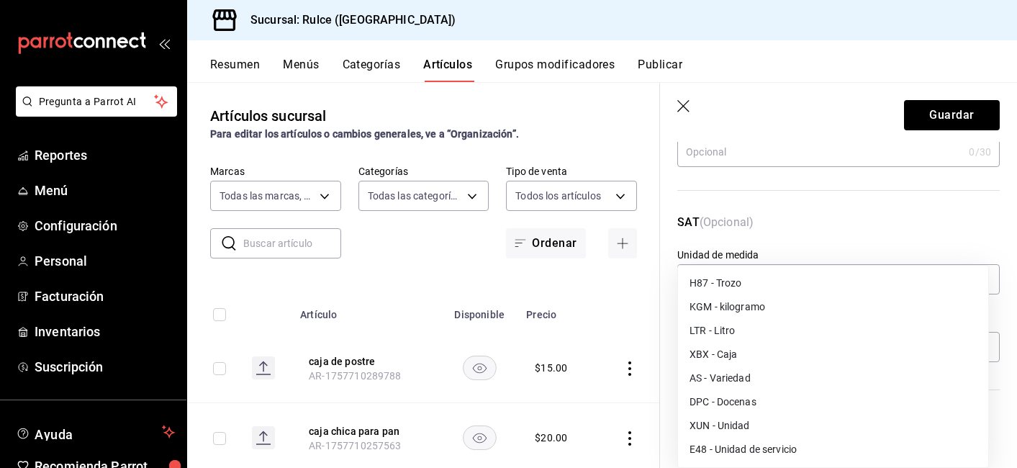
click at [889, 422] on li "XUN - Unidad" at bounding box center [833, 426] width 310 height 24
type input "XUN"
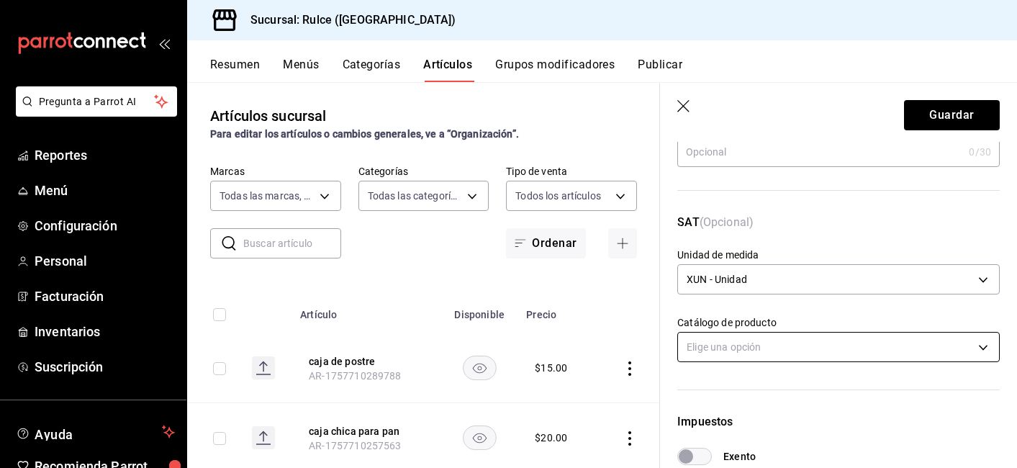
click at [881, 352] on body "Pregunta a Parrot AI Reportes Menú Configuración Personal Facturación Inventari…" at bounding box center [508, 234] width 1017 height 468
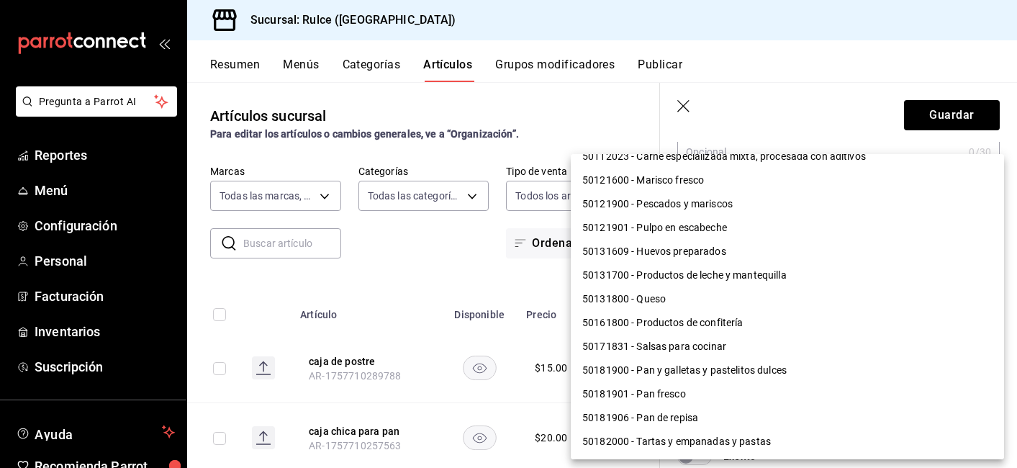
scroll to position [110, 0]
click at [716, 398] on li "50181901 - Pan fresco" at bounding box center [787, 394] width 433 height 24
type input "50181901"
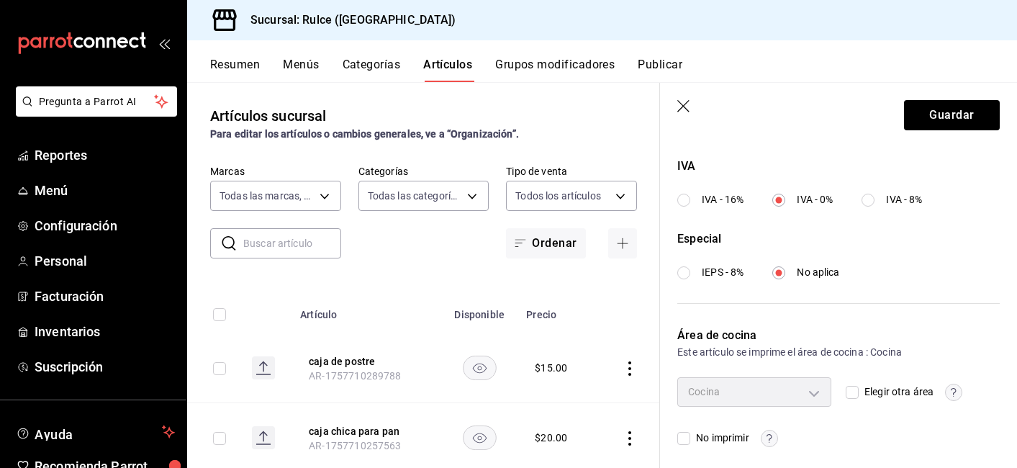
scroll to position [549, 0]
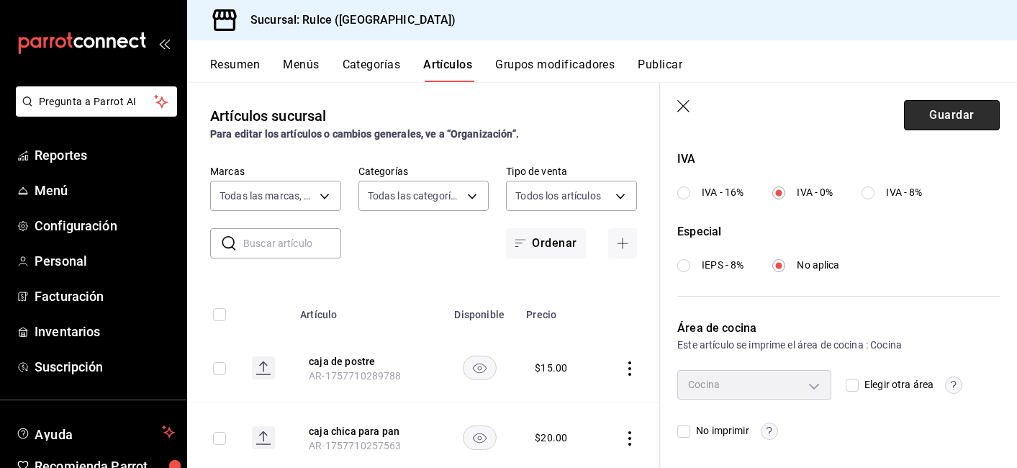
click at [945, 117] on button "Guardar" at bounding box center [952, 115] width 96 height 30
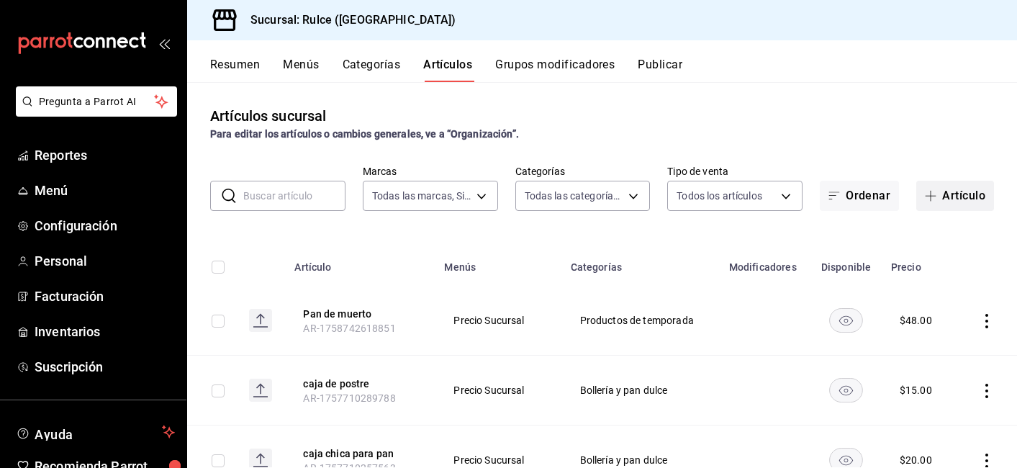
click at [941, 194] on button "Artículo" at bounding box center [956, 196] width 78 height 30
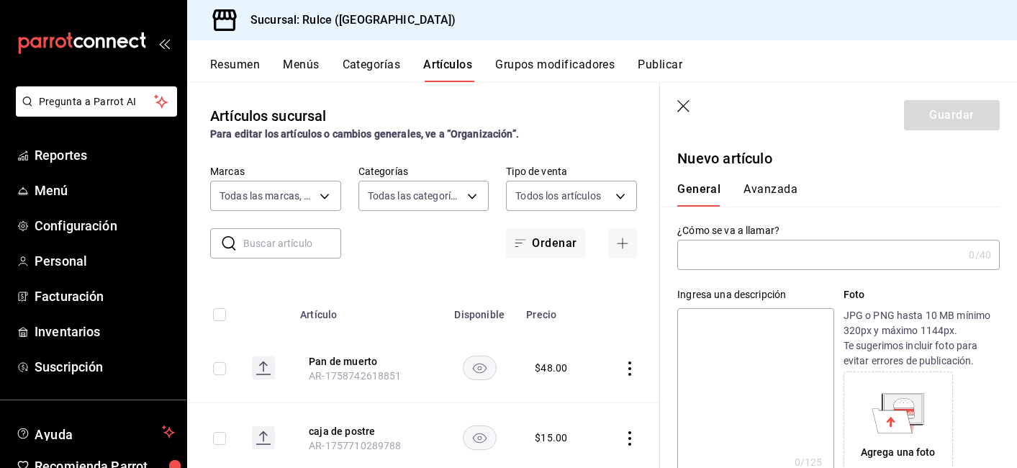
click at [857, 262] on input "text" at bounding box center [821, 255] width 286 height 29
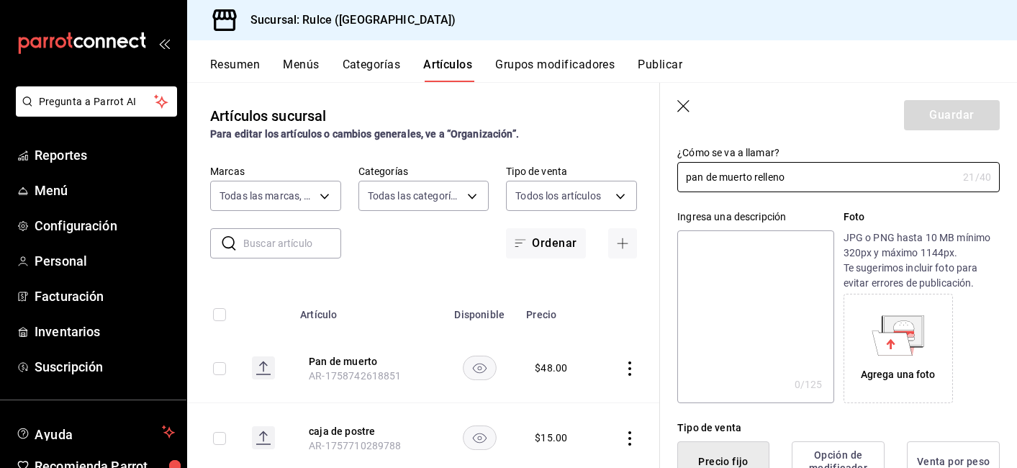
scroll to position [100, 0]
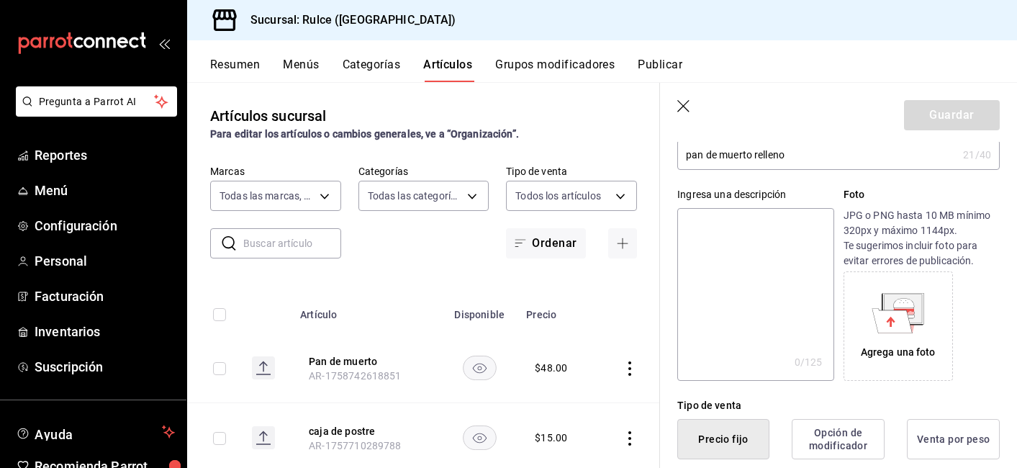
drag, startPoint x: 785, startPoint y: 160, endPoint x: 691, endPoint y: 149, distance: 94.9
click at [691, 149] on input "pan de muerto relleno" at bounding box center [818, 154] width 280 height 29
type input "p"
